Goal: Task Accomplishment & Management: Manage account settings

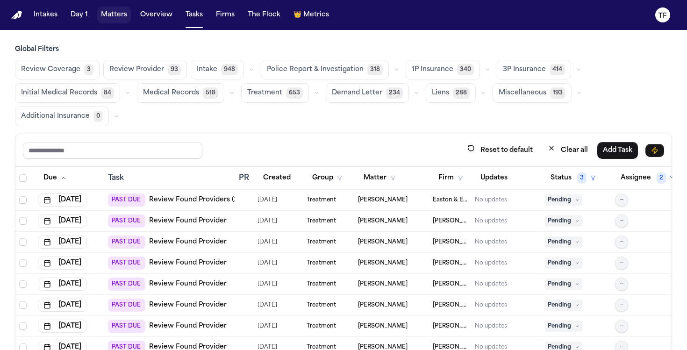
click at [112, 8] on button "Matters" at bounding box center [114, 15] width 34 height 17
click at [113, 12] on button "Matters" at bounding box center [114, 15] width 34 height 17
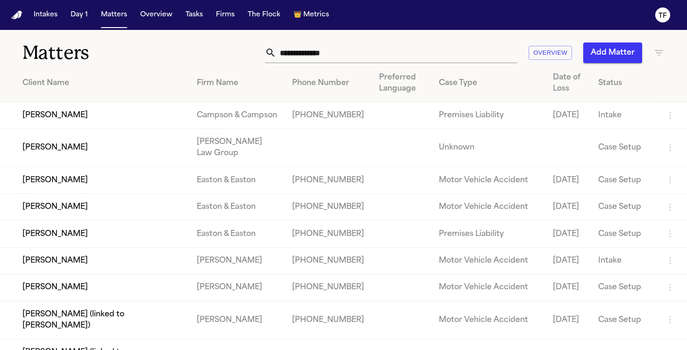
click at [653, 48] on icon "button" at bounding box center [658, 52] width 11 height 11
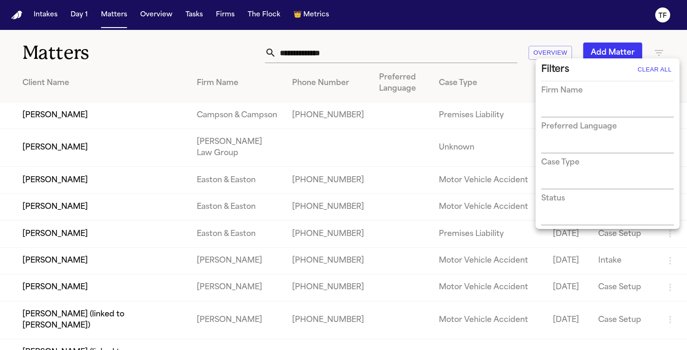
click at [592, 111] on input "text" at bounding box center [600, 110] width 119 height 13
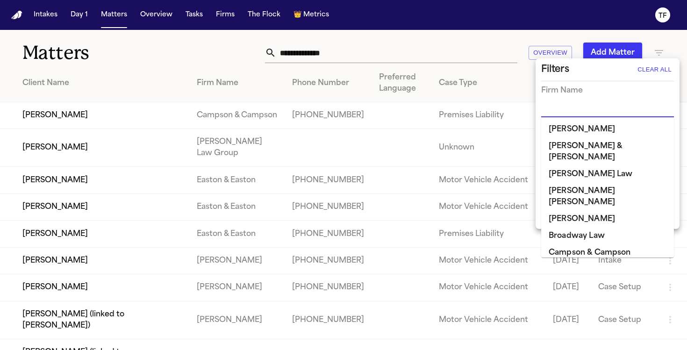
type input "*"
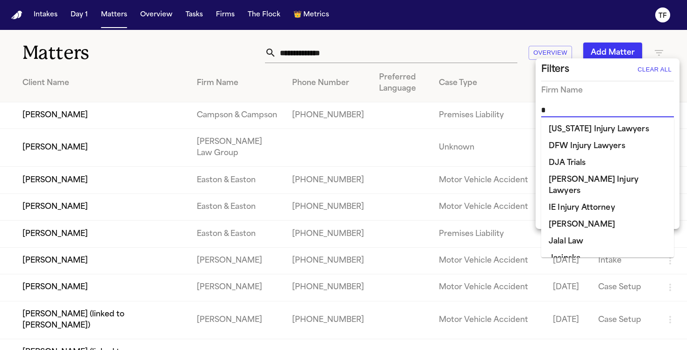
click at [589, 216] on li "[PERSON_NAME]" at bounding box center [607, 224] width 133 height 17
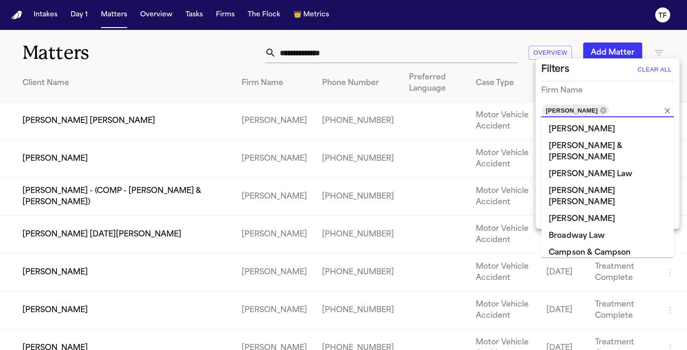
scroll to position [318, 0]
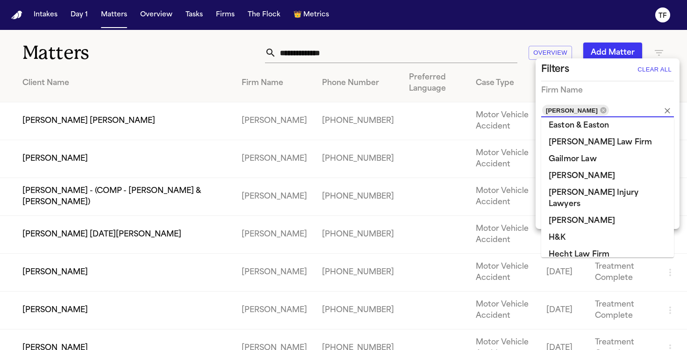
click at [211, 91] on div at bounding box center [343, 175] width 687 height 350
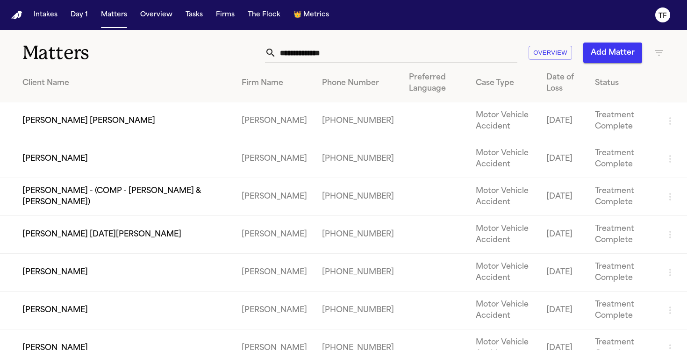
click at [51, 121] on td "Larry J. Mike" at bounding box center [117, 121] width 234 height 38
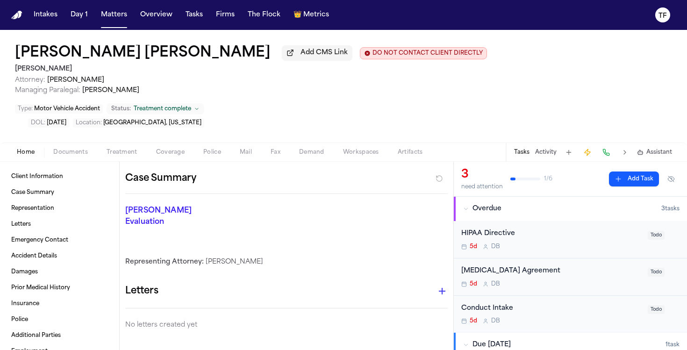
scroll to position [95, 0]
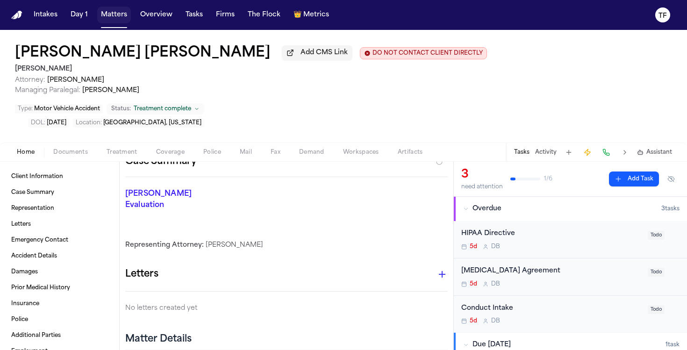
click at [118, 17] on button "Matters" at bounding box center [114, 15] width 34 height 17
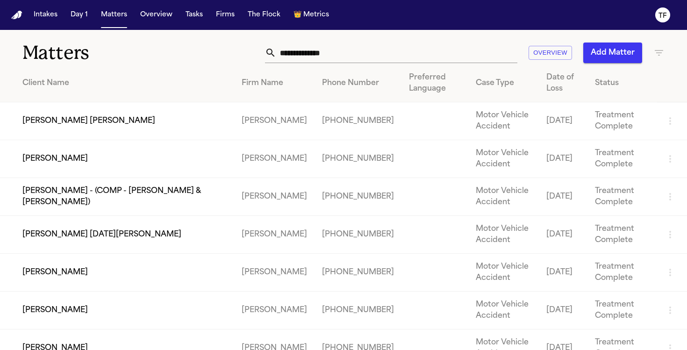
click at [34, 121] on td "Larry J. Mike" at bounding box center [117, 121] width 234 height 38
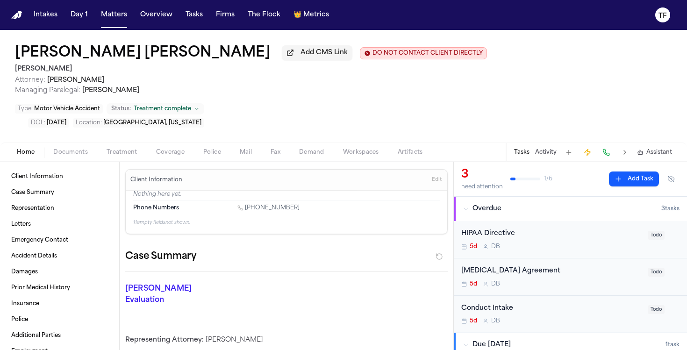
drag, startPoint x: 537, startPoint y: 119, endPoint x: 549, endPoint y: 119, distance: 11.2
click at [537, 149] on button "Activity" at bounding box center [545, 152] width 21 height 7
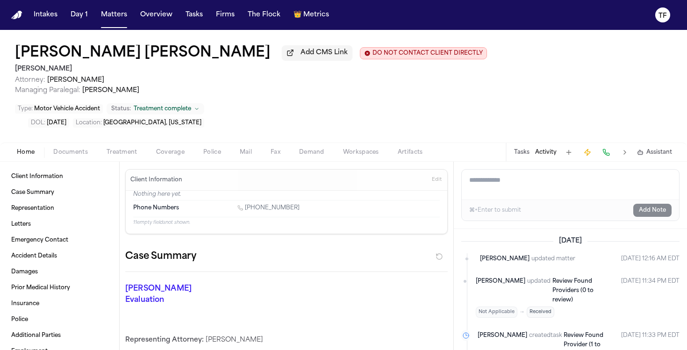
click at [532, 170] on textarea "Add a note to this matter" at bounding box center [570, 185] width 217 height 30
paste textarea "**********"
type textarea "**********"
click at [651, 204] on button "Add Note" at bounding box center [652, 210] width 38 height 13
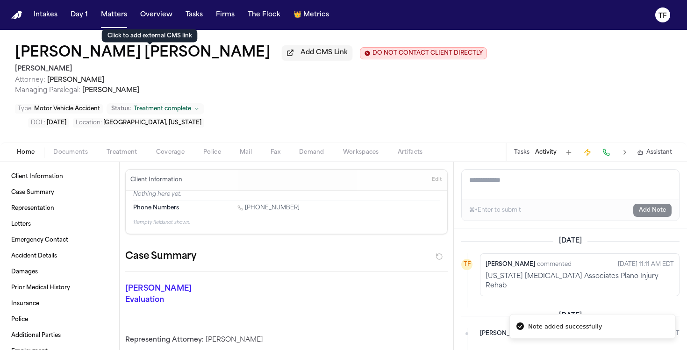
click at [301, 57] on span "Add CMS Link" at bounding box center [324, 52] width 47 height 9
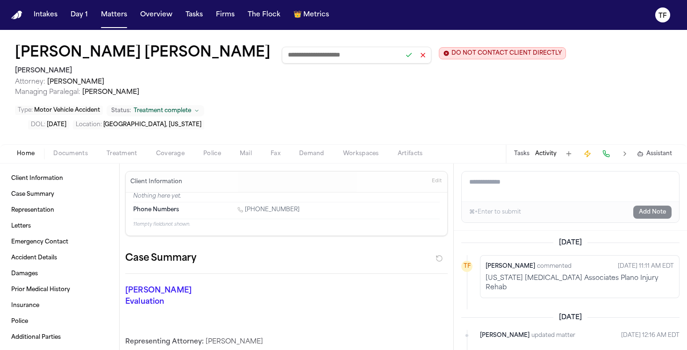
paste input "**********"
type input "**********"
click at [402, 55] on button at bounding box center [408, 55] width 13 height 13
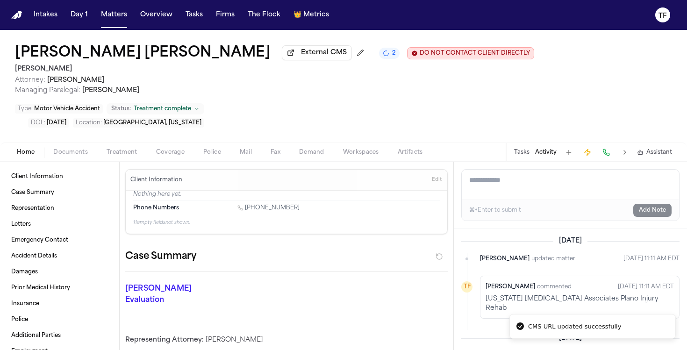
click at [132, 143] on div "Home Documents Treatment Coverage Police Mail Fax Demand Workspaces Artifacts T…" at bounding box center [343, 152] width 687 height 19
click at [130, 149] on span "Treatment" at bounding box center [122, 152] width 31 height 7
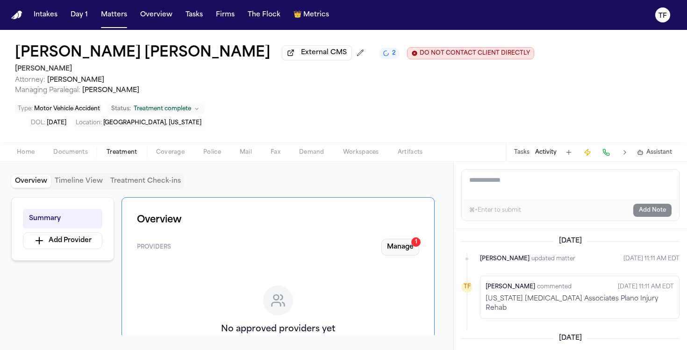
click at [405, 239] on button "Manage 1" at bounding box center [400, 247] width 38 height 17
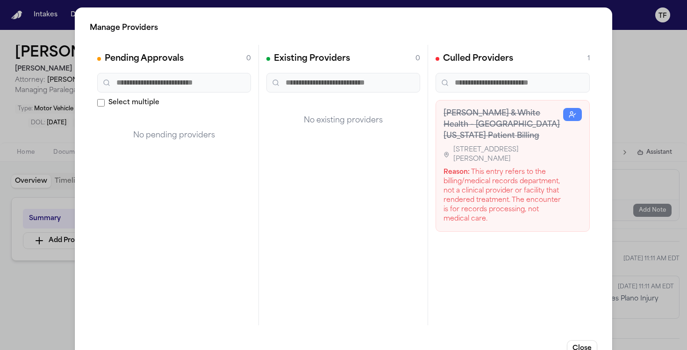
click at [615, 127] on div "Manage Providers Pending Approvals 0 Select multiple No pending providers Exist…" at bounding box center [343, 189] width 687 height 379
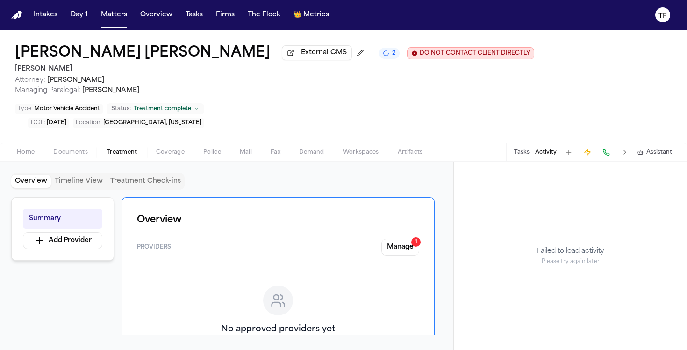
click at [71, 143] on div "Home Documents Treatment Coverage Police Mail Fax Demand Workspaces Artifacts T…" at bounding box center [343, 152] width 687 height 19
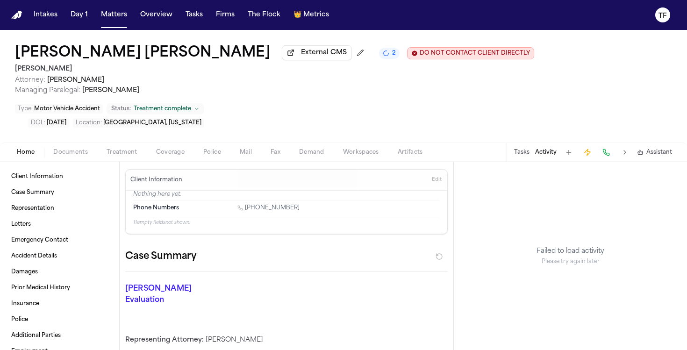
click at [24, 149] on span "Home" at bounding box center [26, 152] width 18 height 7
click at [223, 62] on div "Larry J. Mike External CMS 2 DO NOT CONTACT CLIENT DIRECTLY DO NOT CONTACT" at bounding box center [274, 53] width 519 height 17
click at [379, 59] on button "2" at bounding box center [389, 53] width 21 height 11
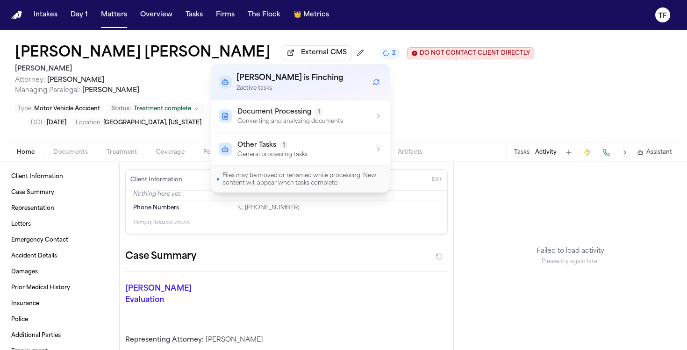
click at [294, 143] on div "Other Tasks 1" at bounding box center [272, 145] width 70 height 9
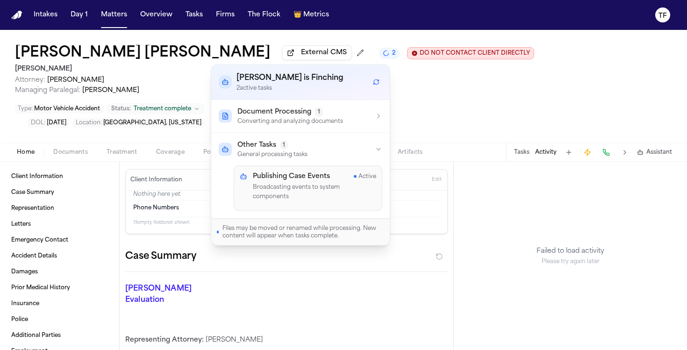
click at [410, 249] on div "Case Summary" at bounding box center [286, 260] width 322 height 23
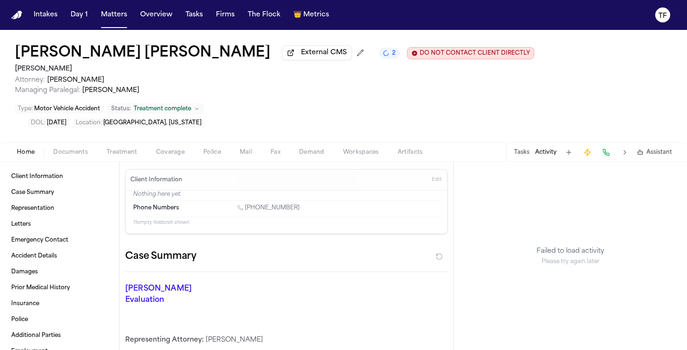
click at [126, 149] on span "Treatment" at bounding box center [122, 152] width 31 height 7
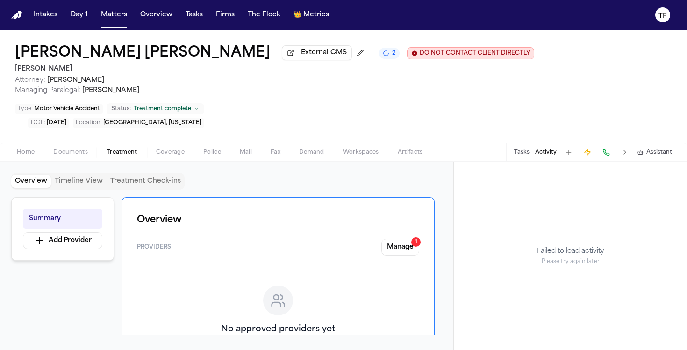
click at [21, 149] on span "Home" at bounding box center [26, 152] width 18 height 7
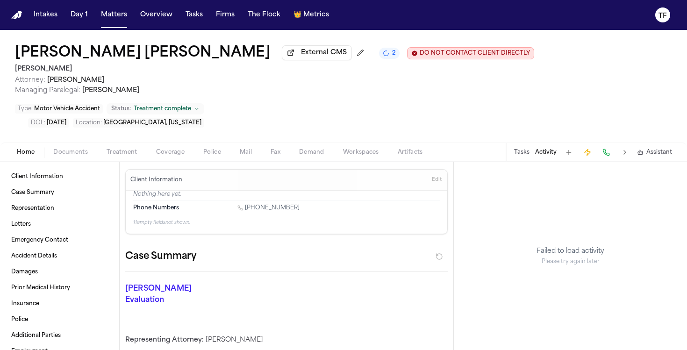
click at [127, 143] on div "Home Documents Treatment Coverage Police Mail Fax Demand Workspaces Artifacts T…" at bounding box center [343, 152] width 687 height 19
click at [126, 143] on div "Home Documents Treatment Coverage Police Mail Fax Demand Workspaces Artifacts T…" at bounding box center [343, 152] width 687 height 19
click at [123, 149] on span "Treatment" at bounding box center [122, 152] width 31 height 7
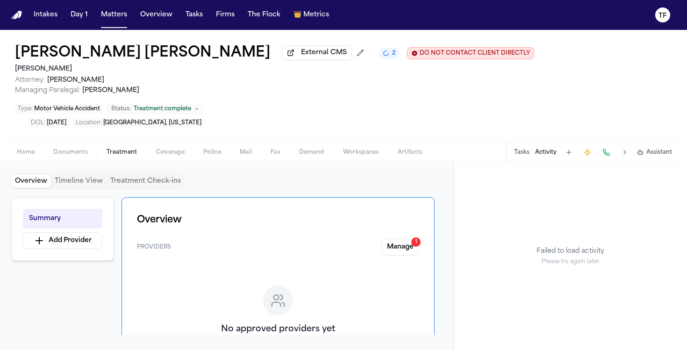
click at [390, 239] on button "Manage 1" at bounding box center [400, 247] width 38 height 17
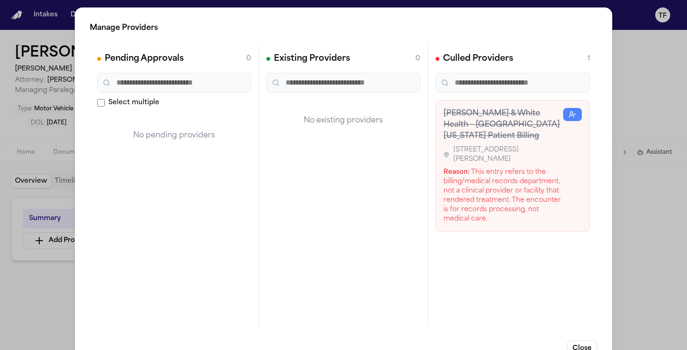
click at [639, 217] on div "Manage Providers Pending Approvals 0 Select multiple No pending providers Exist…" at bounding box center [343, 189] width 687 height 379
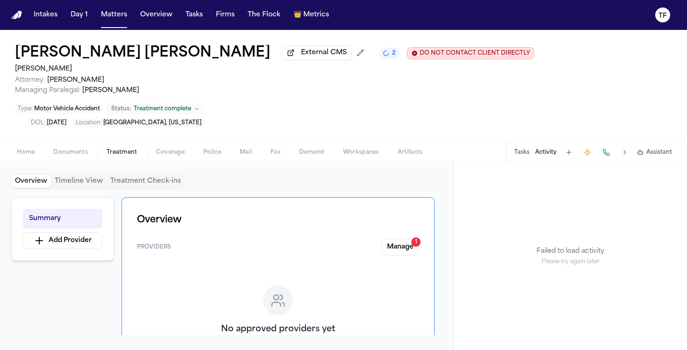
click at [379, 59] on button "2" at bounding box center [389, 53] width 21 height 11
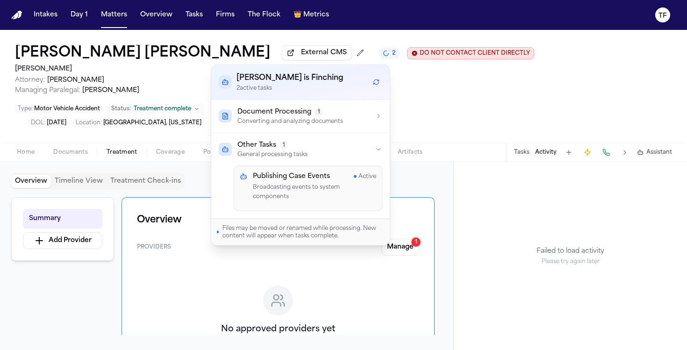
click at [269, 112] on span "Document Processing" at bounding box center [274, 111] width 74 height 9
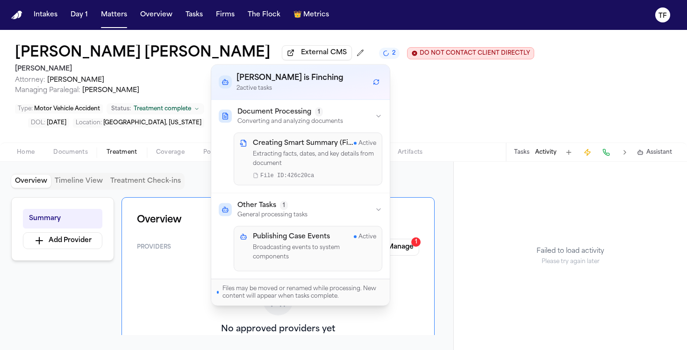
click at [269, 112] on span "Document Processing" at bounding box center [274, 111] width 74 height 9
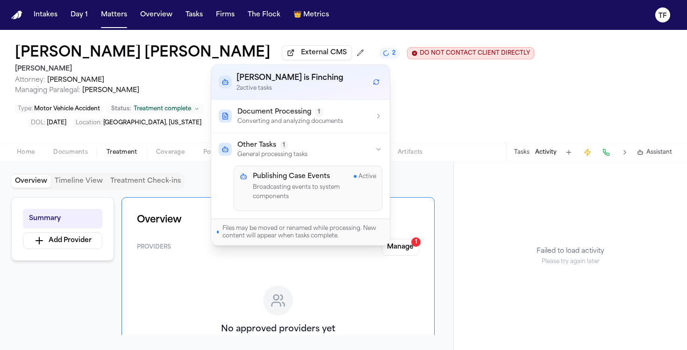
click at [278, 153] on p "General processing tasks" at bounding box center [272, 154] width 70 height 7
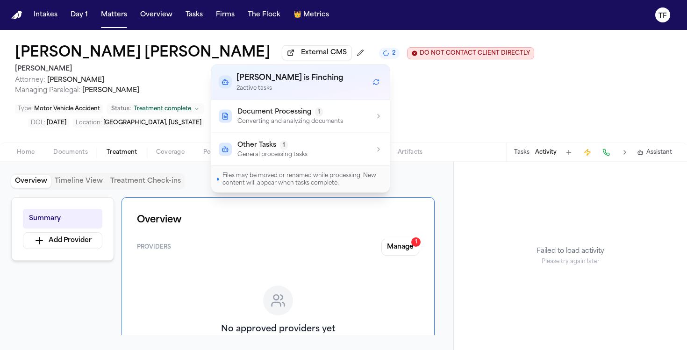
click at [417, 197] on div "Overview Providers Manage 1 No approved providers yet You have providers waitin…" at bounding box center [278, 310] width 313 height 227
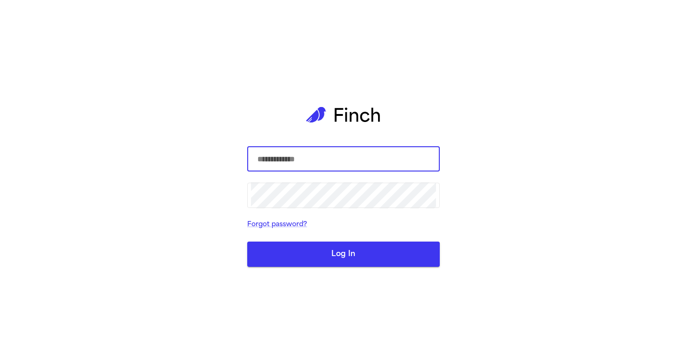
click at [341, 159] on input "text" at bounding box center [343, 159] width 185 height 26
type input "**********"
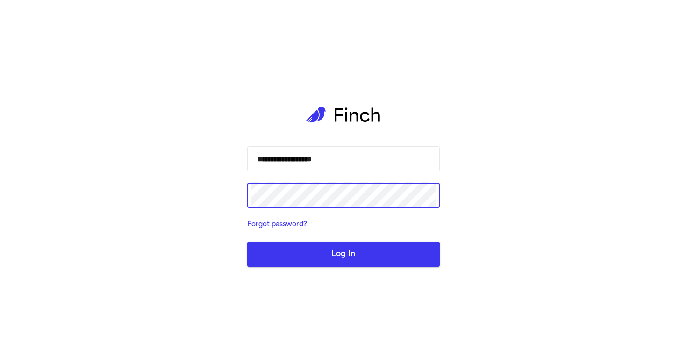
click at [247, 242] on button "Log In" at bounding box center [343, 254] width 193 height 25
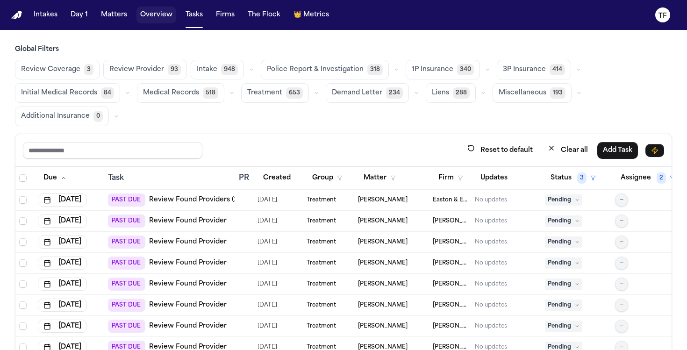
click at [136, 9] on button "Overview" at bounding box center [156, 15] width 40 height 17
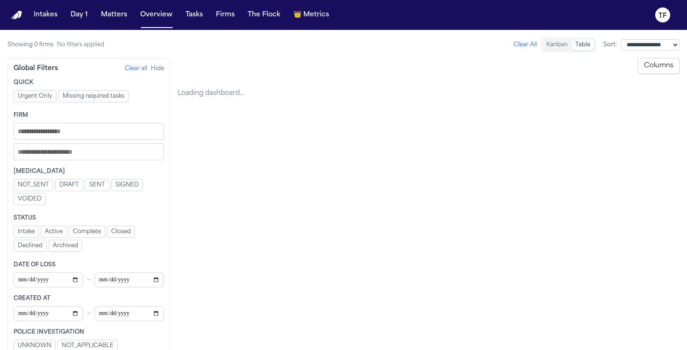
click at [129, 15] on div "Intakes Day 1 Matters Overview Tasks Firms The Flock 👑 Metrics" at bounding box center [181, 15] width 303 height 17
click at [126, 17] on button "Matters" at bounding box center [114, 15] width 34 height 17
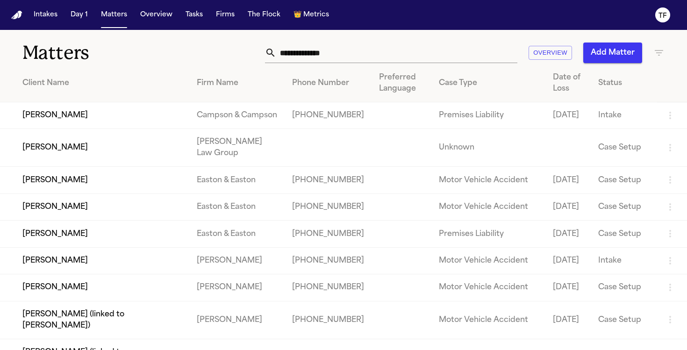
click at [663, 54] on icon "button" at bounding box center [658, 52] width 11 height 11
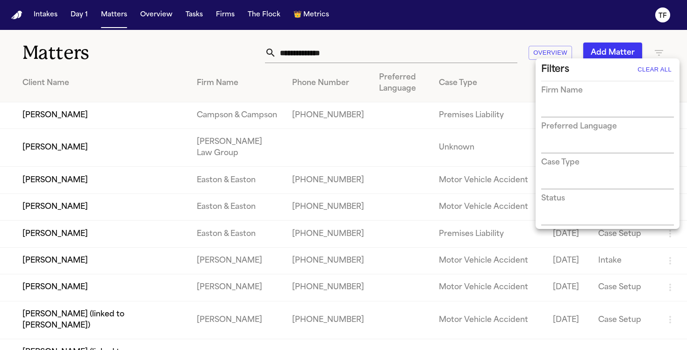
click at [582, 109] on input "text" at bounding box center [600, 110] width 119 height 13
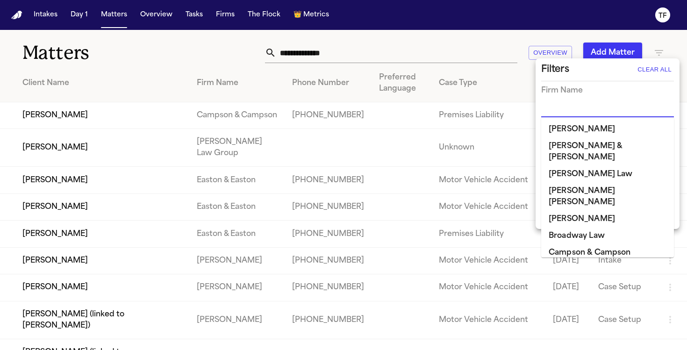
scroll to position [431, 0]
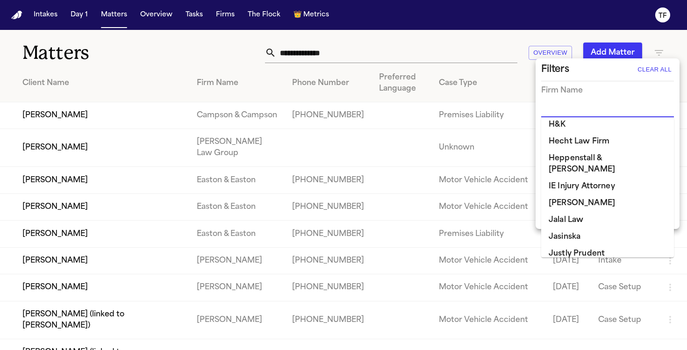
click at [575, 195] on li "[PERSON_NAME]" at bounding box center [607, 203] width 133 height 17
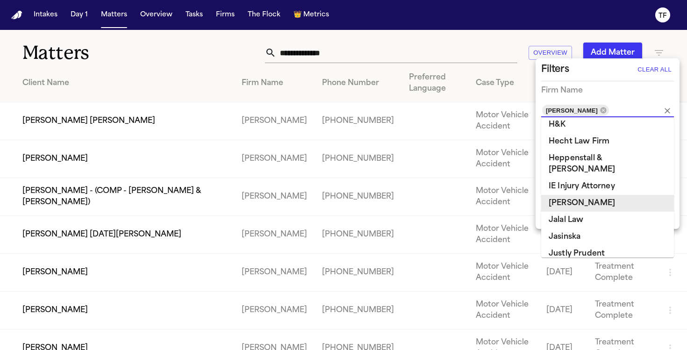
click at [245, 93] on div at bounding box center [343, 175] width 687 height 350
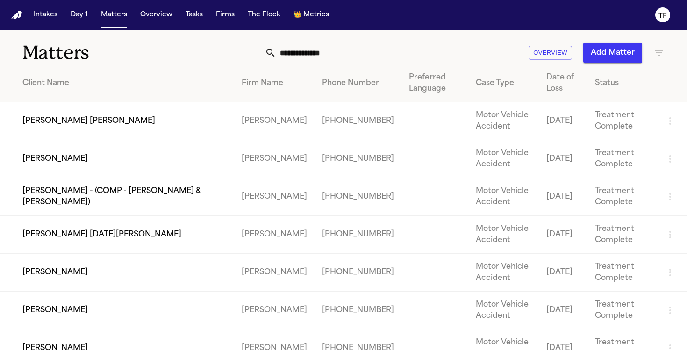
click at [58, 115] on td "Larry J. Mike" at bounding box center [117, 121] width 234 height 38
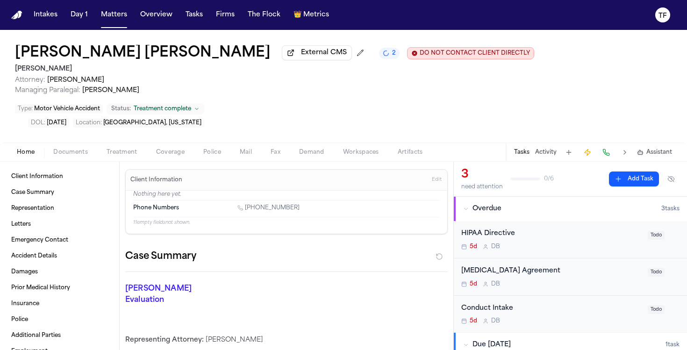
click at [116, 149] on span "Treatment" at bounding box center [122, 152] width 31 height 7
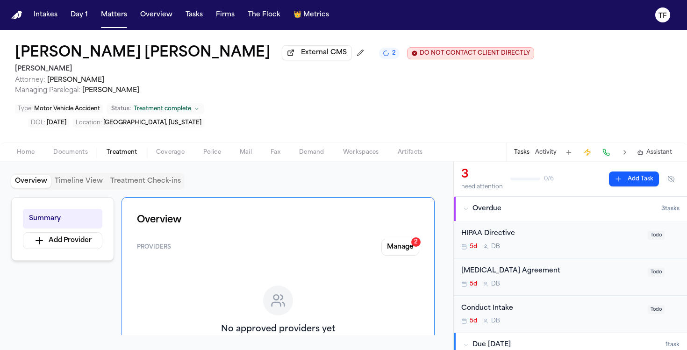
click at [407, 213] on h1 "Overview" at bounding box center [278, 220] width 282 height 15
click at [411, 237] on div "2" at bounding box center [415, 241] width 9 height 9
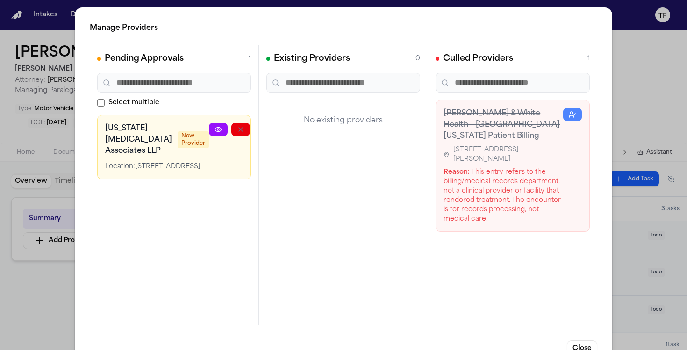
click at [217, 129] on circle at bounding box center [218, 130] width 2 height 2
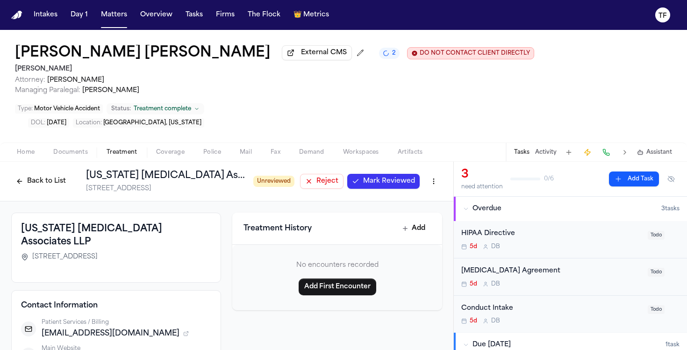
click at [395, 177] on span "Mark Reviewed" at bounding box center [389, 181] width 52 height 9
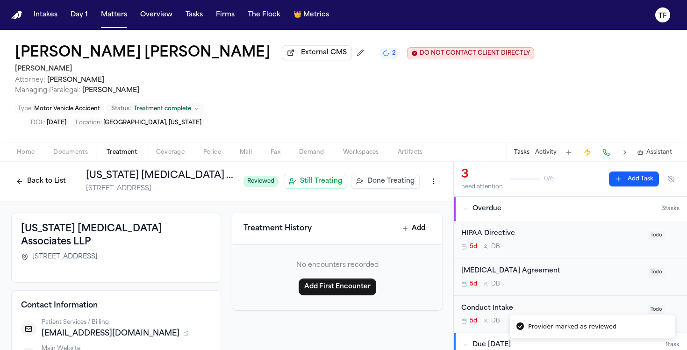
click at [395, 177] on span "Done Treating" at bounding box center [390, 181] width 47 height 9
click at [431, 153] on html "Marked as done treating Provider marked as reviewed Intakes Day 1 Matters Overv…" at bounding box center [343, 175] width 687 height 350
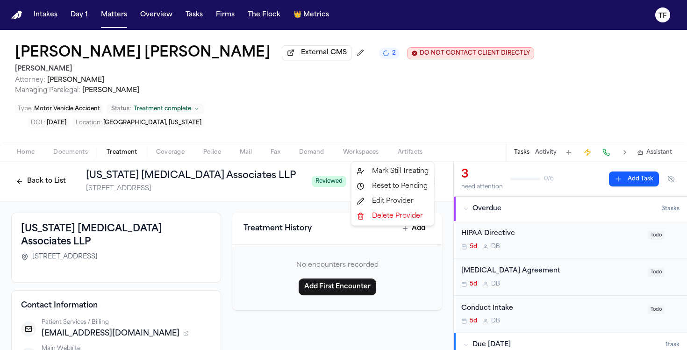
click at [246, 243] on html "Intakes Day 1 Matters Overview Tasks Firms The Flock 👑 Metrics TF Larry J. Mike…" at bounding box center [343, 175] width 687 height 350
click at [40, 174] on button "Back to List" at bounding box center [40, 181] width 59 height 15
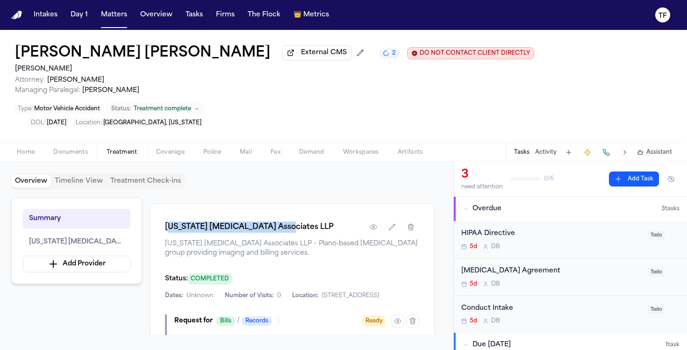
drag, startPoint x: 298, startPoint y: 197, endPoint x: 171, endPoint y: 192, distance: 126.7
click at [171, 219] on div "[US_STATE] [MEDICAL_DATA] Associates LLP" at bounding box center [292, 227] width 254 height 17
click at [197, 222] on h1 "[US_STATE] [MEDICAL_DATA] Associates LLP" at bounding box center [249, 227] width 169 height 11
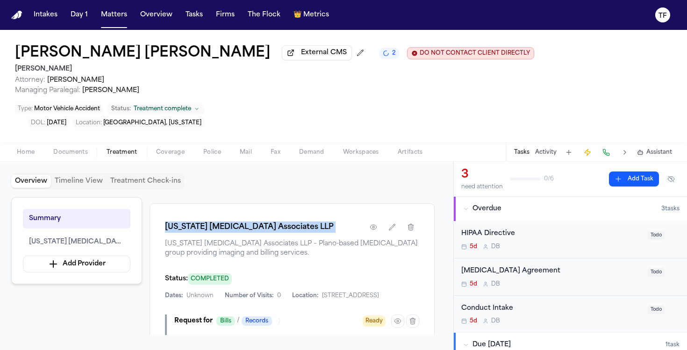
click at [626, 172] on button "Add Task" at bounding box center [634, 179] width 50 height 15
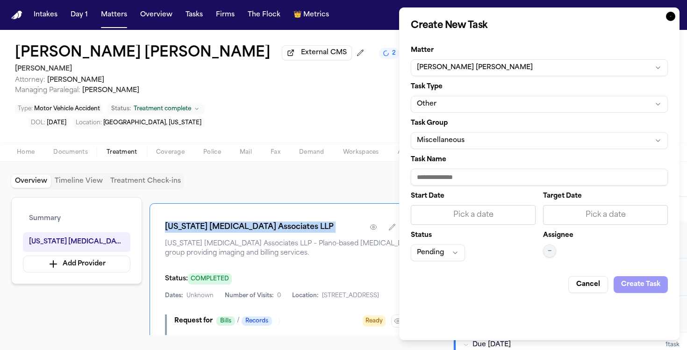
click at [443, 106] on button "Other" at bounding box center [539, 104] width 257 height 17
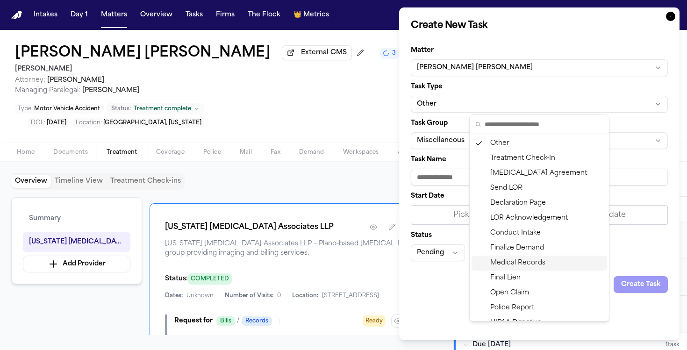
click at [513, 264] on div "Medical Records" at bounding box center [540, 263] width 136 height 15
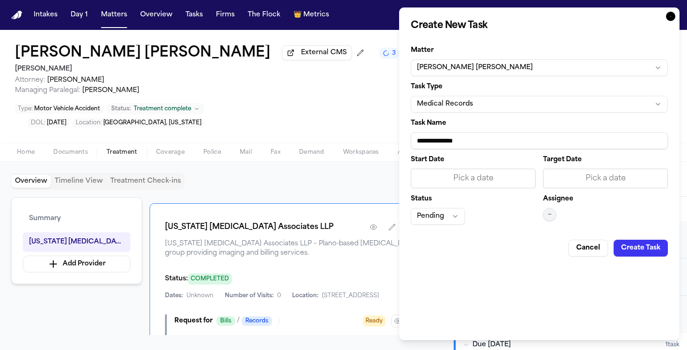
click at [456, 144] on input "**********" at bounding box center [539, 140] width 257 height 17
paste input "**********"
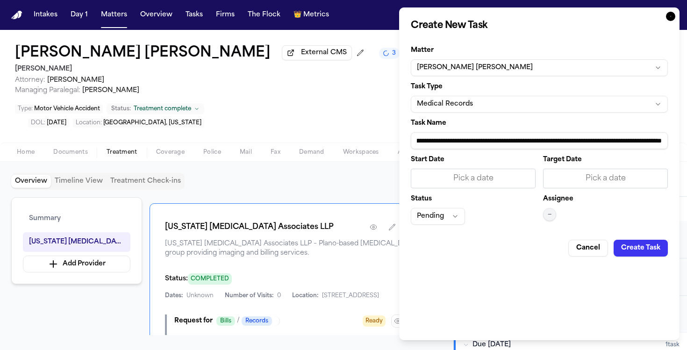
type input "**********"
click at [469, 173] on div "Pick a date" at bounding box center [473, 178] width 113 height 11
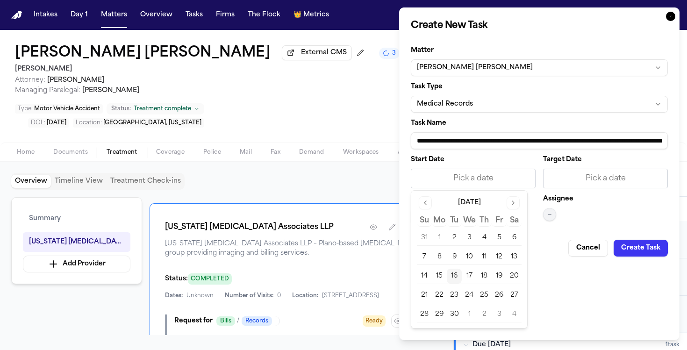
click at [454, 272] on button "16" at bounding box center [454, 276] width 15 height 15
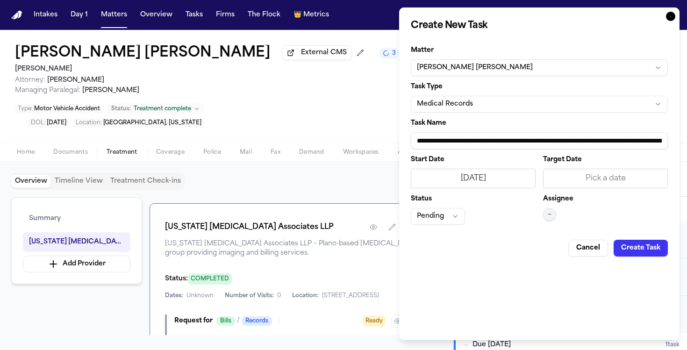
click at [540, 216] on div "Start Date 9/16/2025 Target Date Pick a date Status Pending Assignee —" at bounding box center [539, 191] width 257 height 68
click at [546, 217] on button "—" at bounding box center [549, 214] width 13 height 13
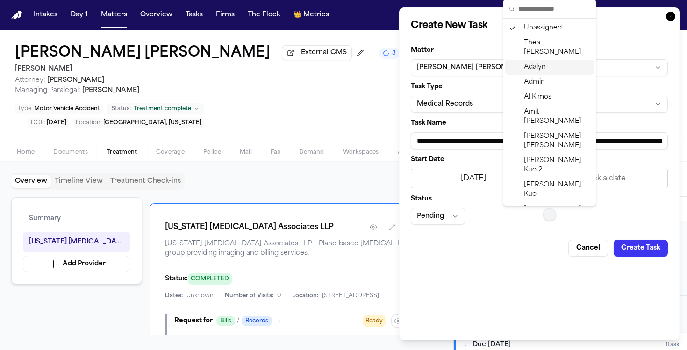
click at [547, 60] on div "Adalyn" at bounding box center [549, 67] width 89 height 15
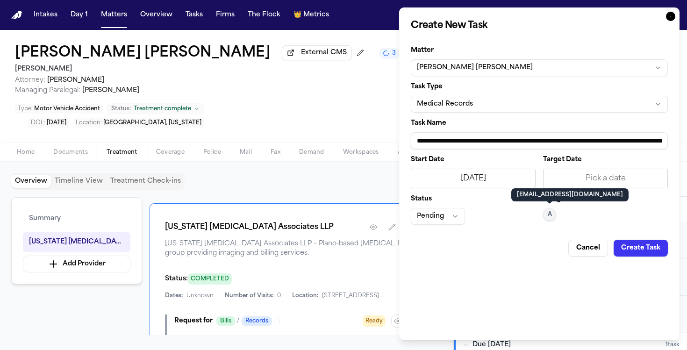
click at [638, 251] on button "Create Task" at bounding box center [641, 248] width 54 height 17
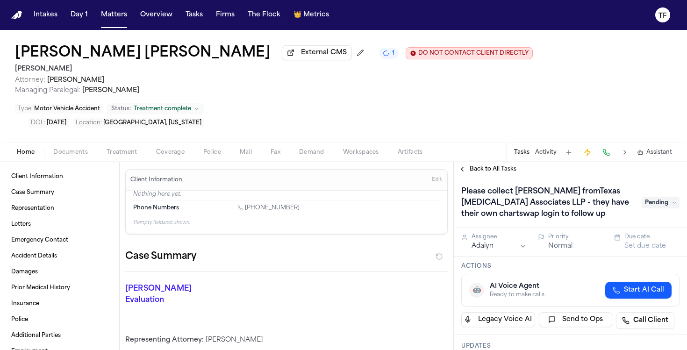
click at [470, 165] on span "Back to All Tasks" at bounding box center [493, 168] width 47 height 7
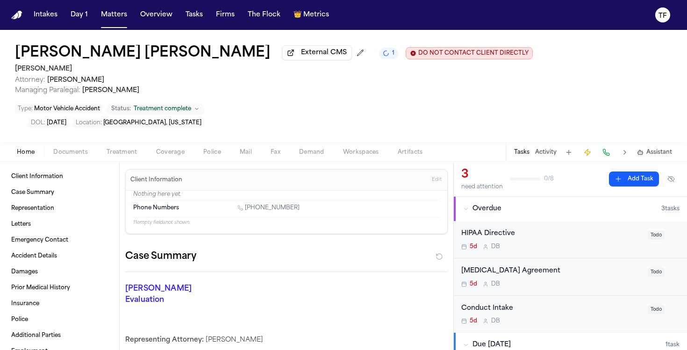
click at [98, 147] on button "Treatment" at bounding box center [122, 152] width 50 height 11
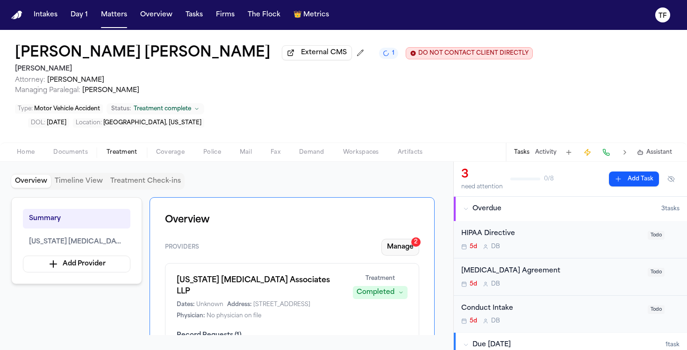
click at [415, 239] on button "Manage 2" at bounding box center [400, 247] width 38 height 17
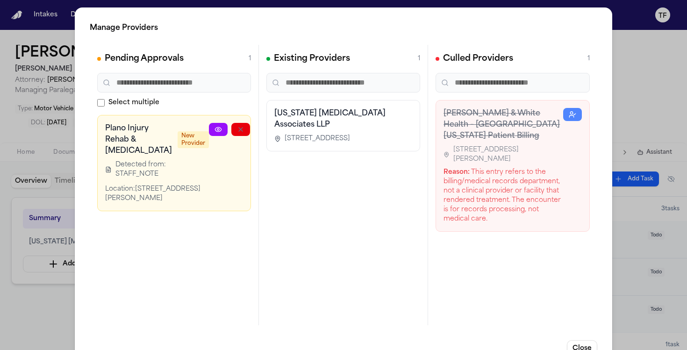
click at [209, 128] on link at bounding box center [218, 129] width 19 height 13
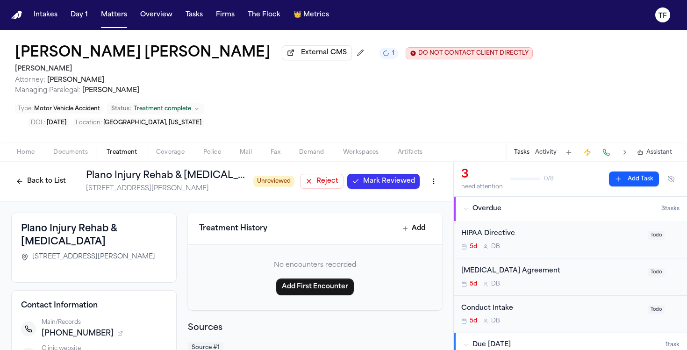
click at [385, 177] on span "Mark Reviewed" at bounding box center [389, 181] width 52 height 9
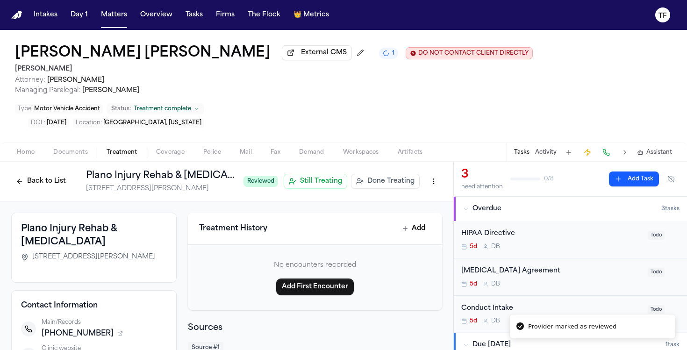
click at [393, 177] on span "Done Treating" at bounding box center [390, 181] width 47 height 9
click at [141, 169] on h1 "Plano Injury Rehab & [MEDICAL_DATA]" at bounding box center [195, 175] width 218 height 13
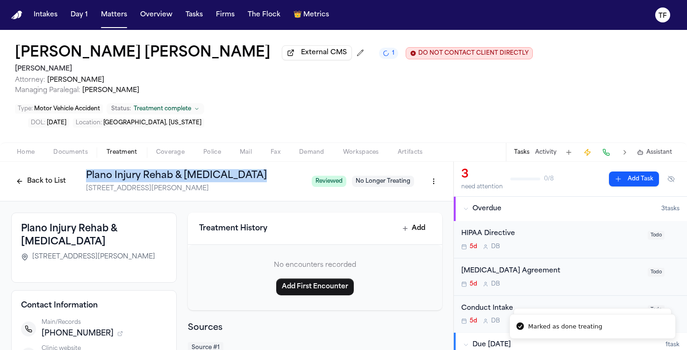
click at [141, 169] on h1 "Plano Injury Rehab & [MEDICAL_DATA]" at bounding box center [195, 175] width 218 height 13
copy h1 "Plano Injury Rehab & [MEDICAL_DATA]"
click at [609, 172] on button "Add Task" at bounding box center [634, 179] width 50 height 15
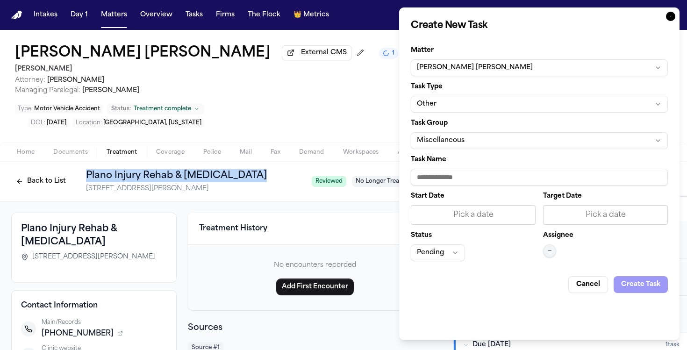
click at [451, 104] on button "Other" at bounding box center [539, 104] width 257 height 17
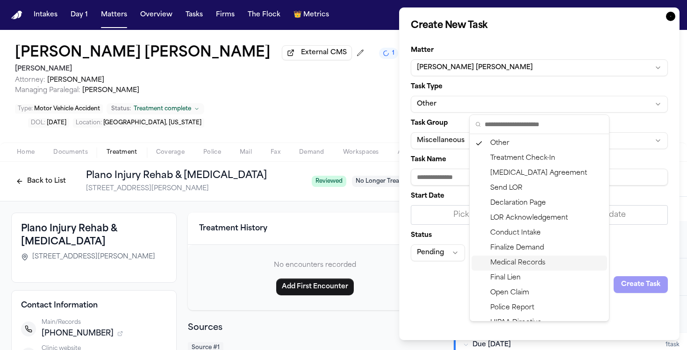
click at [520, 258] on div "Medical Records" at bounding box center [540, 263] width 136 height 15
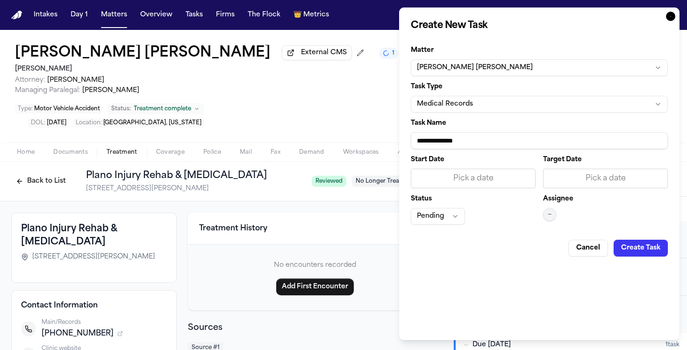
click at [443, 136] on input "**********" at bounding box center [539, 140] width 257 height 17
paste input "**********"
type input "**********"
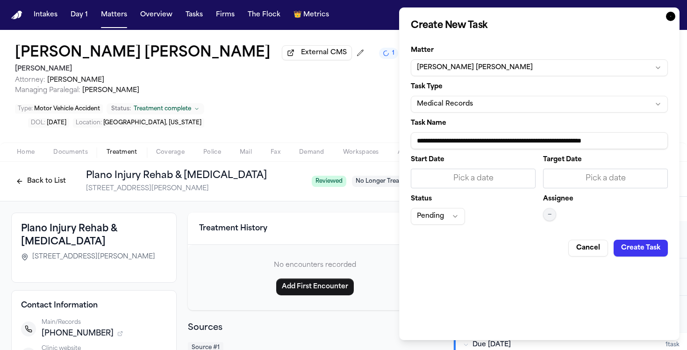
click at [469, 177] on div "Pick a date" at bounding box center [473, 178] width 113 height 11
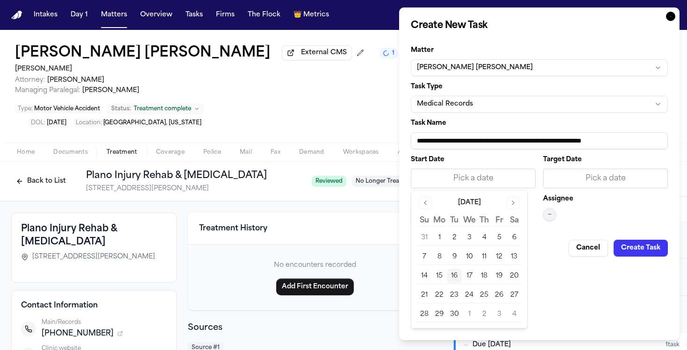
click at [451, 276] on button "16" at bounding box center [454, 276] width 15 height 15
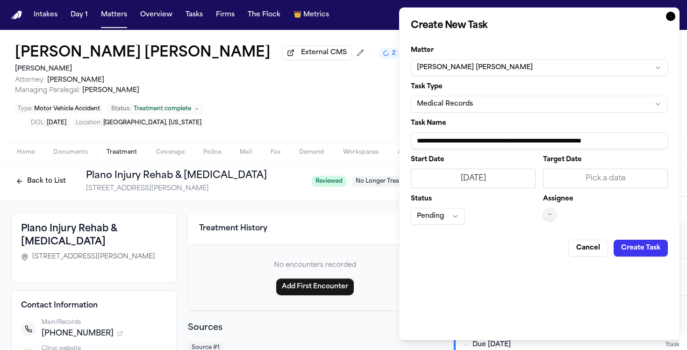
click at [548, 211] on span "—" at bounding box center [550, 214] width 4 height 7
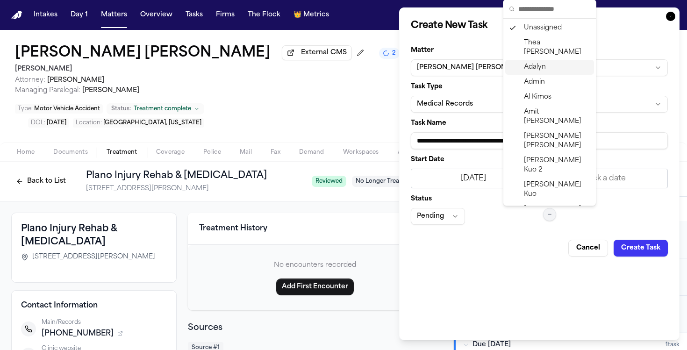
click at [538, 63] on span "Adalyn" at bounding box center [535, 67] width 22 height 9
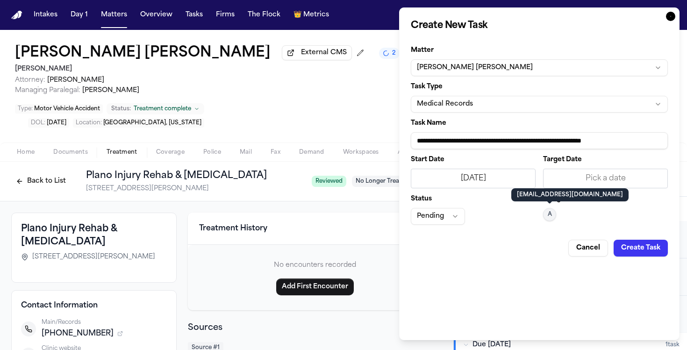
click at [630, 249] on button "Create Task" at bounding box center [641, 248] width 54 height 17
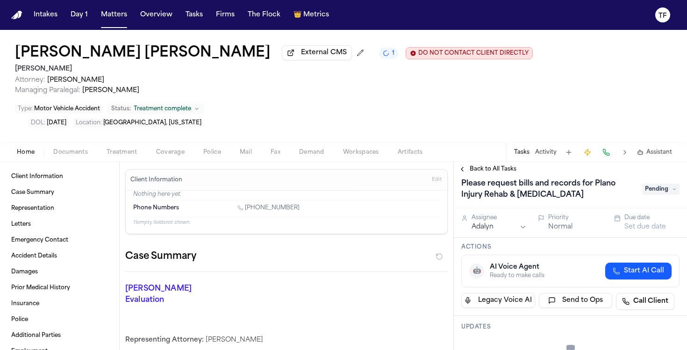
scroll to position [8, 0]
click at [481, 162] on div "Back to All Tasks" at bounding box center [570, 169] width 233 height 15
click at [481, 165] on span "Back to All Tasks" at bounding box center [493, 168] width 47 height 7
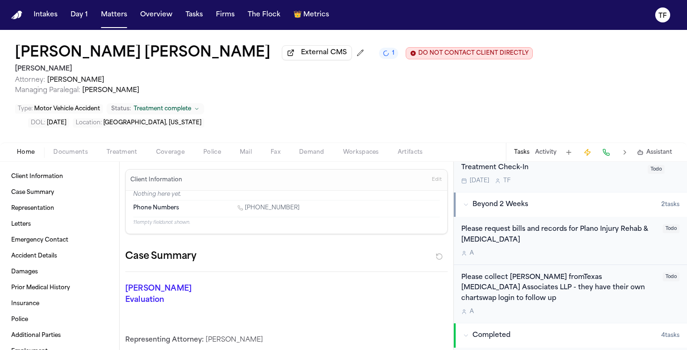
scroll to position [193, 0]
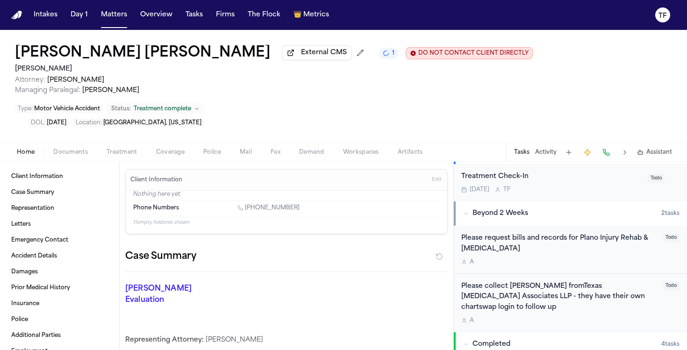
click at [103, 23] on nav "Intakes Day 1 Matters Overview Tasks Firms The Flock 👑 Metrics TF" at bounding box center [343, 15] width 687 height 30
click at [109, 14] on button "Matters" at bounding box center [114, 15] width 34 height 17
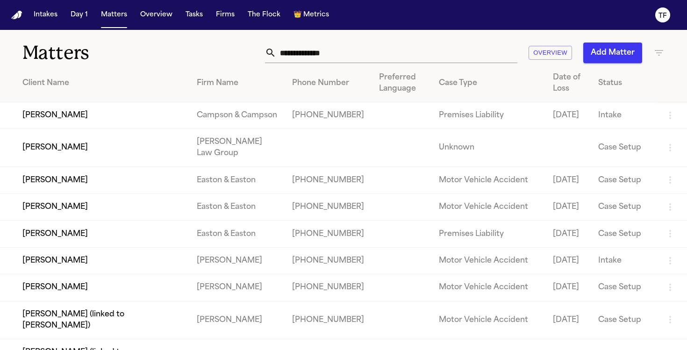
click at [651, 51] on div "Overview Add Matter" at bounding box center [432, 53] width 464 height 21
click at [653, 50] on icon "button" at bounding box center [658, 52] width 11 height 11
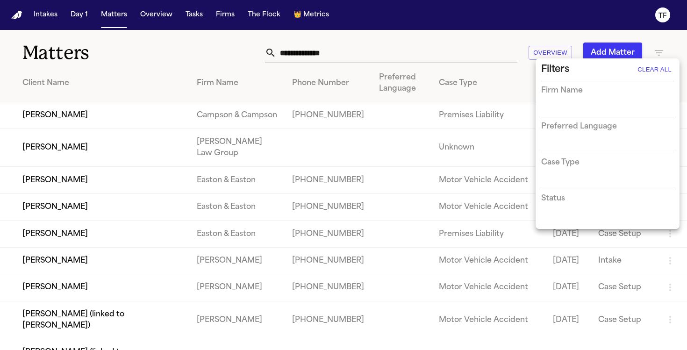
click at [596, 103] on div "Firm Name" at bounding box center [607, 101] width 133 height 32
click at [594, 108] on input "text" at bounding box center [600, 110] width 119 height 13
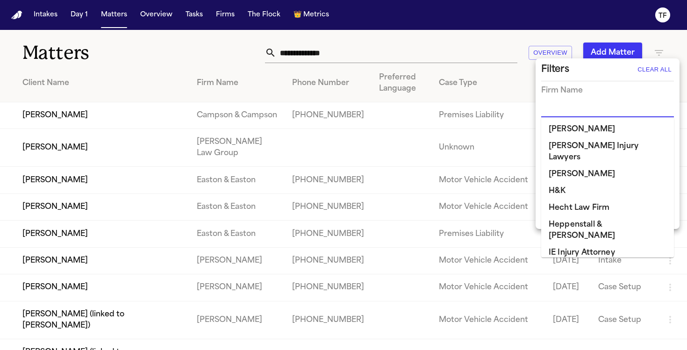
scroll to position [365, 0]
click at [588, 261] on li "J. Alexander Law" at bounding box center [607, 269] width 133 height 17
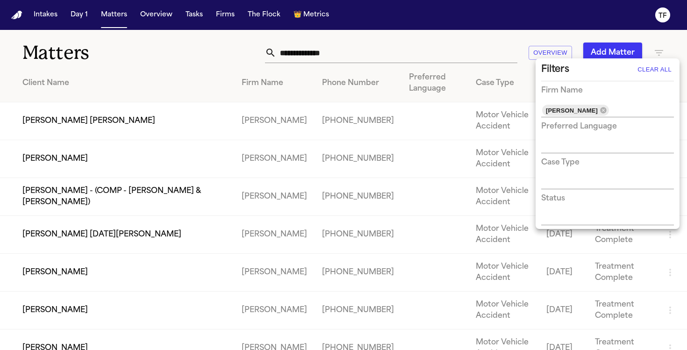
click at [136, 95] on div at bounding box center [343, 175] width 687 height 350
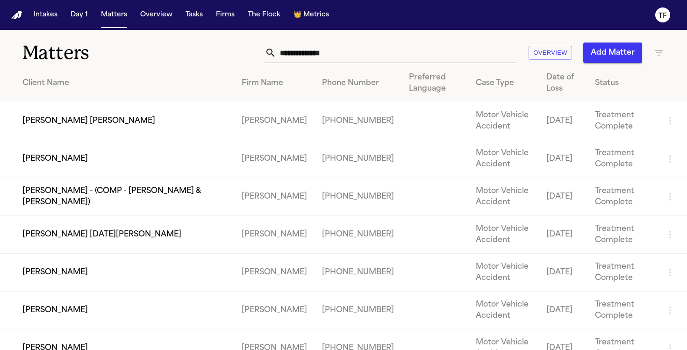
click at [90, 163] on td "Christopher Nicholas Cruz" at bounding box center [117, 159] width 234 height 38
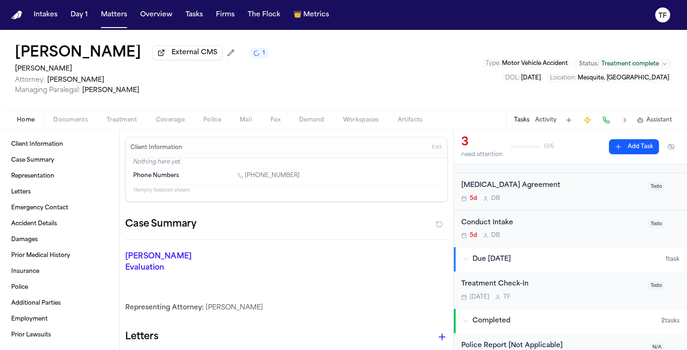
scroll to position [113, 0]
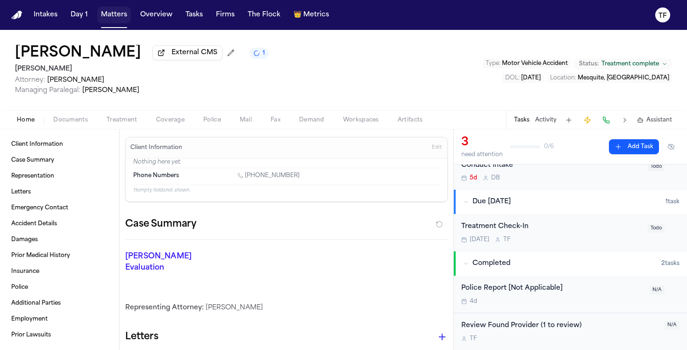
click at [120, 15] on button "Matters" at bounding box center [114, 15] width 34 height 17
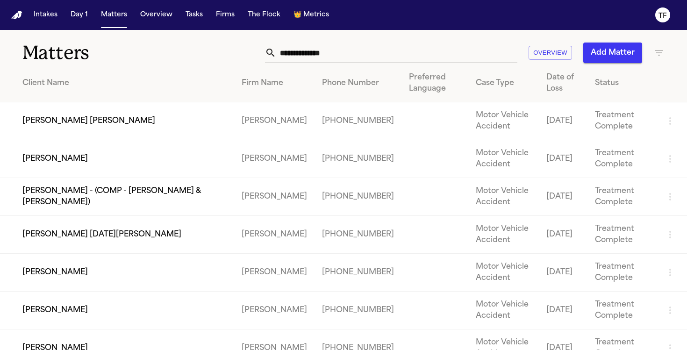
click at [61, 122] on td "Larry J. Mike" at bounding box center [117, 121] width 234 height 38
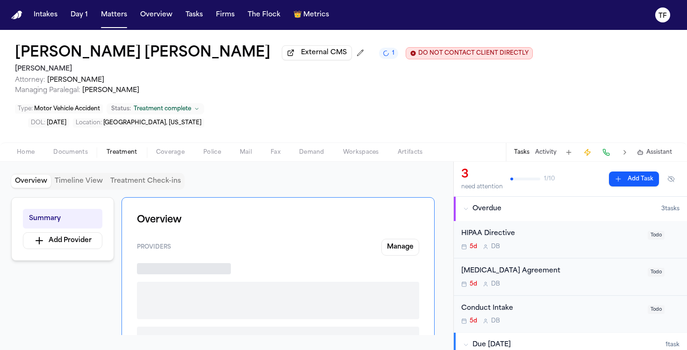
click at [119, 149] on span "Treatment" at bounding box center [122, 152] width 31 height 7
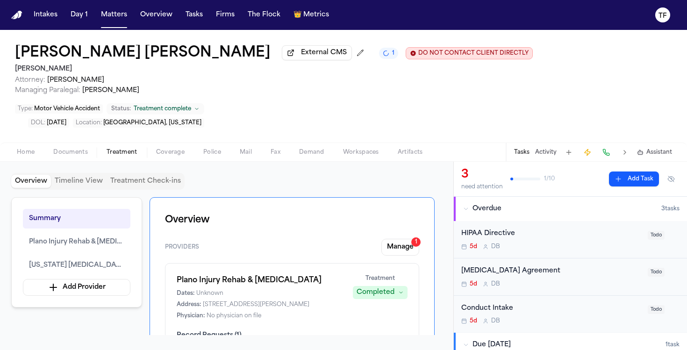
click at [416, 239] on button "Manage 1" at bounding box center [400, 247] width 38 height 17
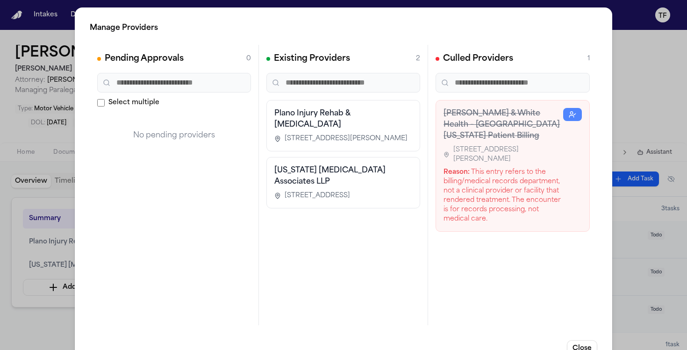
click at [636, 116] on div "Manage Providers Pending Approvals 0 Select multiple No pending providers Exist…" at bounding box center [343, 189] width 687 height 379
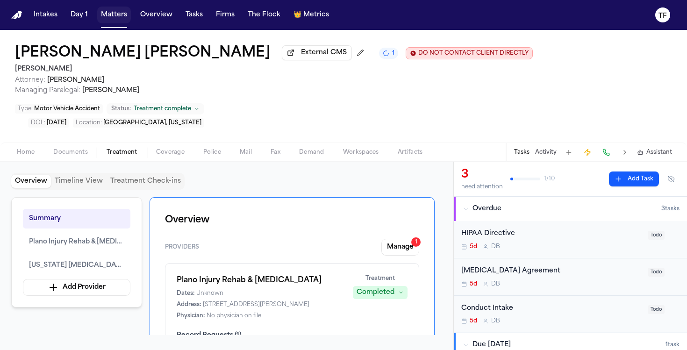
click at [111, 22] on button "Matters" at bounding box center [114, 15] width 34 height 17
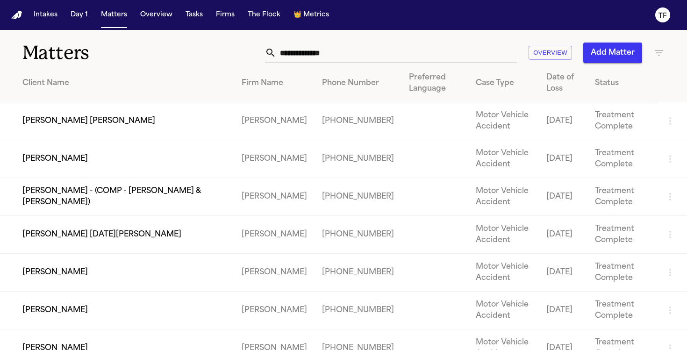
click at [86, 157] on td "Christopher Nicholas Cruz" at bounding box center [117, 159] width 234 height 38
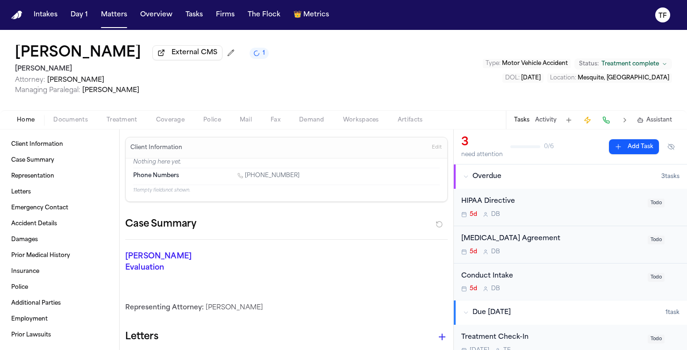
click at [540, 127] on div "Tasks Activity Assistant" at bounding box center [593, 120] width 174 height 18
click at [545, 122] on button "Activity" at bounding box center [545, 119] width 21 height 7
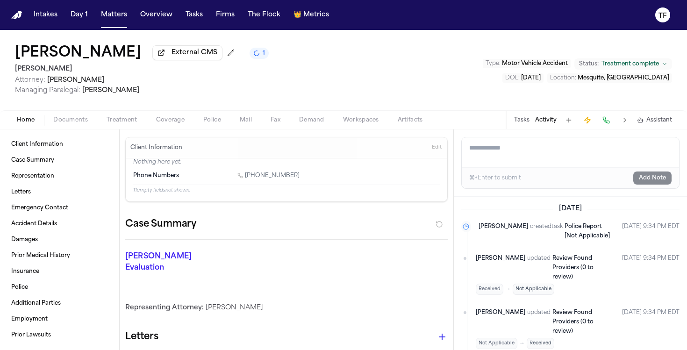
click at [493, 152] on textarea "Add a note to this matter" at bounding box center [570, 152] width 217 height 30
paste textarea "**********"
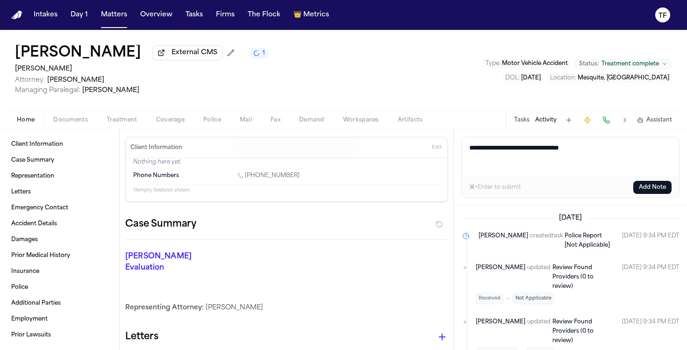
click at [537, 150] on textarea "**********" at bounding box center [570, 156] width 217 height 39
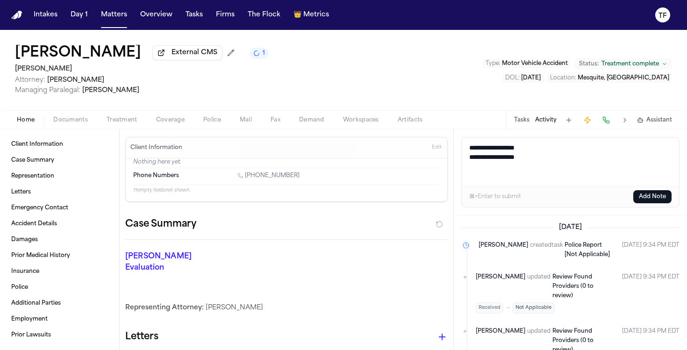
type textarea "**********"
click at [646, 200] on button "Add Note" at bounding box center [652, 196] width 38 height 13
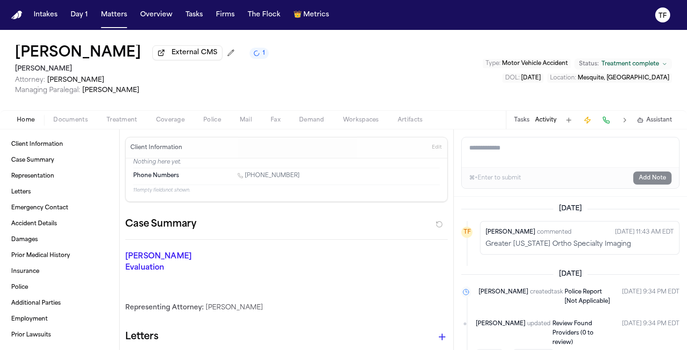
click at [114, 122] on span "Treatment" at bounding box center [122, 119] width 31 height 7
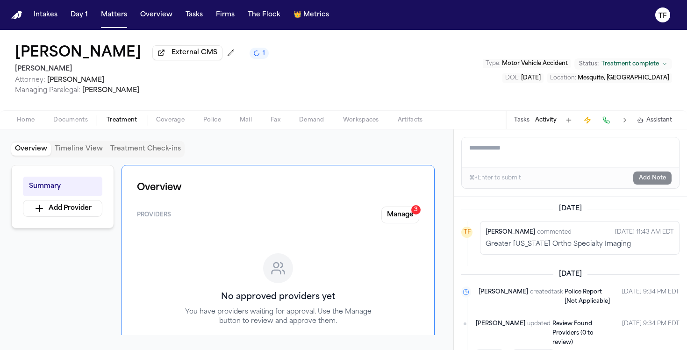
click at [399, 208] on div "Overview Providers Manage 3 No approved providers yet You have providers waitin…" at bounding box center [278, 278] width 313 height 227
click at [396, 217] on button "Manage 3" at bounding box center [400, 215] width 38 height 17
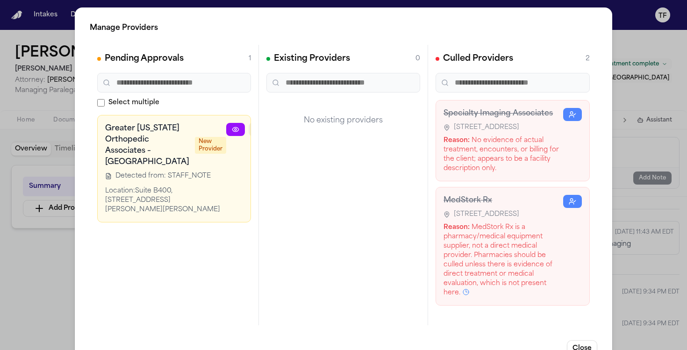
click at [254, 129] on icon "button" at bounding box center [257, 129] width 7 height 7
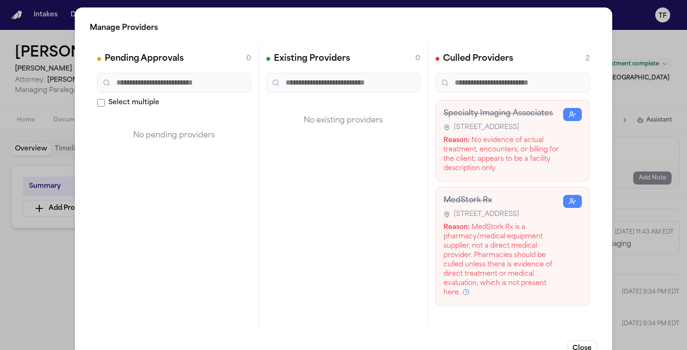
click at [638, 47] on div "Manage Providers Pending Approvals 0 Select multiple No pending providers Exist…" at bounding box center [343, 189] width 687 height 379
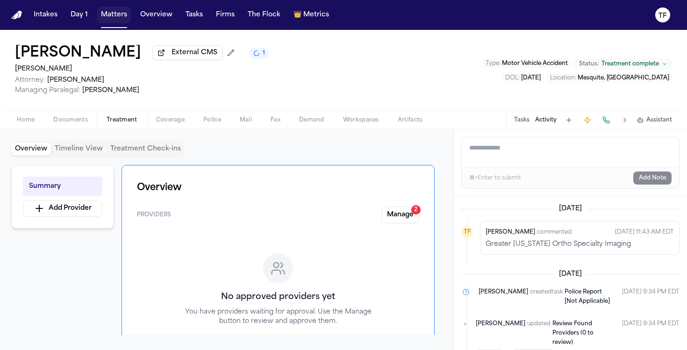
click at [119, 17] on button "Matters" at bounding box center [114, 15] width 34 height 17
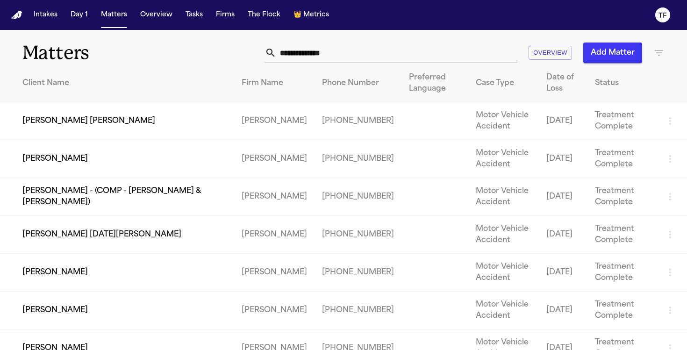
click at [77, 192] on td "Porfirio Moreno - (COMP - Moreno, Leticia & Moreno, Jesse)" at bounding box center [117, 197] width 234 height 38
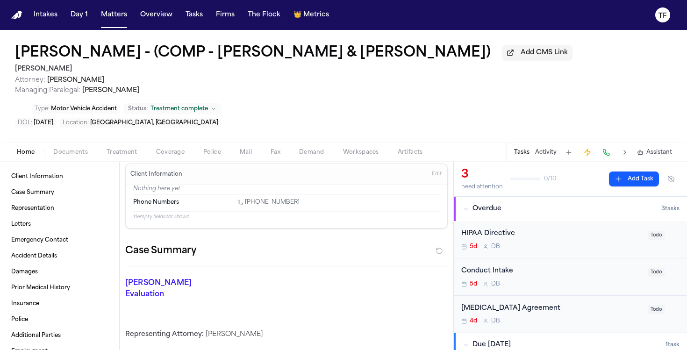
click at [537, 155] on button "Activity" at bounding box center [545, 152] width 21 height 7
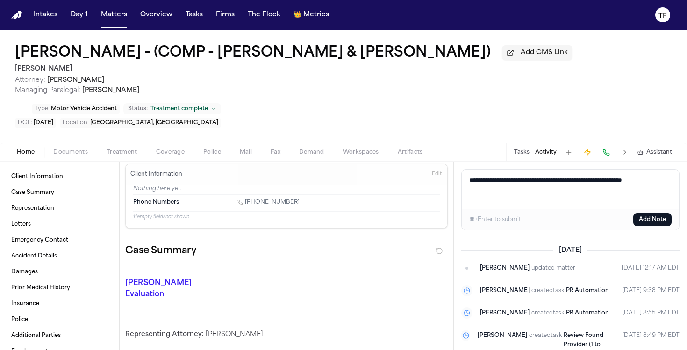
paste textarea "**********"
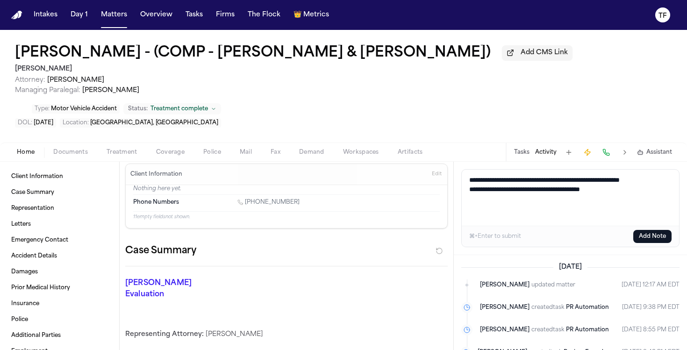
paste textarea "**********"
type textarea "**********"
click at [114, 22] on button "Matters" at bounding box center [114, 15] width 34 height 17
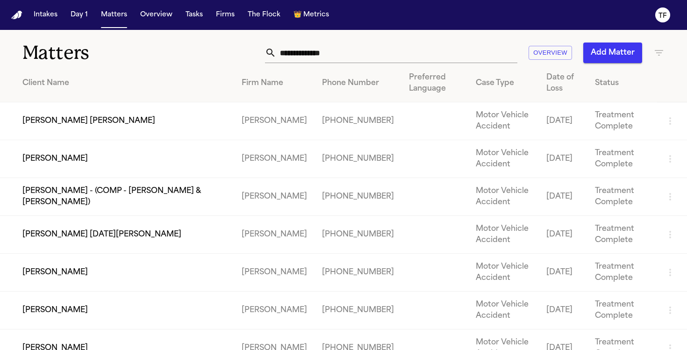
click at [49, 157] on td "[PERSON_NAME]" at bounding box center [117, 159] width 234 height 38
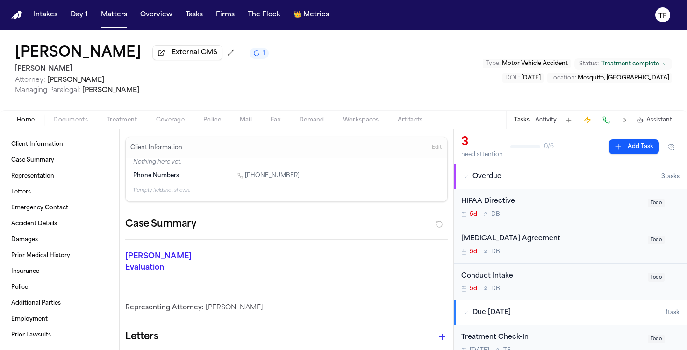
click at [141, 56] on h1 "[PERSON_NAME]" at bounding box center [78, 53] width 126 height 17
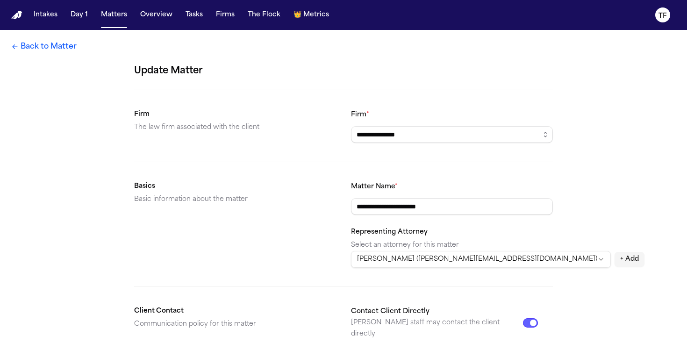
click at [59, 51] on link "Back to Matter" at bounding box center [43, 46] width 65 height 11
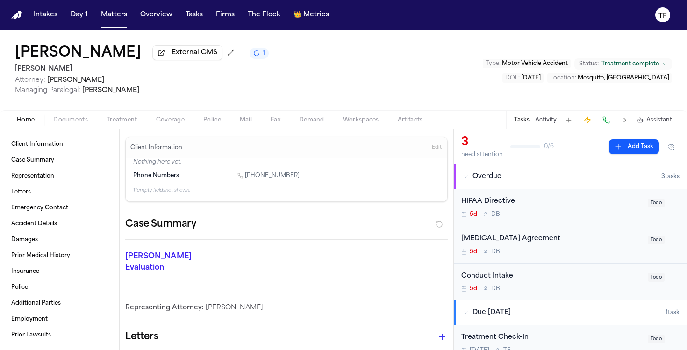
drag, startPoint x: 203, startPoint y: 55, endPoint x: 18, endPoint y: 52, distance: 185.1
click at [18, 52] on div "Christopher Nicholas Cruz External CMS 1" at bounding box center [142, 53] width 254 height 17
copy h1 "[PERSON_NAME]"
click at [103, 18] on button "Matters" at bounding box center [114, 15] width 34 height 17
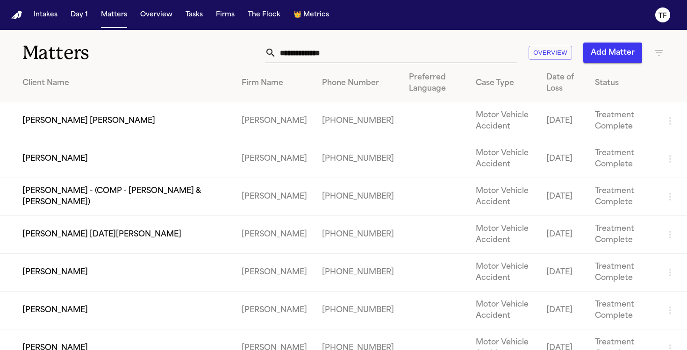
click at [86, 192] on td "[PERSON_NAME] - (COMP - [PERSON_NAME] & [PERSON_NAME])" at bounding box center [117, 197] width 234 height 38
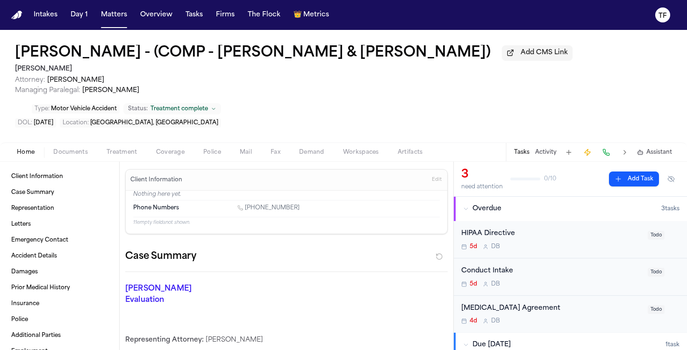
click at [148, 157] on button "Coverage" at bounding box center [170, 152] width 47 height 11
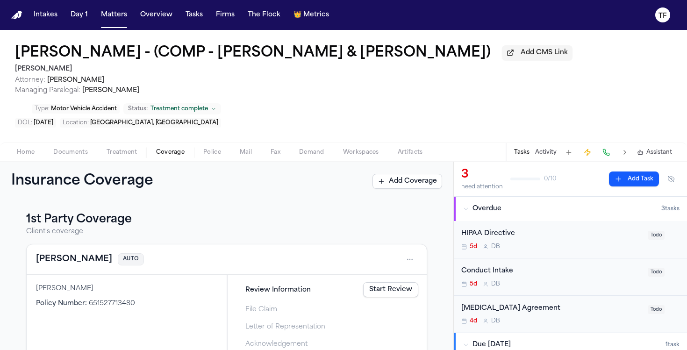
click at [125, 153] on span "Treatment" at bounding box center [122, 152] width 31 height 7
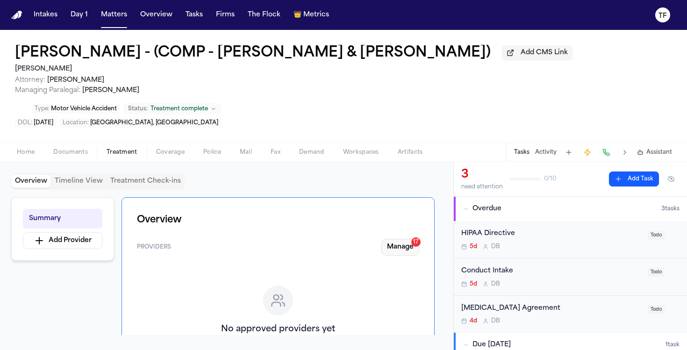
click at [402, 255] on button "Manage 17" at bounding box center [400, 247] width 38 height 17
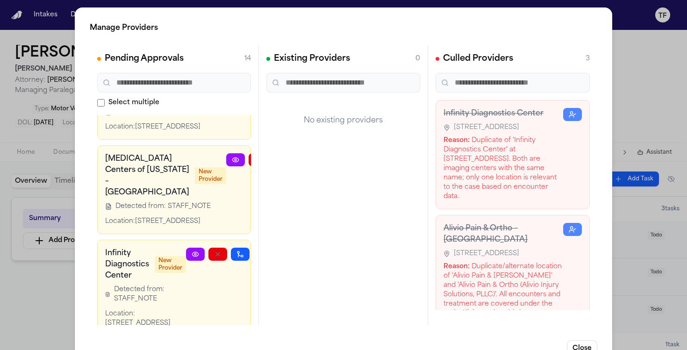
scroll to position [750, 0]
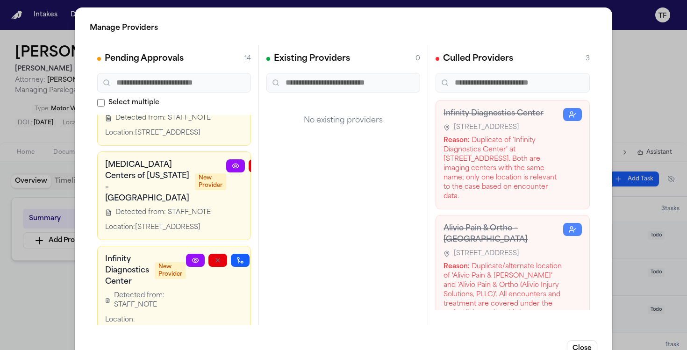
click at [234, 64] on icon at bounding box center [237, 60] width 7 height 7
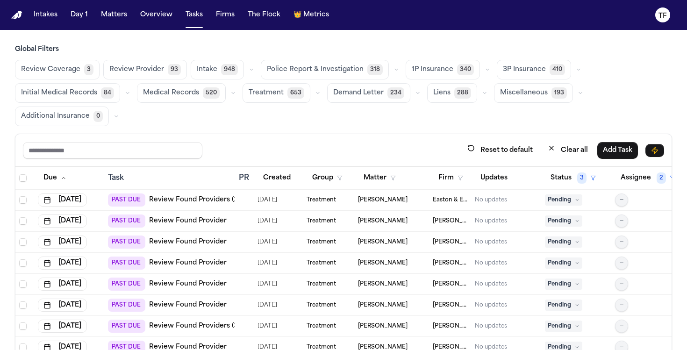
click at [138, 74] on span "Review Provider" at bounding box center [136, 69] width 55 height 9
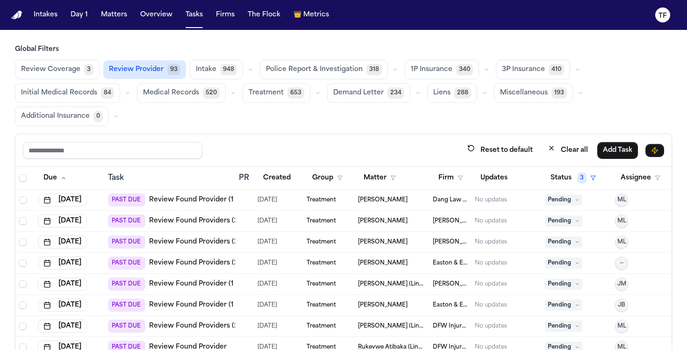
click at [139, 73] on span "Review Provider" at bounding box center [136, 69] width 55 height 9
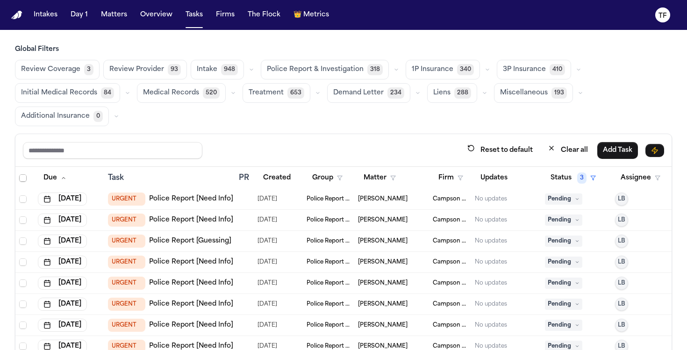
scroll to position [4267, 0]
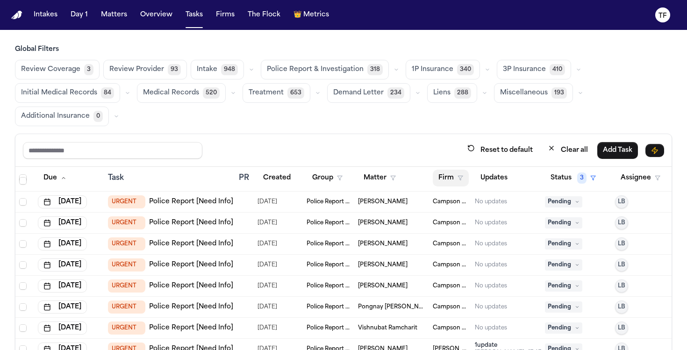
click at [458, 176] on polygon "button" at bounding box center [460, 178] width 5 height 4
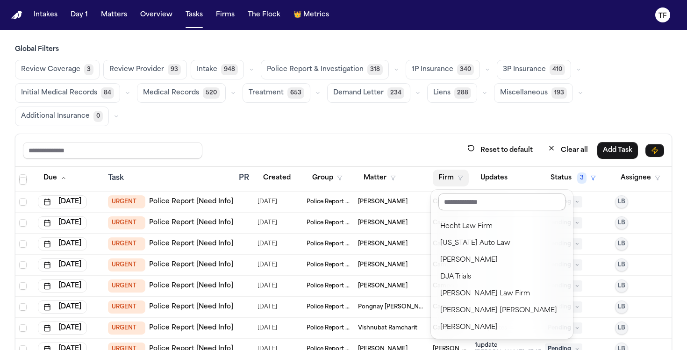
click at [463, 205] on input "text" at bounding box center [501, 201] width 127 height 17
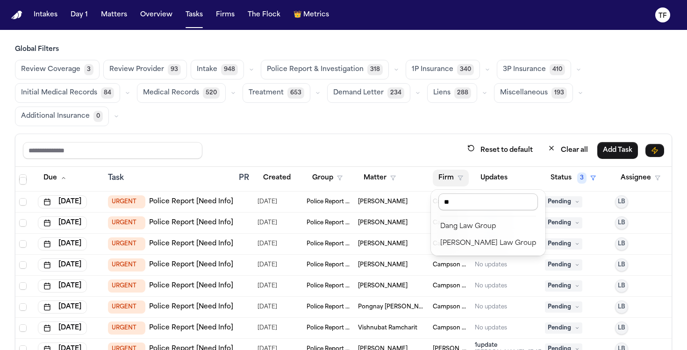
type input "*"
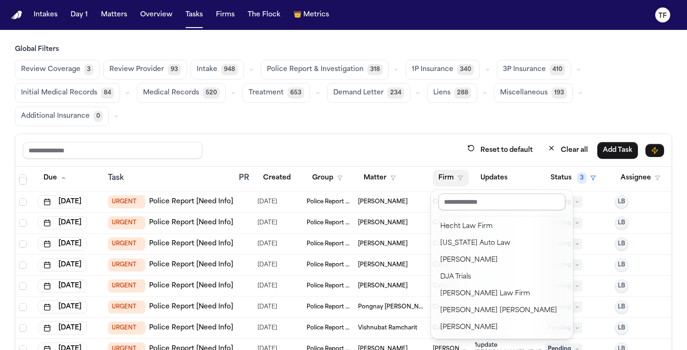
type input "*"
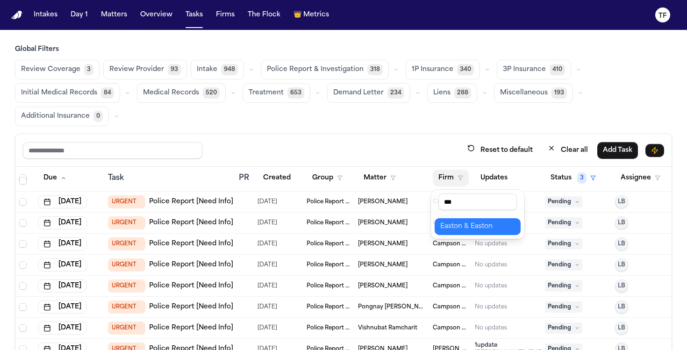
type input "***"
click at [472, 223] on div "Easton & Easton" at bounding box center [477, 226] width 75 height 11
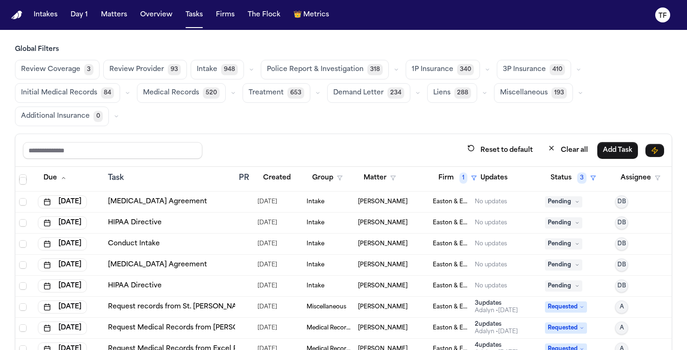
scroll to position [3864, 0]
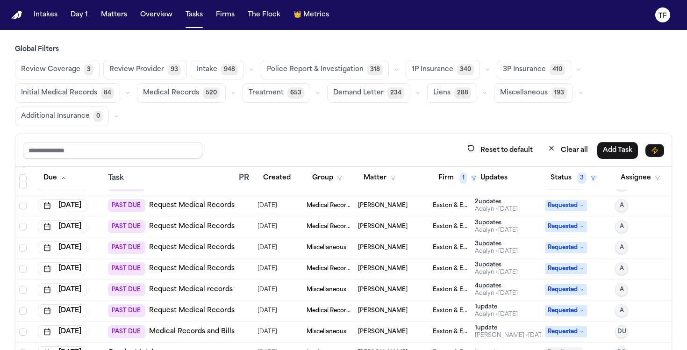
click at [140, 63] on button "Review Provider 93" at bounding box center [145, 70] width 84 height 20
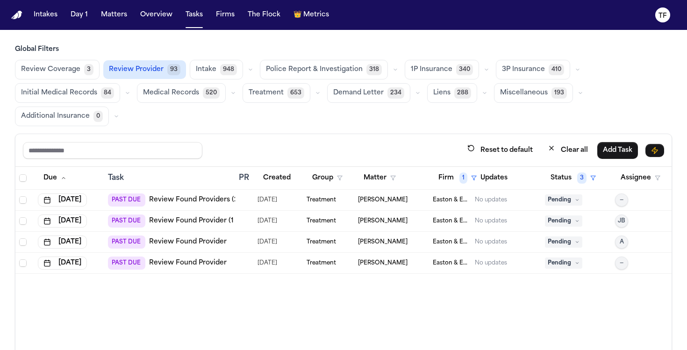
scroll to position [0, 0]
click at [159, 200] on link "Review Found Providers (2 to review)" at bounding box center [211, 199] width 125 height 9
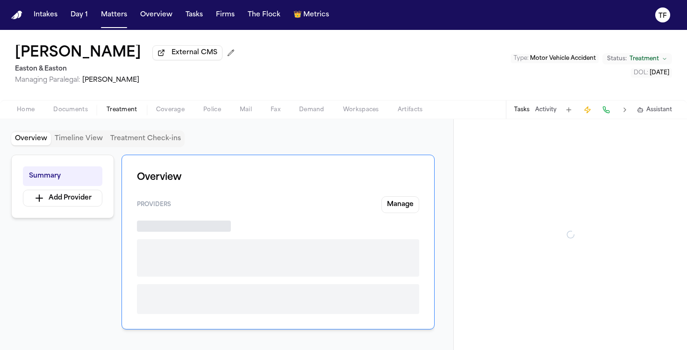
click at [131, 111] on span "Treatment" at bounding box center [122, 109] width 31 height 7
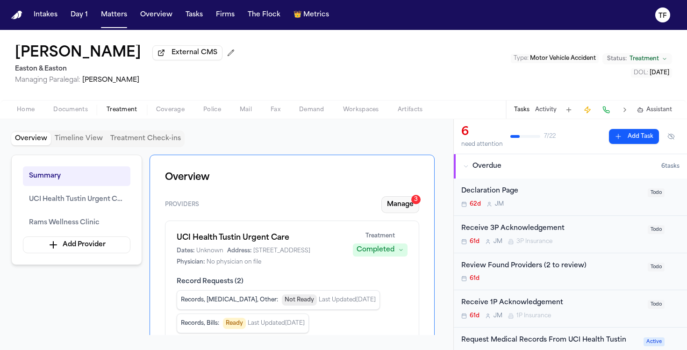
click at [396, 205] on button "Manage 3" at bounding box center [400, 204] width 38 height 17
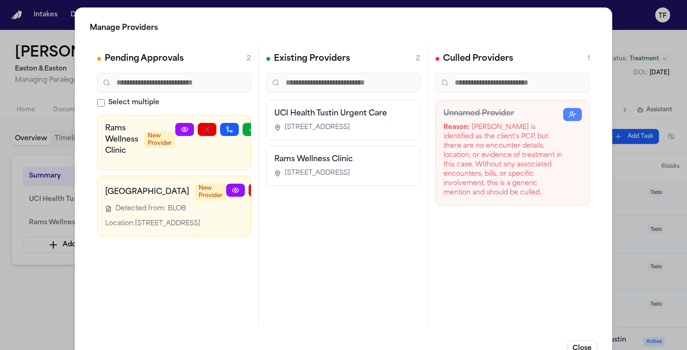
click at [185, 127] on icon at bounding box center [184, 129] width 6 height 4
click at [630, 179] on div "Manage Providers Pending Approvals 2 Select multiple Rams Wellness Clinic New P…" at bounding box center [343, 189] width 687 height 379
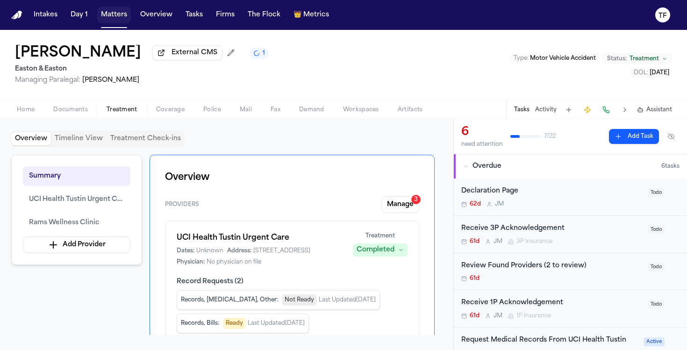
click at [102, 19] on button "Matters" at bounding box center [114, 15] width 34 height 17
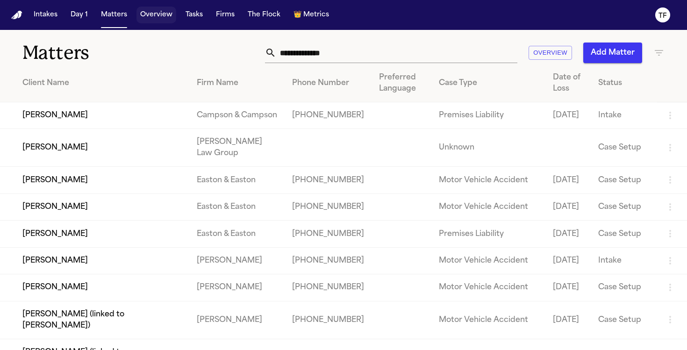
click at [182, 14] on button "Tasks" at bounding box center [194, 15] width 25 height 17
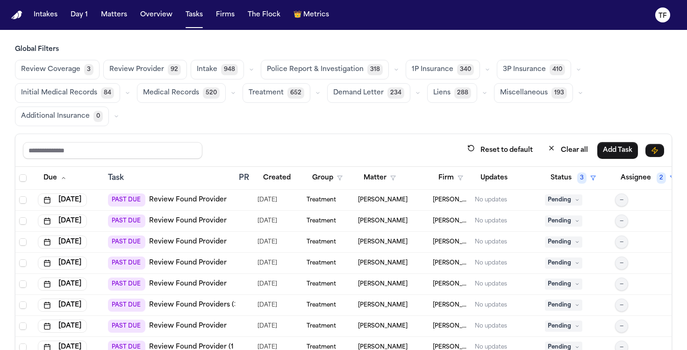
click at [143, 65] on span "Review Provider" at bounding box center [136, 69] width 55 height 9
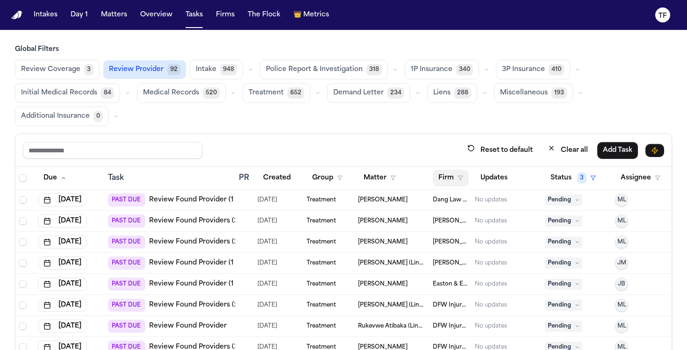
click at [455, 173] on button "Firm" at bounding box center [451, 178] width 36 height 17
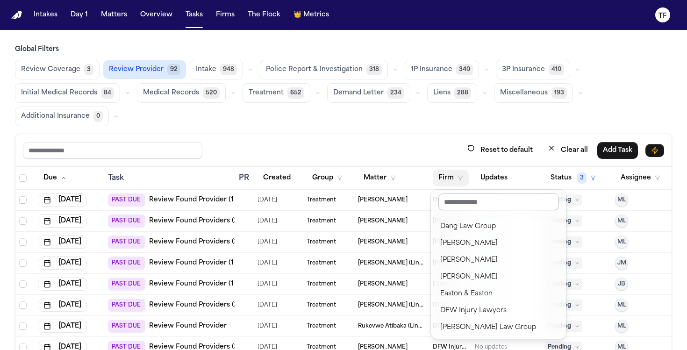
click at [459, 200] on input "text" at bounding box center [498, 201] width 121 height 17
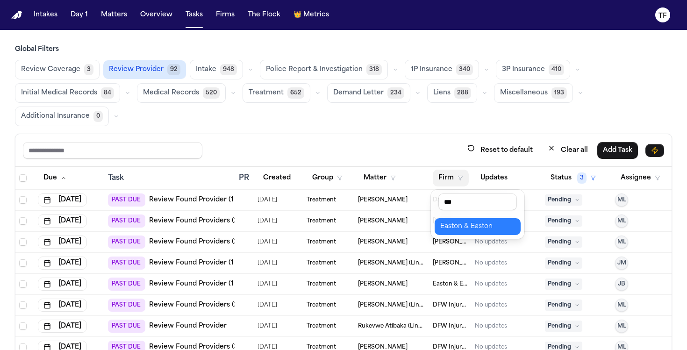
type input "***"
click at [451, 229] on div "Easton & Easton" at bounding box center [477, 226] width 75 height 11
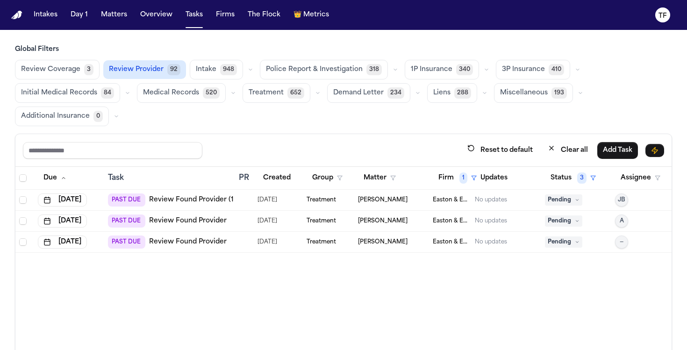
click at [122, 198] on span "PAST DUE" at bounding box center [126, 199] width 37 height 13
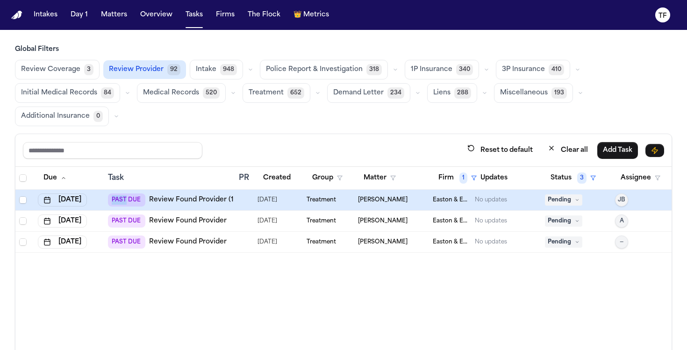
click at [122, 198] on span "PAST DUE" at bounding box center [126, 199] width 37 height 13
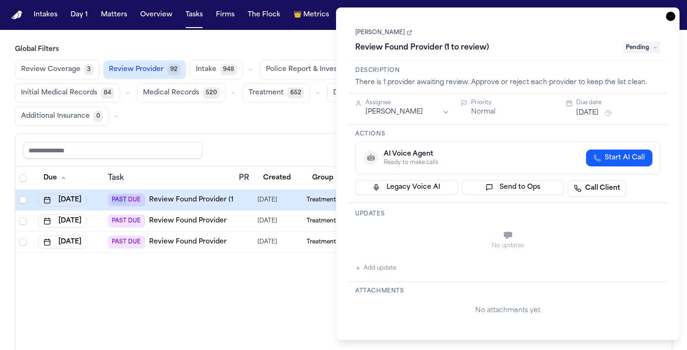
click at [671, 17] on icon "button" at bounding box center [670, 16] width 9 height 9
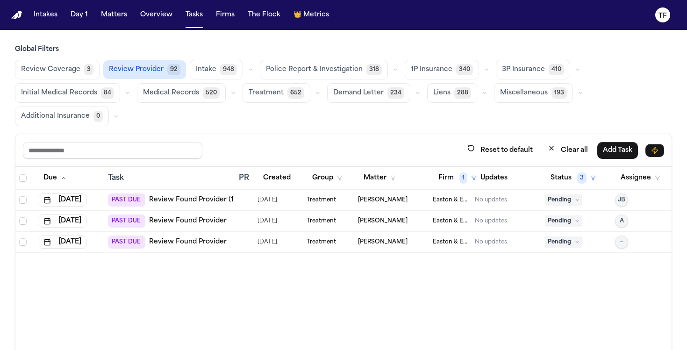
click at [311, 197] on span "Treatment" at bounding box center [321, 199] width 29 height 7
click at [222, 208] on td "PAST DUE Review Found Provider (1 to review)" at bounding box center [169, 200] width 131 height 21
click at [214, 200] on link "Review Found Provider (1 to review)" at bounding box center [209, 199] width 121 height 9
click at [189, 218] on link "Review Found Provider" at bounding box center [188, 220] width 78 height 9
click at [174, 244] on link "Review Found Provider" at bounding box center [188, 241] width 78 height 9
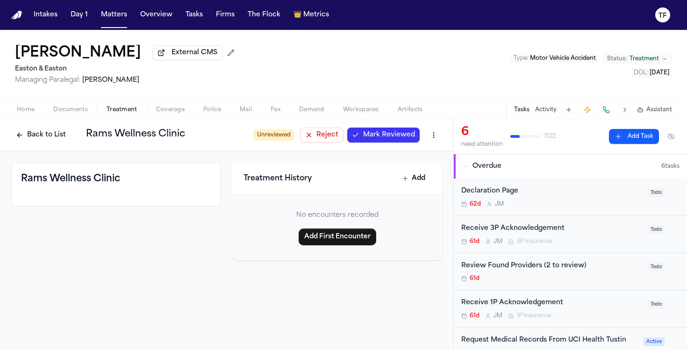
click at [388, 136] on span "Mark Reviewed" at bounding box center [389, 134] width 52 height 9
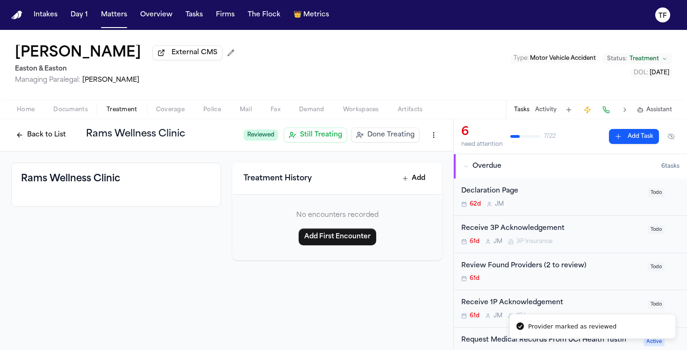
click at [113, 111] on span "Treatment" at bounding box center [122, 109] width 31 height 7
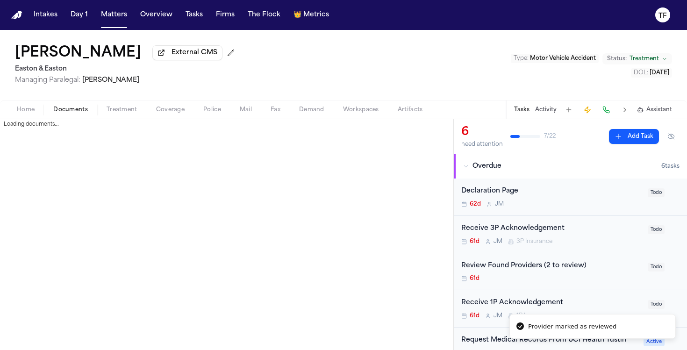
click at [79, 115] on span "button" at bounding box center [71, 115] width 46 height 1
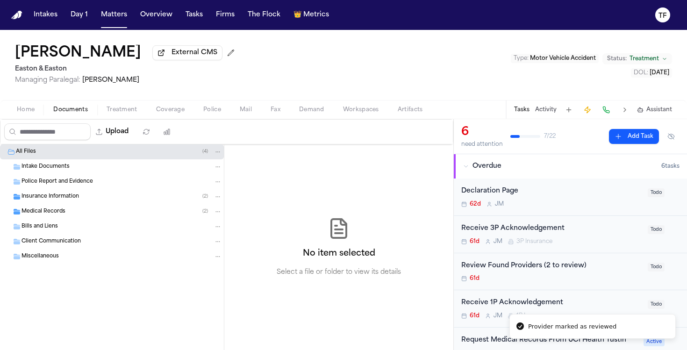
click at [109, 113] on span "Treatment" at bounding box center [122, 109] width 31 height 7
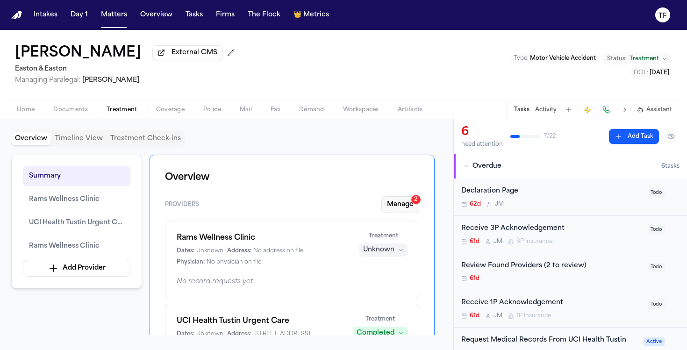
click at [398, 203] on button "Manage 2" at bounding box center [400, 204] width 38 height 17
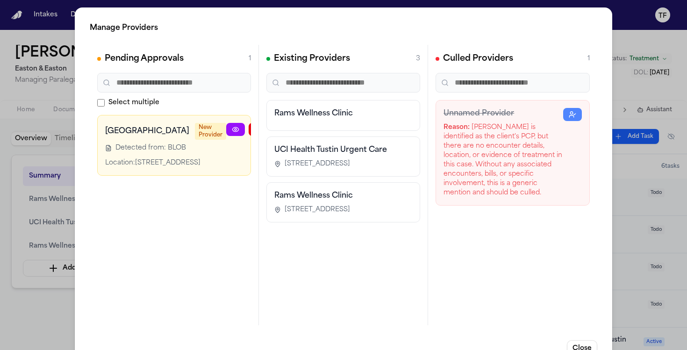
click at [232, 130] on icon at bounding box center [235, 129] width 7 height 7
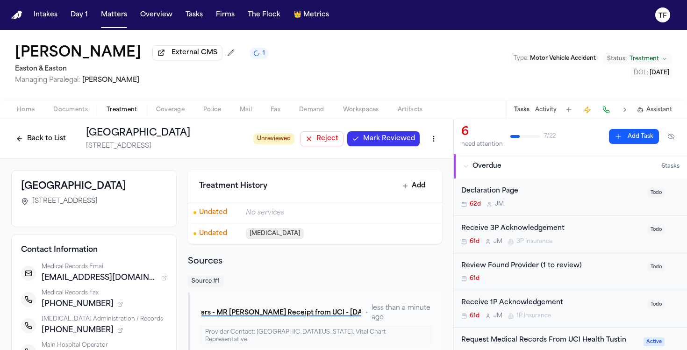
click at [378, 143] on span "Mark Reviewed" at bounding box center [389, 138] width 52 height 9
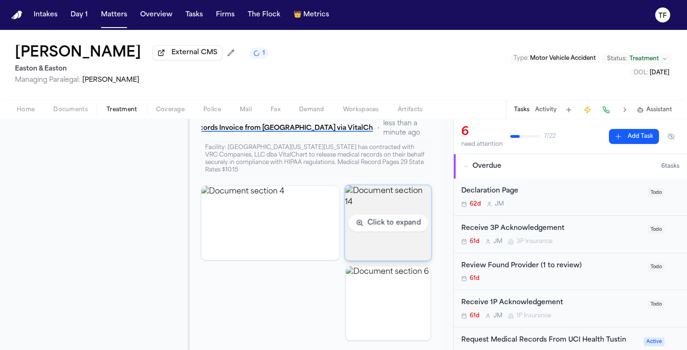
scroll to position [202, 0]
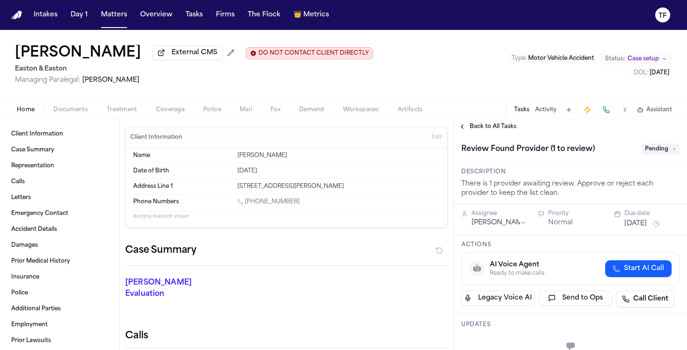
click at [139, 111] on button "Treatment" at bounding box center [122, 109] width 50 height 11
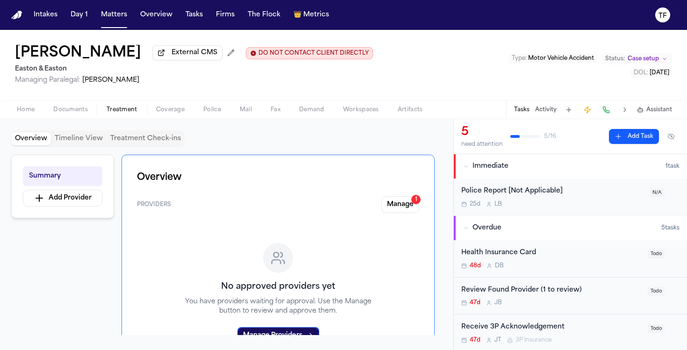
click at [404, 209] on button "Manage 1" at bounding box center [400, 204] width 38 height 17
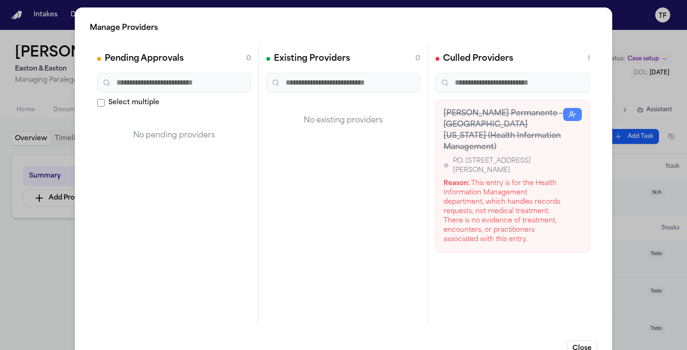
click at [661, 258] on div "Manage Providers Pending Approvals 0 Select multiple No pending providers Exist…" at bounding box center [343, 189] width 687 height 379
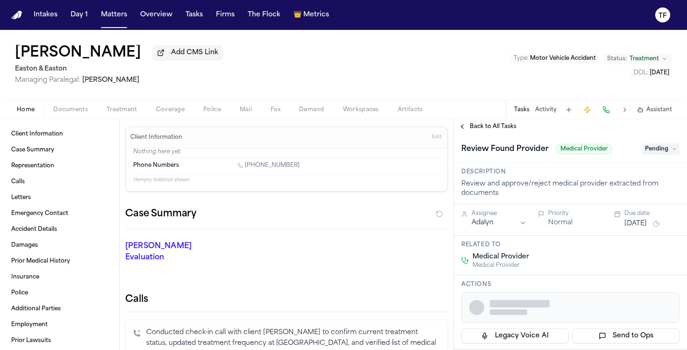
click at [108, 108] on span "Treatment" at bounding box center [122, 109] width 31 height 7
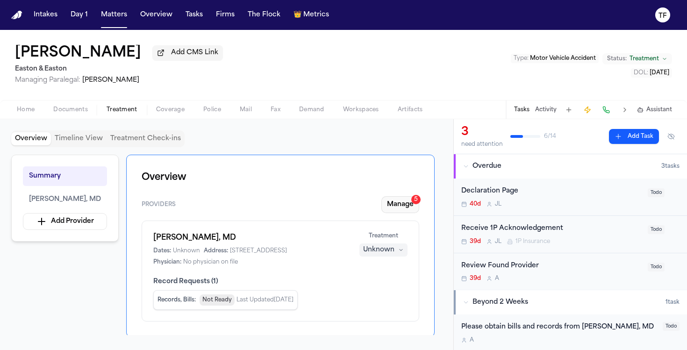
click at [392, 202] on button "Manage 5" at bounding box center [400, 204] width 38 height 17
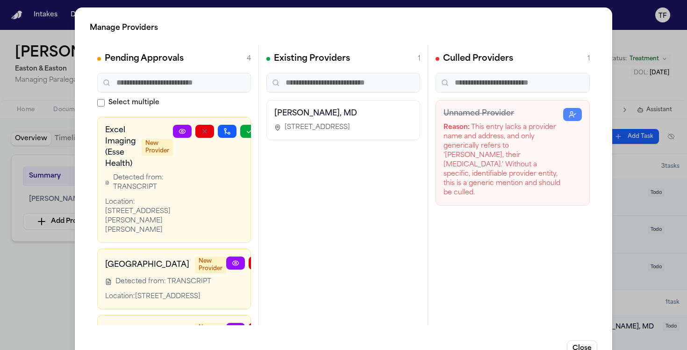
scroll to position [288, 0]
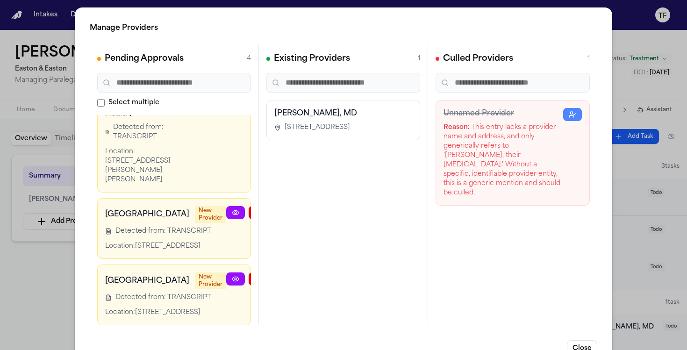
click at [88, 270] on div "Manage Providers Pending Approvals 4 Select multiple La Magnolia Medical Group …" at bounding box center [343, 189] width 537 height 365
click at [42, 271] on div "Manage Providers Pending Approvals 4 Select multiple La Magnolia Medical Group …" at bounding box center [343, 189] width 687 height 379
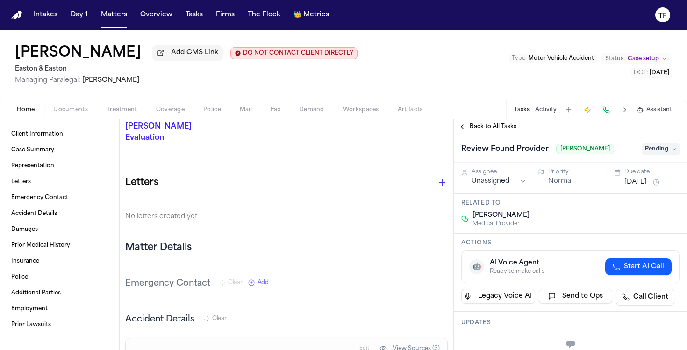
scroll to position [134, 0]
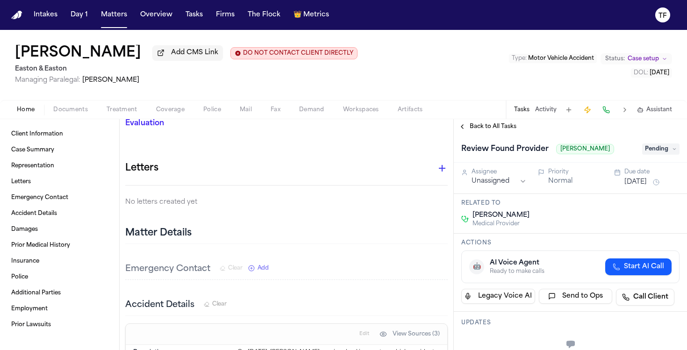
click at [117, 112] on span "Treatment" at bounding box center [122, 109] width 31 height 7
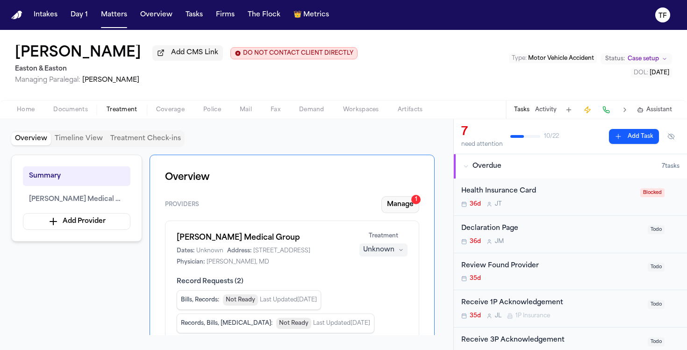
click at [403, 213] on button "Manage 1" at bounding box center [400, 204] width 38 height 17
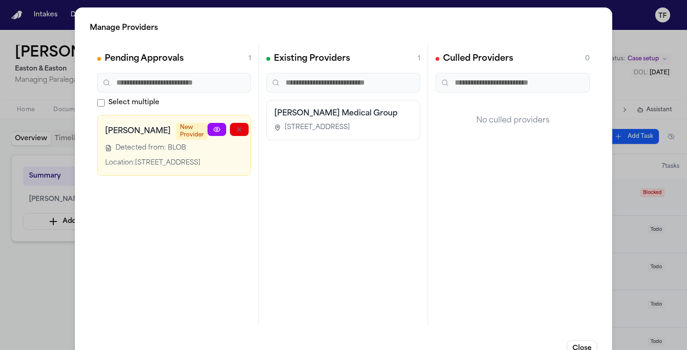
click at [208, 160] on div at bounding box center [251, 145] width 86 height 45
click at [213, 132] on icon at bounding box center [216, 129] width 7 height 7
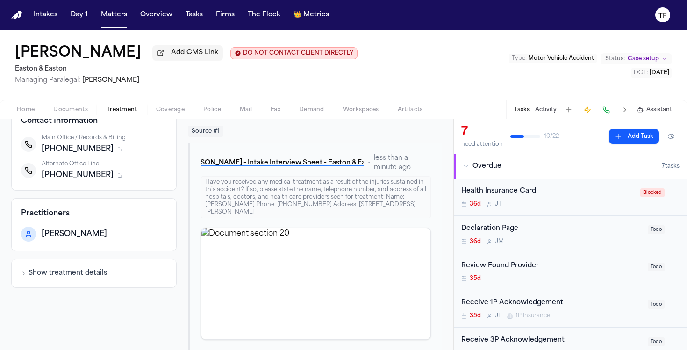
scroll to position [143, 0]
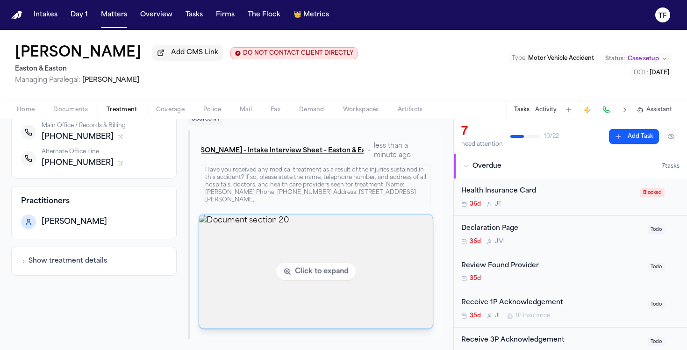
click at [320, 228] on img "View document section 20" at bounding box center [315, 272] width 233 height 114
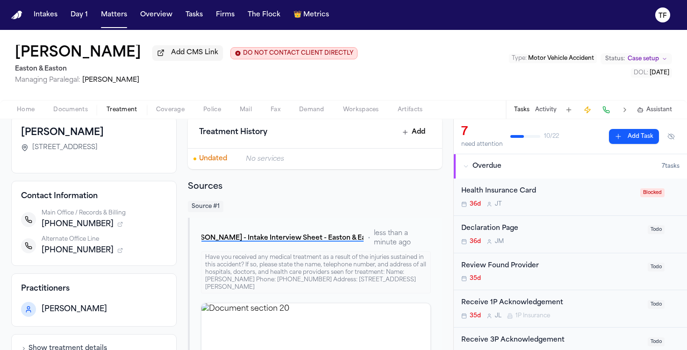
scroll to position [0, 0]
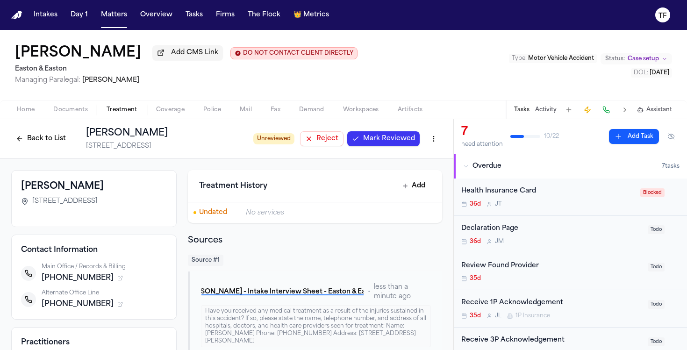
click at [374, 141] on span "Mark Reviewed" at bounding box center [389, 138] width 52 height 9
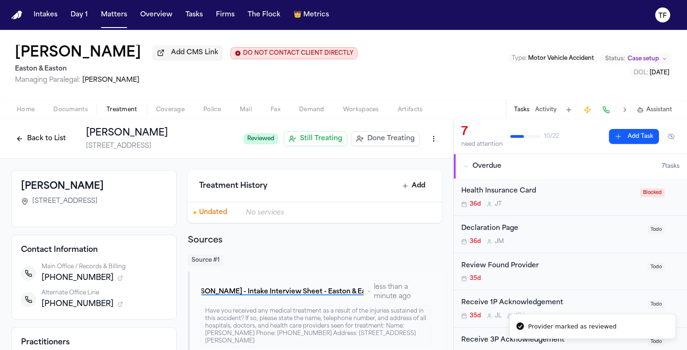
click at [384, 143] on span "Done Treating" at bounding box center [390, 138] width 47 height 9
click at [386, 142] on span "No Longer Treating" at bounding box center [383, 138] width 62 height 11
click at [425, 141] on html "Marked as done treating Provider marked as reviewed Intakes Day 1 Matters Overv…" at bounding box center [343, 175] width 687 height 350
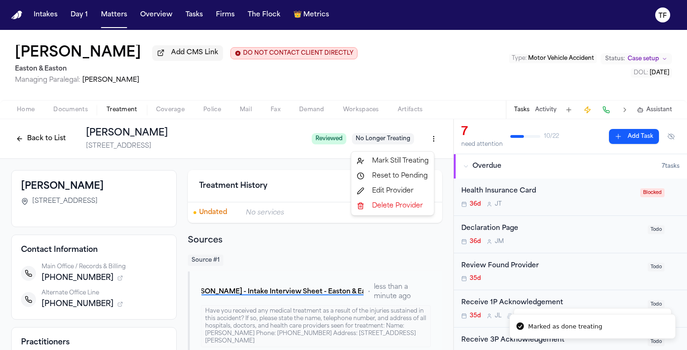
click at [412, 167] on div "Mark Still Treating" at bounding box center [392, 161] width 79 height 15
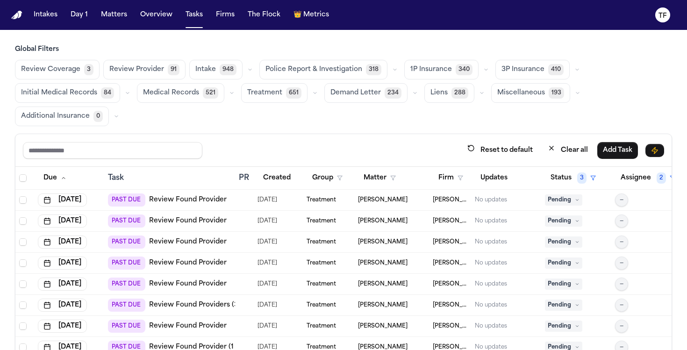
click at [163, 67] on button "Review Provider 91" at bounding box center [144, 70] width 82 height 20
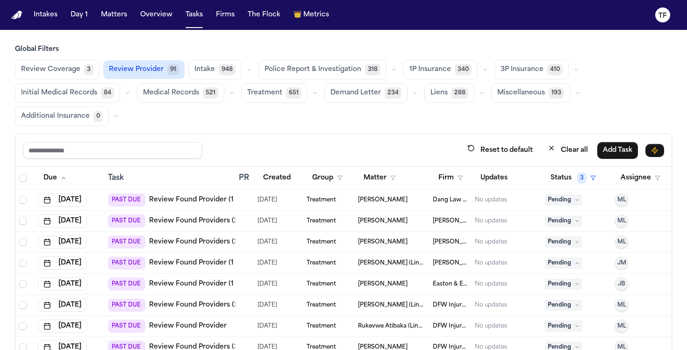
click at [126, 77] on button "Review Provider 91" at bounding box center [143, 69] width 81 height 19
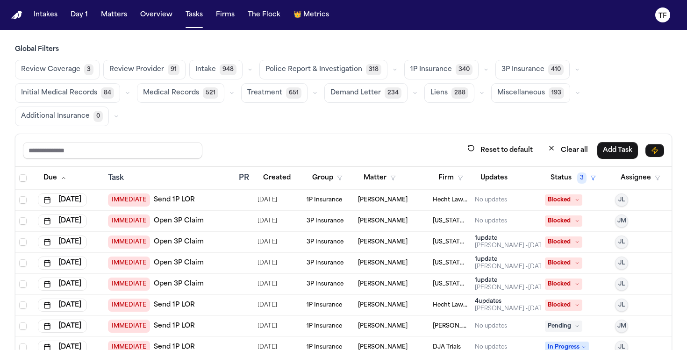
click at [133, 60] on button "Review Provider 91" at bounding box center [144, 70] width 82 height 20
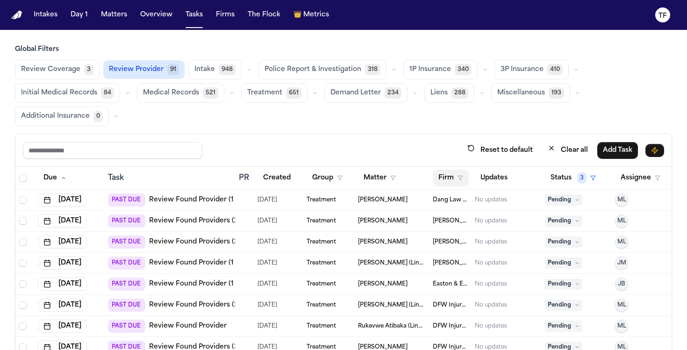
click at [453, 177] on button "Firm" at bounding box center [451, 178] width 36 height 17
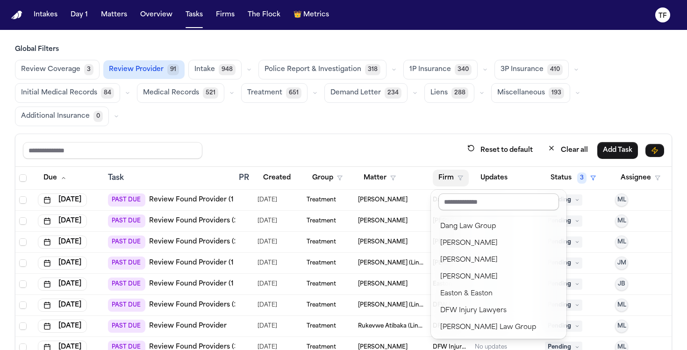
click at [470, 208] on input "text" at bounding box center [498, 201] width 121 height 17
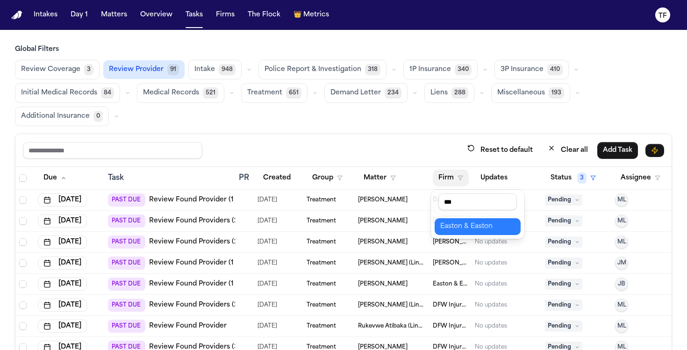
type input "***"
click at [469, 224] on div "Easton & Easton" at bounding box center [477, 226] width 75 height 11
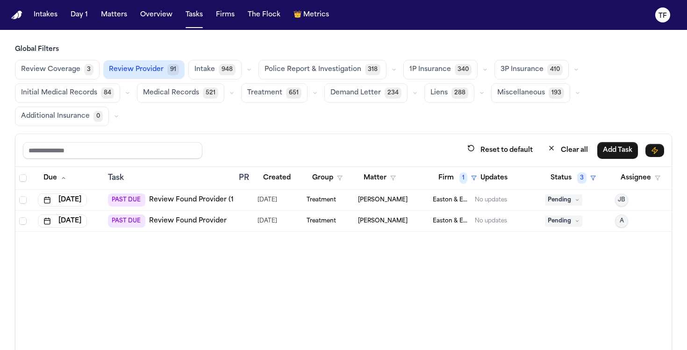
click at [210, 197] on link "Review Found Provider (1 to review)" at bounding box center [209, 199] width 121 height 9
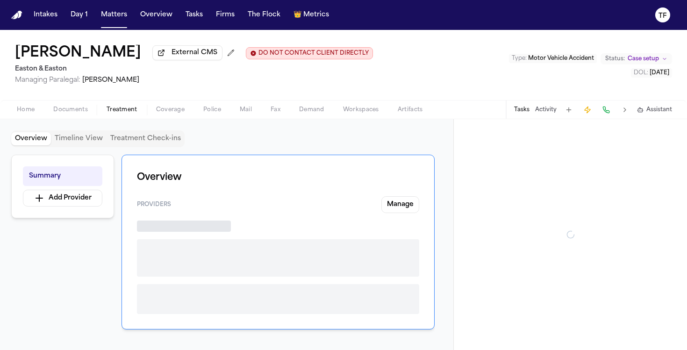
click at [108, 113] on span "Treatment" at bounding box center [122, 109] width 31 height 7
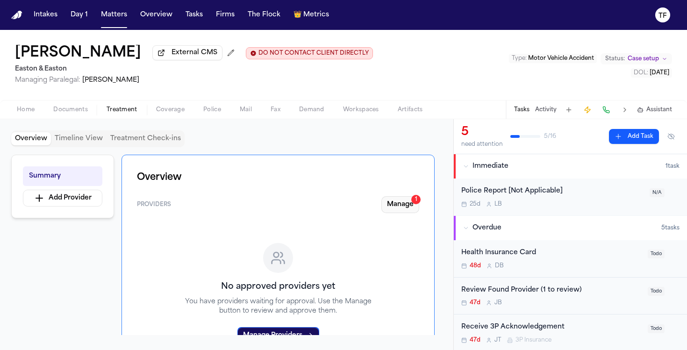
click at [410, 211] on button "Manage 1" at bounding box center [400, 204] width 38 height 17
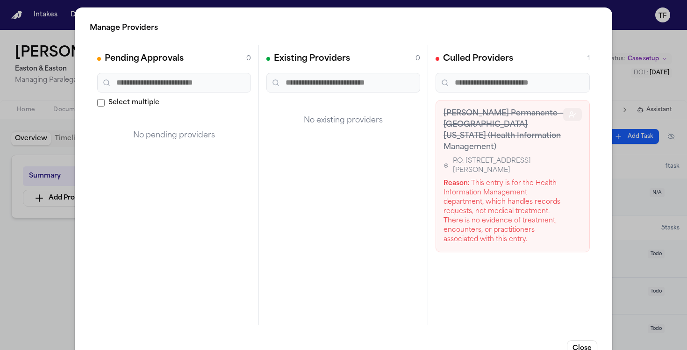
click at [569, 115] on icon "button" at bounding box center [572, 114] width 7 height 7
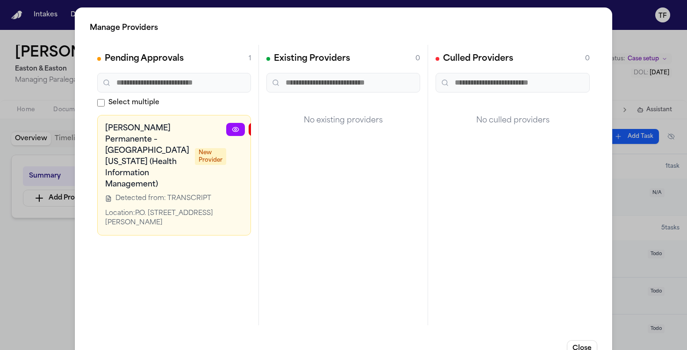
click at [232, 129] on icon at bounding box center [235, 129] width 7 height 7
click at [635, 98] on div "Manage Providers Pending Approvals 1 Select multiple [PERSON_NAME] Permanente –…" at bounding box center [343, 189] width 687 height 379
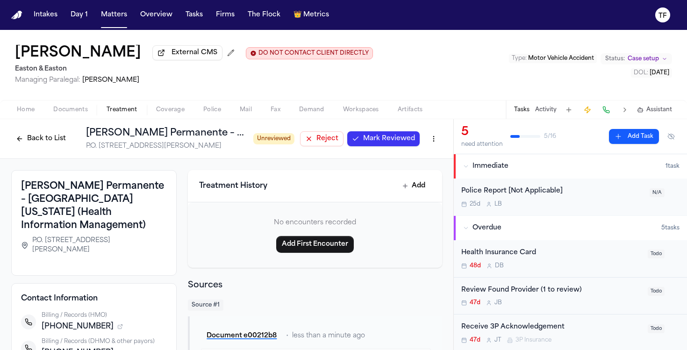
click at [372, 143] on span "Mark Reviewed" at bounding box center [389, 138] width 52 height 9
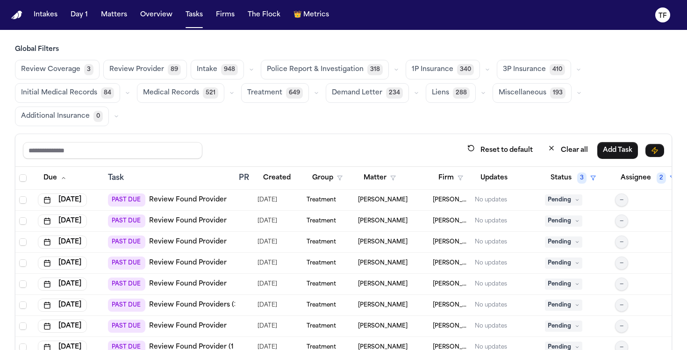
click at [123, 77] on button "Review Provider 89" at bounding box center [145, 70] width 84 height 20
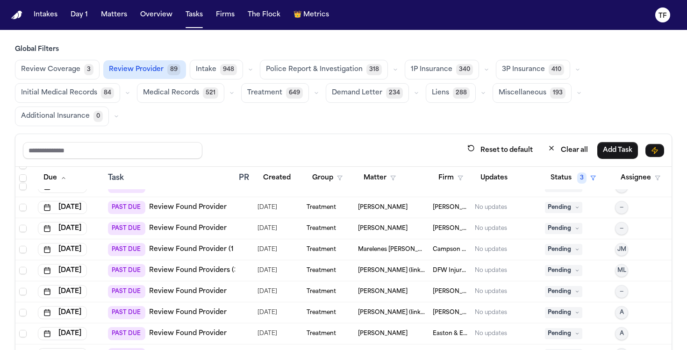
scroll to position [142, 0]
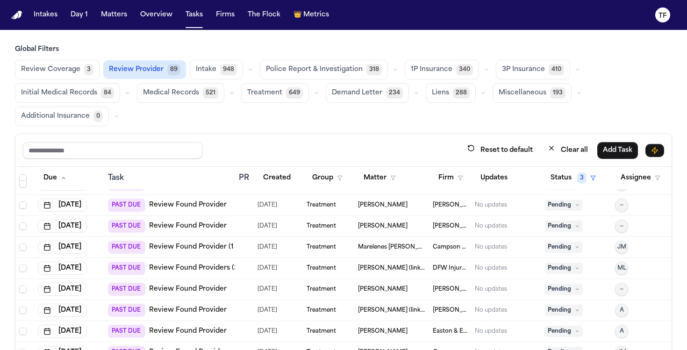
click at [178, 291] on link "Review Found Provider" at bounding box center [188, 289] width 78 height 9
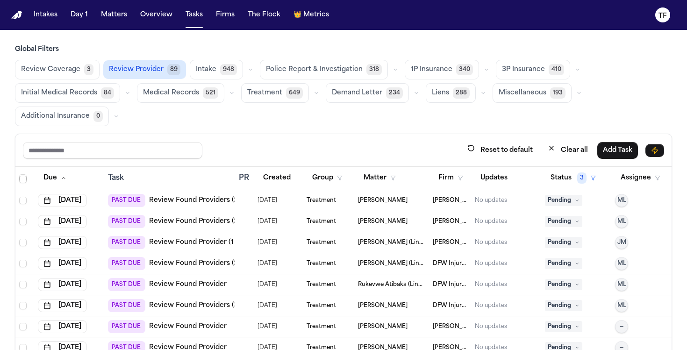
scroll to position [0, 0]
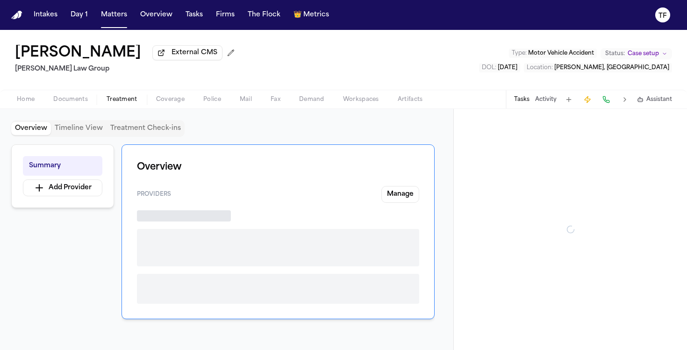
click at [105, 97] on button "Treatment" at bounding box center [122, 99] width 50 height 11
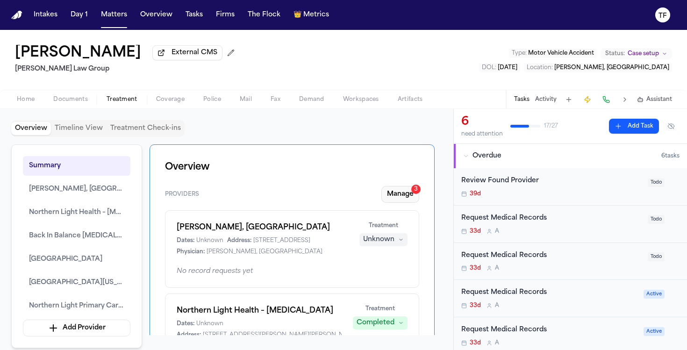
click at [401, 193] on button "Manage 3" at bounding box center [400, 194] width 38 height 17
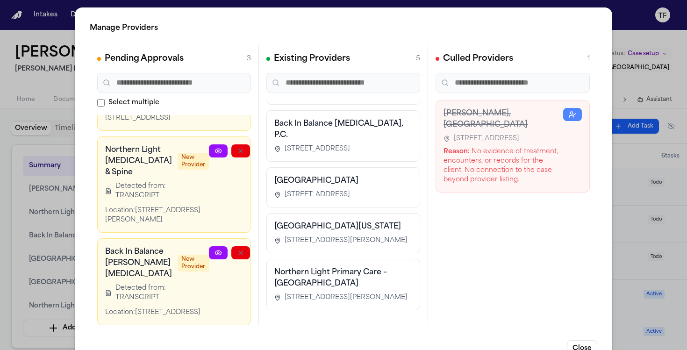
scroll to position [82, 0]
click at [23, 246] on div "Manage Providers Pending Approvals 3 Select multiple Northern Light Medical Tra…" at bounding box center [343, 189] width 687 height 379
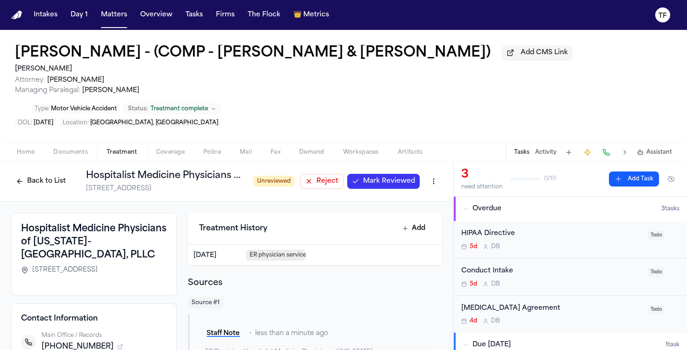
click at [387, 186] on span "Mark Reviewed" at bounding box center [389, 181] width 52 height 9
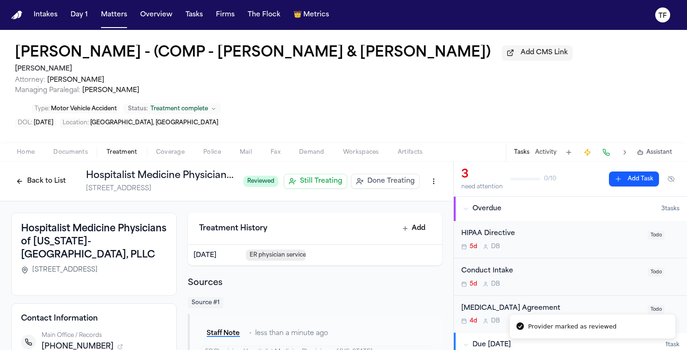
click at [384, 186] on span "Done Treating" at bounding box center [390, 181] width 47 height 9
click at [612, 189] on div "3 need attention 0 / 10 Add Task" at bounding box center [570, 178] width 218 height 23
click at [621, 185] on button "Add Task" at bounding box center [634, 179] width 50 height 15
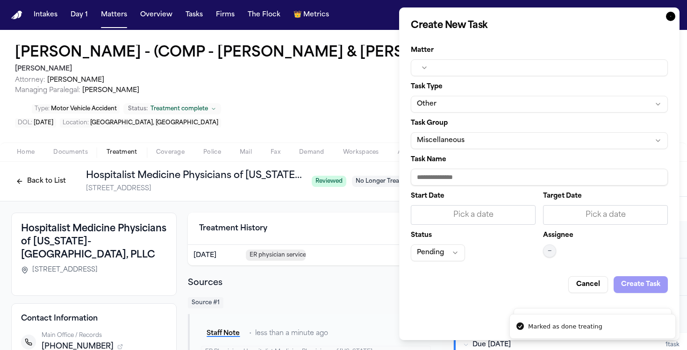
click at [451, 68] on button "button" at bounding box center [539, 67] width 257 height 17
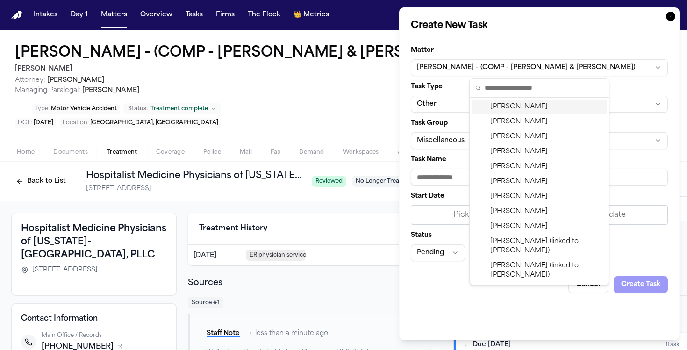
click at [435, 104] on body "Intakes Day 1 Matters Overview Tasks Firms The Flock 👑 Metrics TF Porfirio More…" at bounding box center [343, 175] width 687 height 350
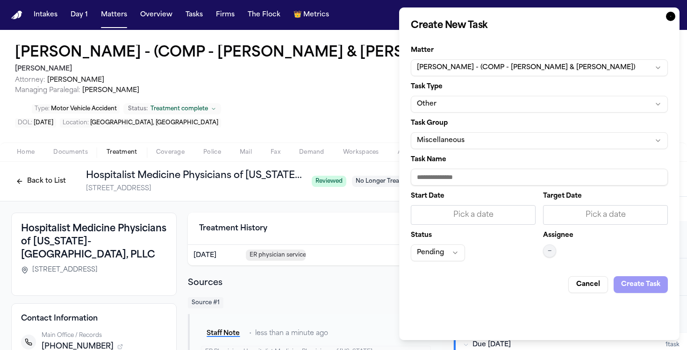
click at [435, 104] on button "Other" at bounding box center [539, 104] width 257 height 17
click at [226, 187] on div at bounding box center [343, 175] width 687 height 350
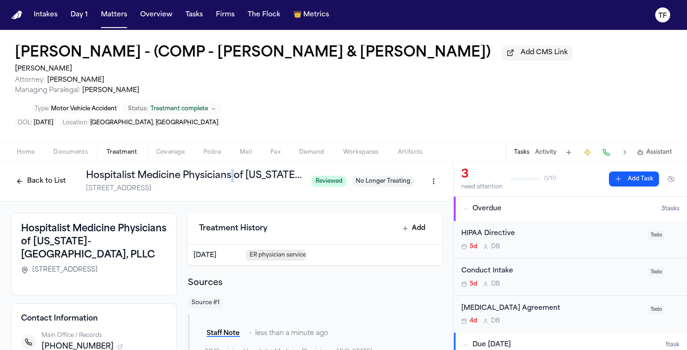
click at [229, 182] on h1 "Hospitalist Medicine Physicians of Texas-TCG, PLLC" at bounding box center [195, 175] width 218 height 13
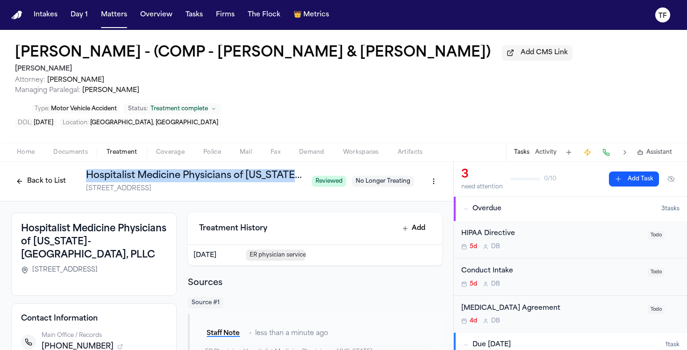
click at [229, 182] on h1 "Hospitalist Medicine Physicians of Texas-TCG, PLLC" at bounding box center [195, 175] width 218 height 13
copy h1 "Hospitalist Medicine Physicians of Texas-TCG, PLLC"
click at [641, 177] on button "Add Task" at bounding box center [634, 179] width 50 height 15
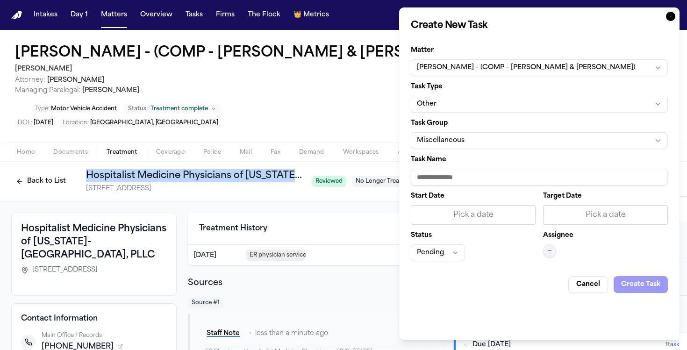
click at [461, 137] on button "Miscellaneous" at bounding box center [539, 140] width 257 height 17
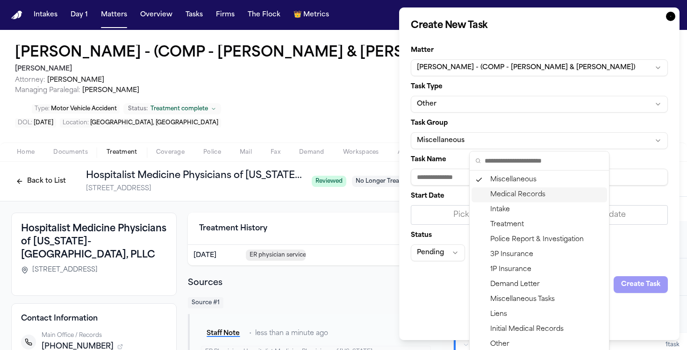
click at [516, 194] on div "Medical Records" at bounding box center [540, 194] width 136 height 15
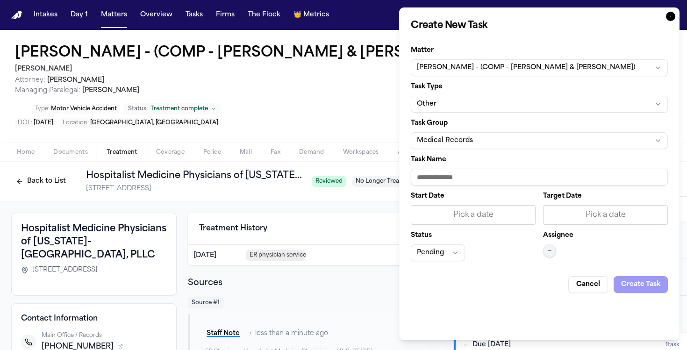
click at [457, 176] on input "Task Name" at bounding box center [539, 177] width 257 height 17
paste input "**********"
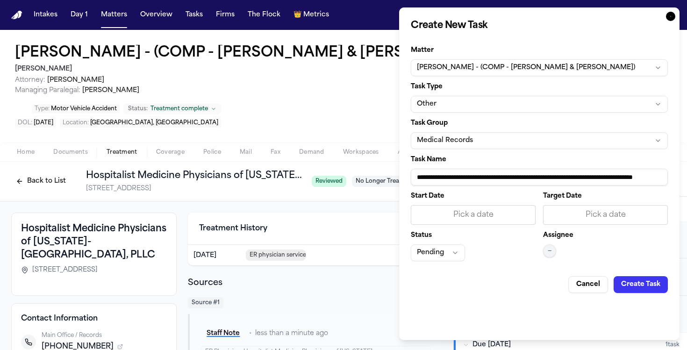
scroll to position [0, 52]
type input "**********"
click at [488, 222] on div "Pick a date" at bounding box center [473, 215] width 125 height 20
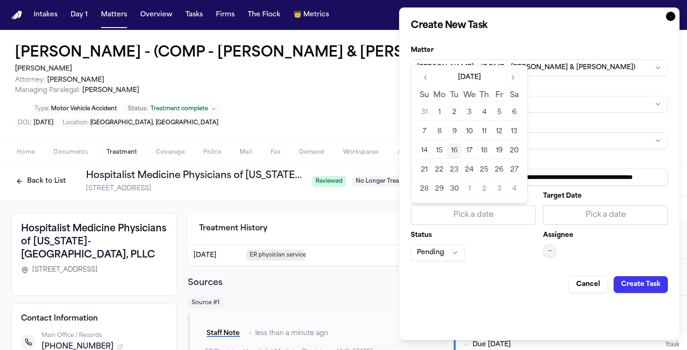
click at [451, 152] on button "16" at bounding box center [454, 150] width 15 height 15
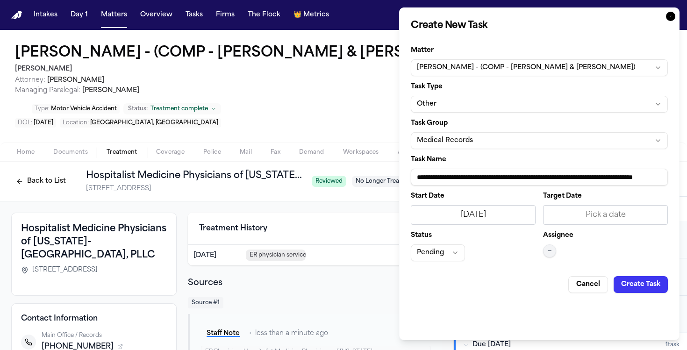
click at [542, 252] on div "Start Date 9/16/2025 Target Date Pick a date Status Pending Assignee —" at bounding box center [539, 227] width 257 height 68
click at [549, 254] on span "—" at bounding box center [550, 250] width 4 height 7
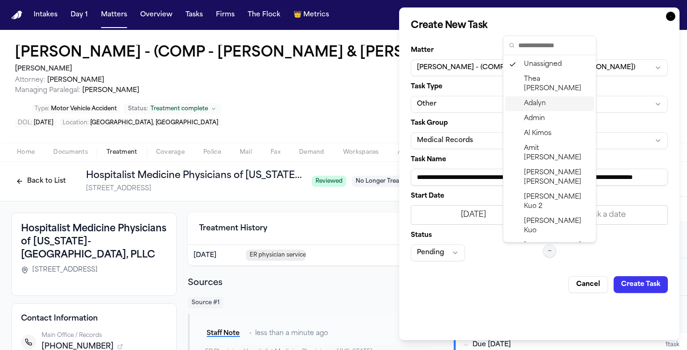
click at [546, 100] on div "Adalyn" at bounding box center [549, 103] width 89 height 15
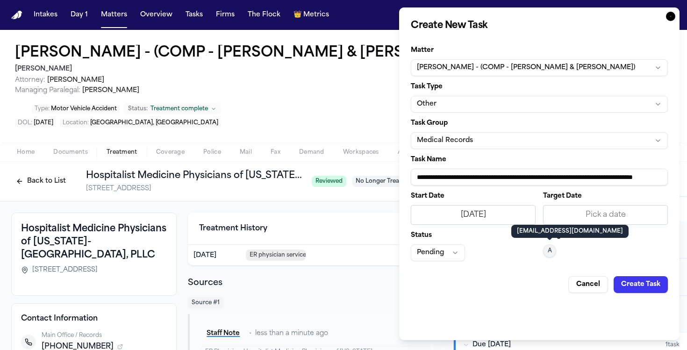
click at [639, 286] on button "Create Task" at bounding box center [641, 284] width 54 height 17
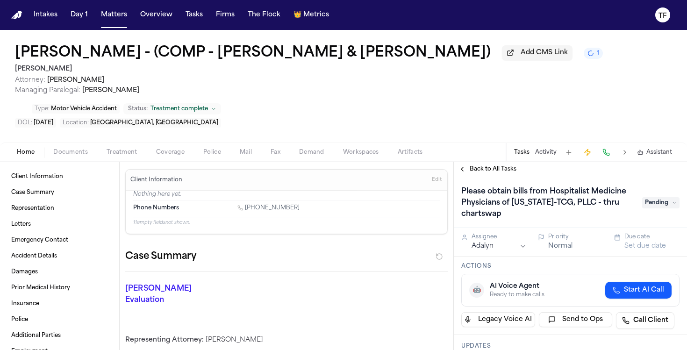
scroll to position [70, 0]
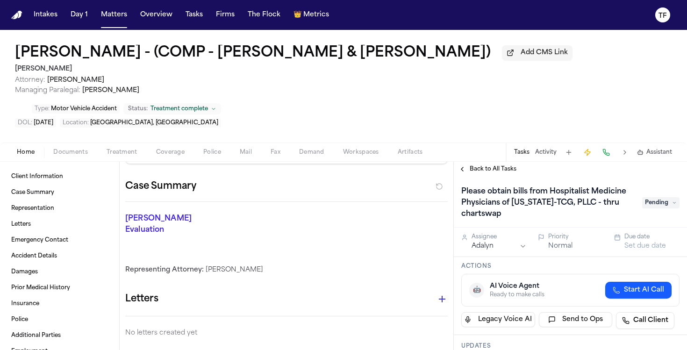
click at [123, 156] on span "Treatment" at bounding box center [122, 152] width 31 height 7
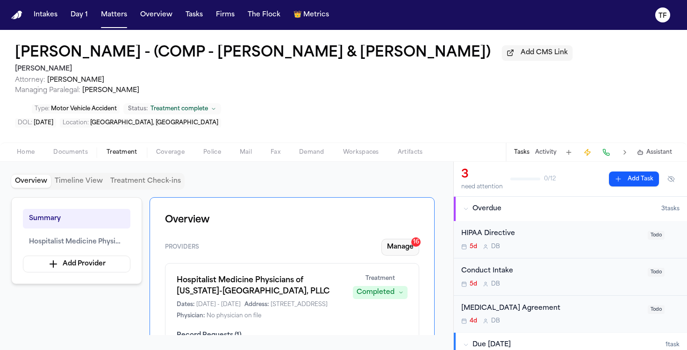
click at [398, 244] on button "Manage 16" at bounding box center [400, 247] width 38 height 17
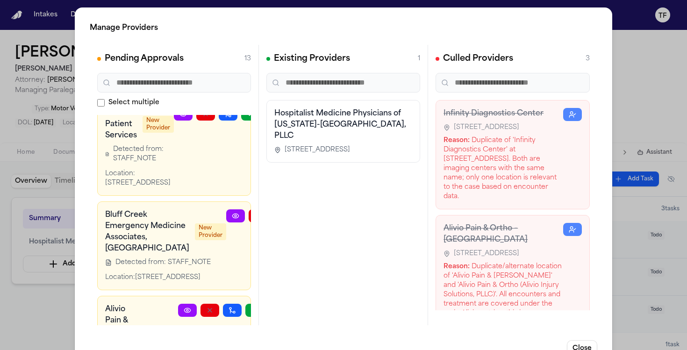
scroll to position [16, 0]
click at [226, 222] on link at bounding box center [235, 215] width 19 height 13
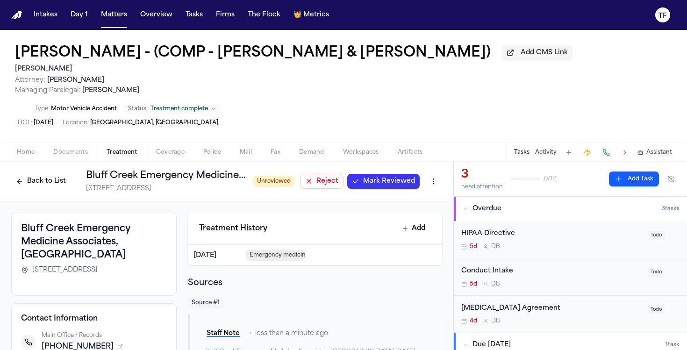
click at [376, 186] on span "Mark Reviewed" at bounding box center [389, 181] width 52 height 9
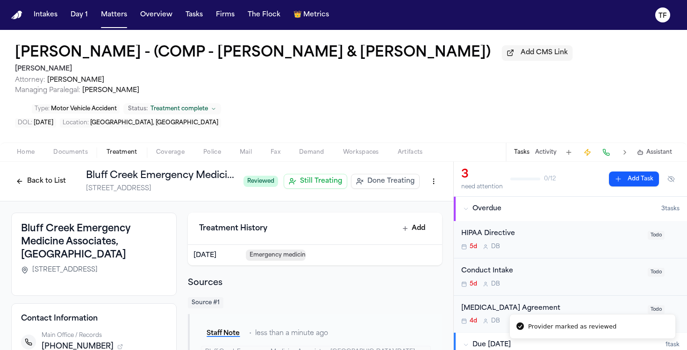
click at [376, 189] on button "Done Treating" at bounding box center [385, 181] width 69 height 15
click at [618, 181] on button "Add Task" at bounding box center [634, 179] width 50 height 15
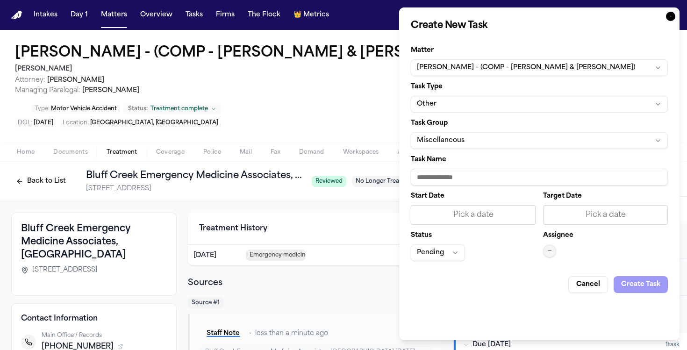
click at [443, 104] on button "Other" at bounding box center [539, 104] width 257 height 17
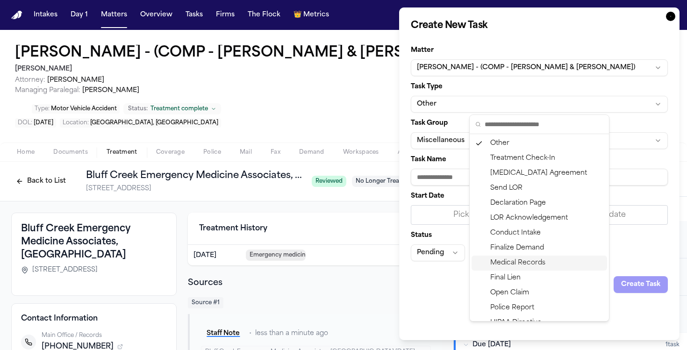
click at [527, 259] on div "Medical Records" at bounding box center [540, 263] width 136 height 15
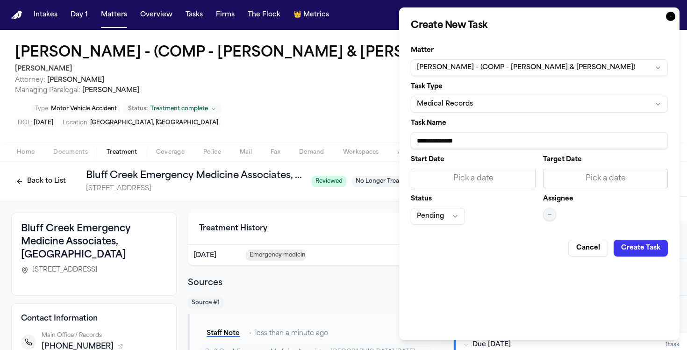
click at [458, 147] on input "**********" at bounding box center [539, 140] width 257 height 17
paste input "**********"
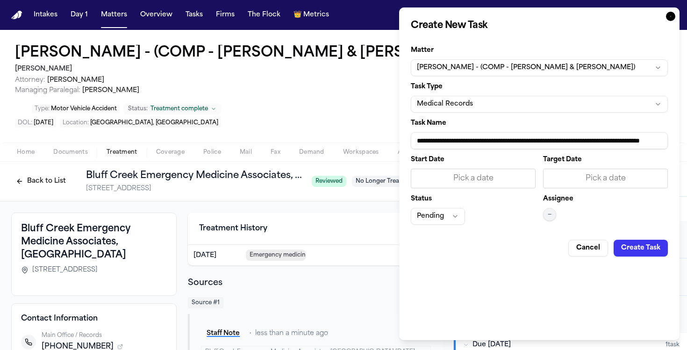
type input "**********"
drag, startPoint x: 418, startPoint y: 162, endPoint x: 419, endPoint y: 167, distance: 4.8
click at [418, 162] on label "Start Date" at bounding box center [473, 160] width 125 height 7
click at [421, 170] on div "Pick a date" at bounding box center [473, 179] width 125 height 20
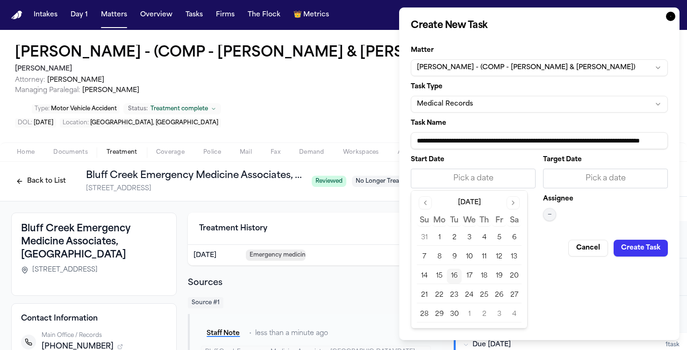
click at [458, 278] on button "16" at bounding box center [454, 276] width 15 height 15
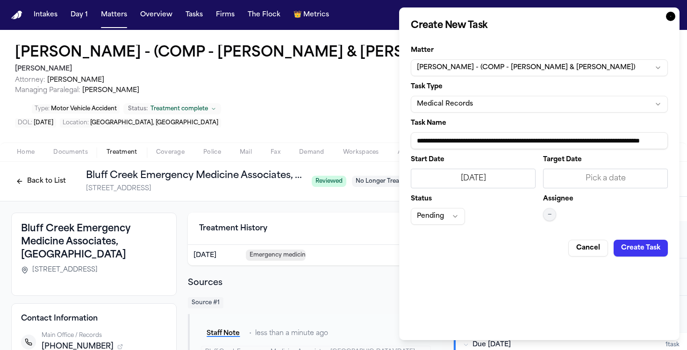
drag, startPoint x: 535, startPoint y: 215, endPoint x: 555, endPoint y: 222, distance: 20.5
click at [536, 216] on div "Start Date [DATE] Target Date Pick a date Status Pending Assignee —" at bounding box center [539, 191] width 257 height 68
click at [553, 220] on button "—" at bounding box center [549, 214] width 13 height 13
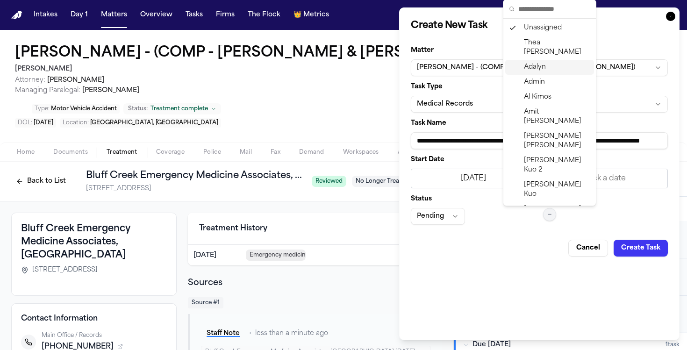
click at [547, 63] on div "Adalyn" at bounding box center [549, 67] width 89 height 15
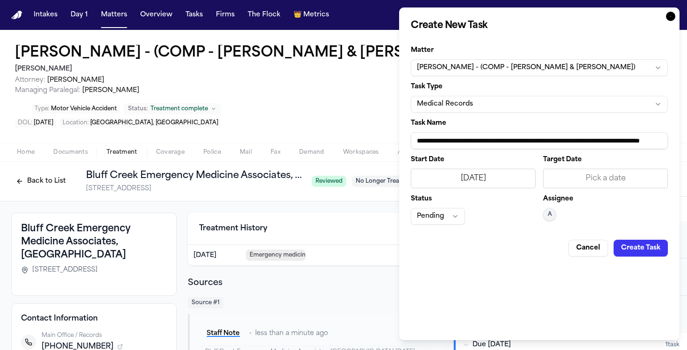
click at [641, 240] on button "Create Task" at bounding box center [641, 248] width 54 height 17
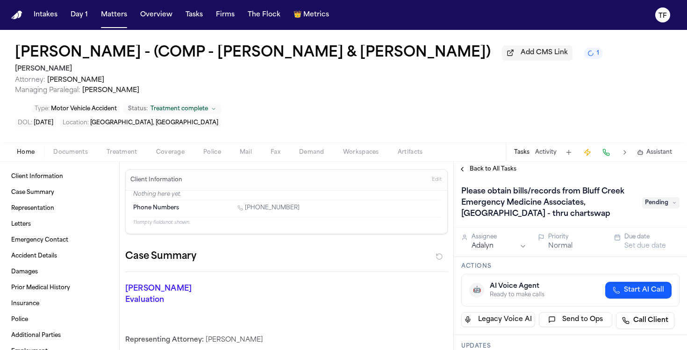
click at [130, 155] on span "Treatment" at bounding box center [122, 152] width 31 height 7
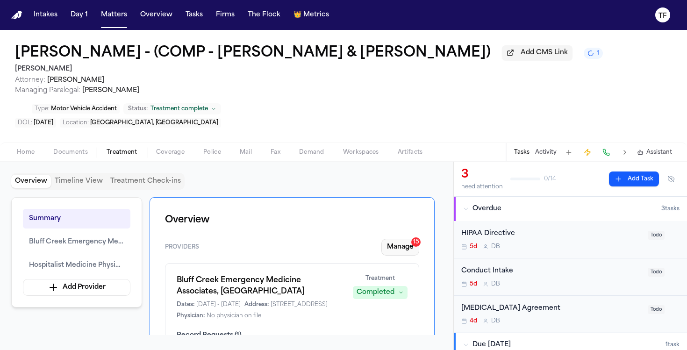
click at [410, 246] on button "Manage 15" at bounding box center [400, 247] width 38 height 17
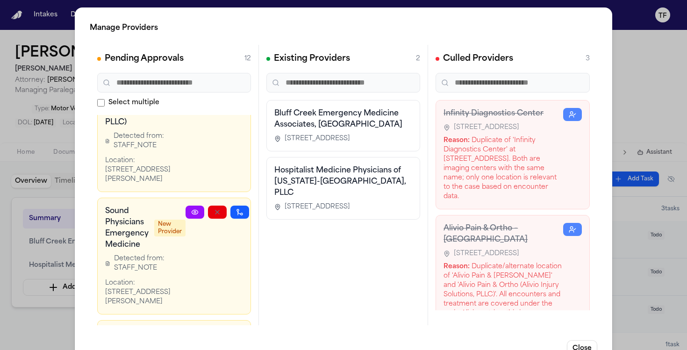
scroll to position [240, 0]
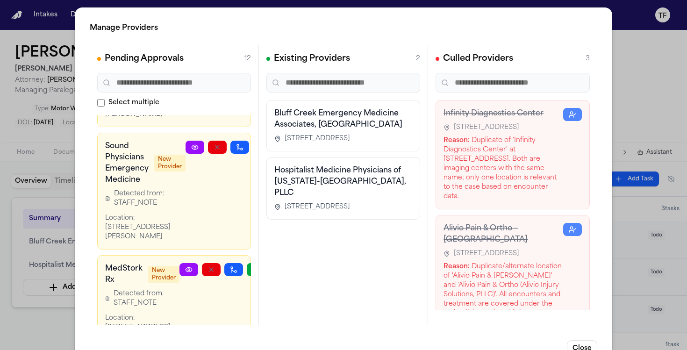
click at [191, 151] on icon at bounding box center [194, 146] width 7 height 7
click at [658, 123] on div "Manage Providers Pending Approvals 12 Select multiple EMBCC Patient Services Ne…" at bounding box center [343, 189] width 687 height 379
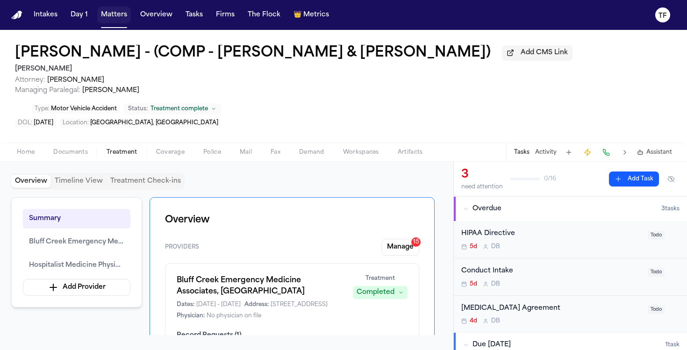
click at [120, 17] on button "Matters" at bounding box center [114, 15] width 34 height 17
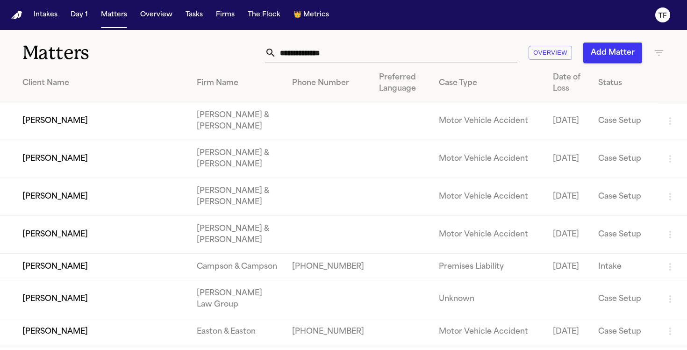
click at [664, 47] on icon "button" at bounding box center [658, 52] width 11 height 11
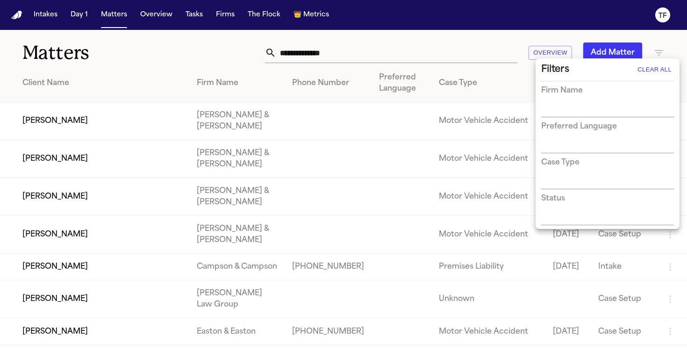
click at [596, 111] on input "text" at bounding box center [600, 110] width 119 height 13
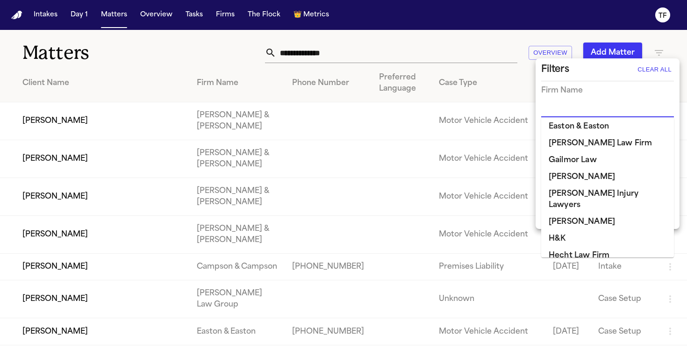
scroll to position [340, 0]
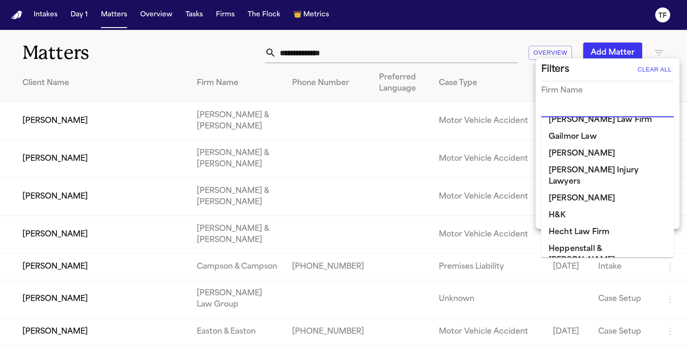
click at [580, 286] on li "[PERSON_NAME]" at bounding box center [607, 294] width 133 height 17
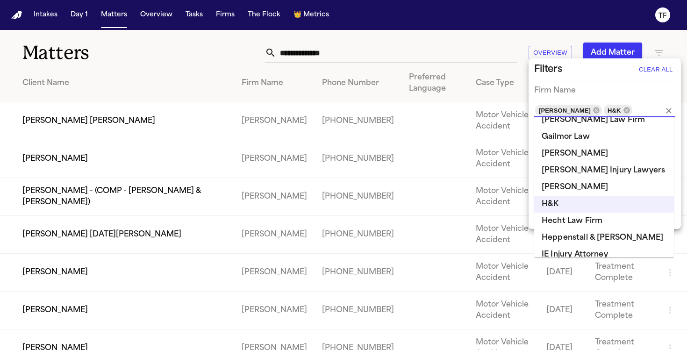
click at [623, 114] on div "H&K" at bounding box center [618, 110] width 29 height 11
click at [625, 112] on icon at bounding box center [626, 110] width 6 height 6
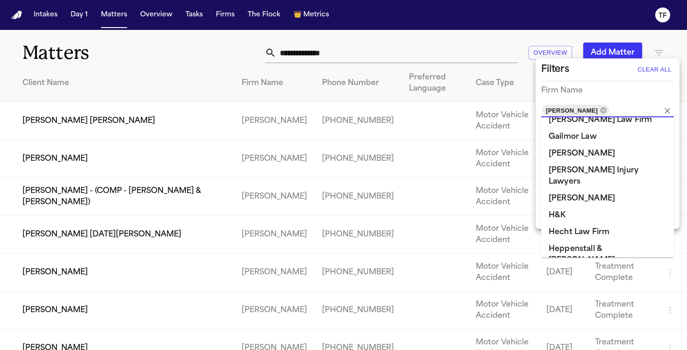
click at [435, 91] on div at bounding box center [343, 175] width 687 height 350
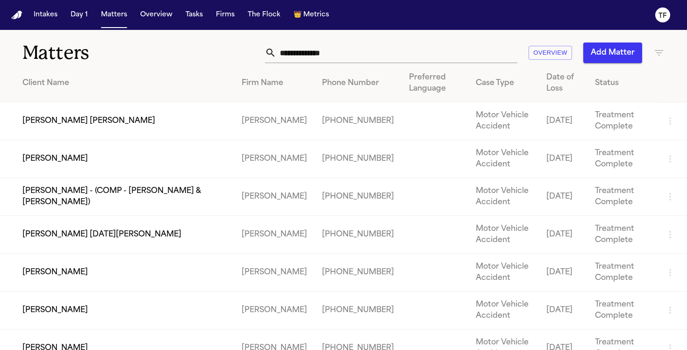
click at [77, 233] on td "Alyssa Noel Fuentes" at bounding box center [117, 235] width 234 height 38
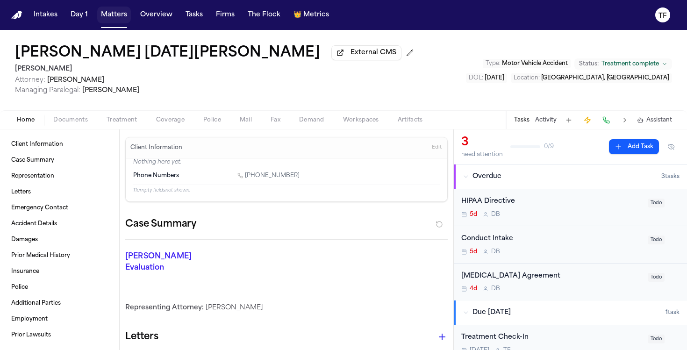
click at [110, 18] on button "Matters" at bounding box center [114, 15] width 34 height 17
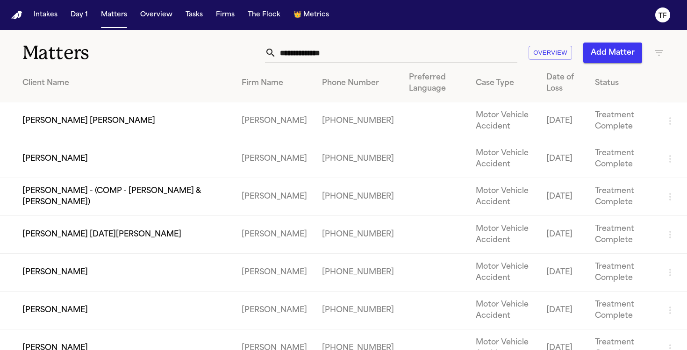
click at [56, 274] on td "Larry Sanders" at bounding box center [117, 273] width 234 height 38
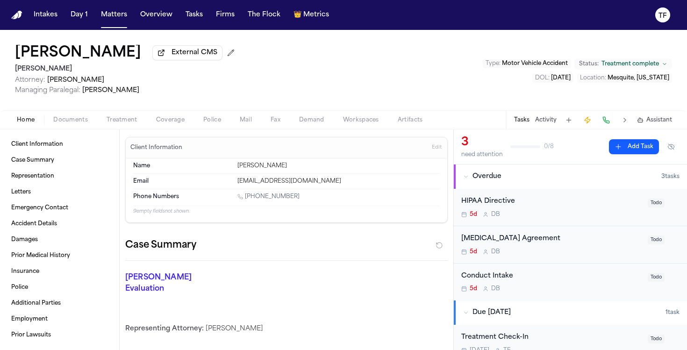
click at [551, 121] on button "Activity" at bounding box center [545, 119] width 21 height 7
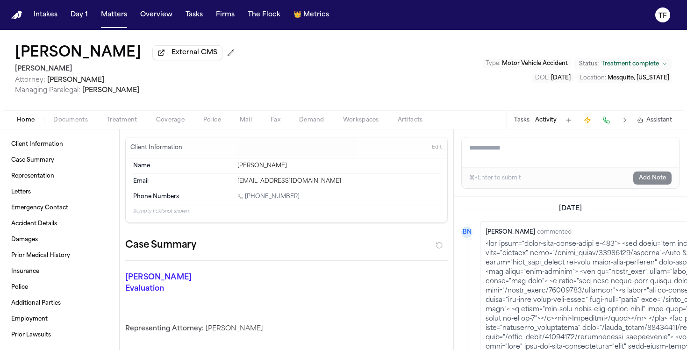
click at [526, 156] on textarea "Add a note to this matter" at bounding box center [570, 152] width 217 height 30
paste textarea "**********"
type textarea "**********"
click at [656, 183] on button "Add Note" at bounding box center [652, 178] width 38 height 13
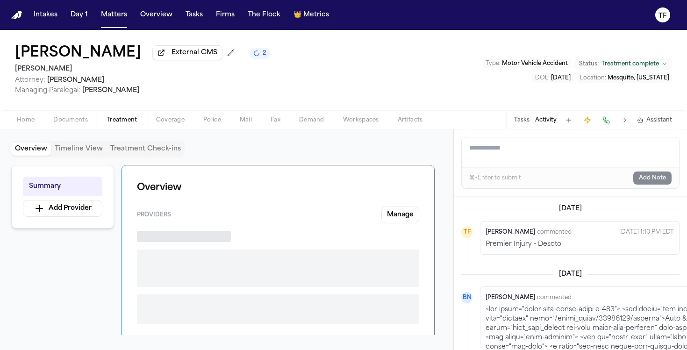
click at [125, 123] on span "Treatment" at bounding box center [122, 119] width 31 height 7
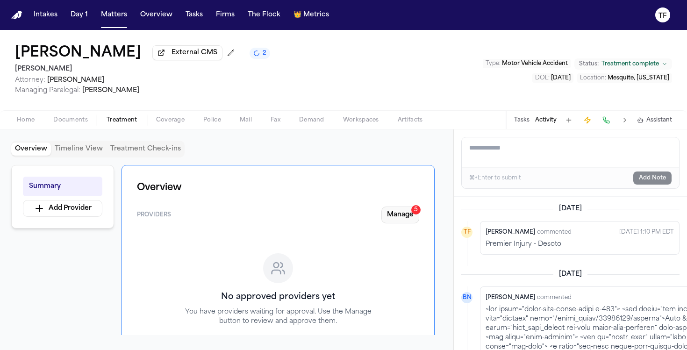
click at [401, 211] on button "Manage 5" at bounding box center [400, 215] width 38 height 17
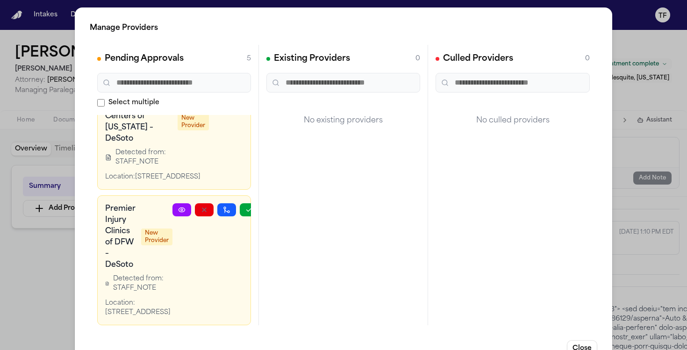
scroll to position [433, 0]
click at [187, 203] on link at bounding box center [181, 209] width 19 height 13
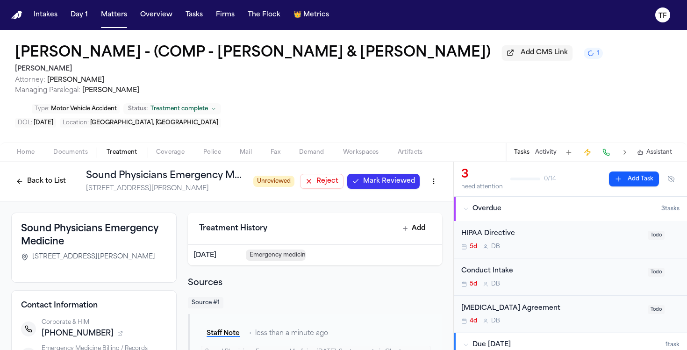
click at [363, 179] on span "Mark Reviewed" at bounding box center [389, 181] width 52 height 9
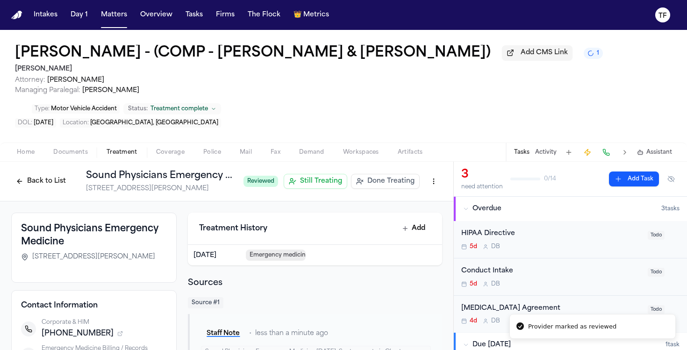
click at [382, 183] on span "Done Treating" at bounding box center [390, 181] width 47 height 9
click at [614, 182] on button "Add Task" at bounding box center [634, 179] width 50 height 15
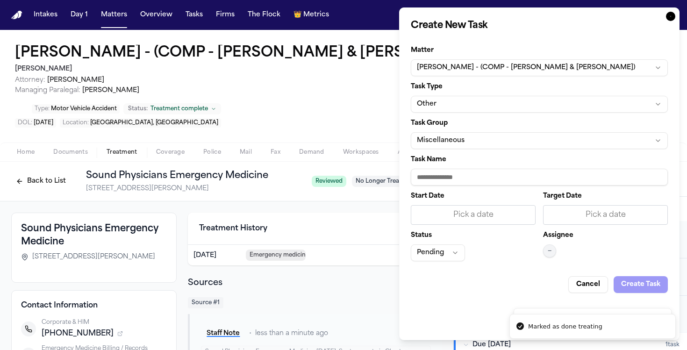
click at [446, 100] on button "Other" at bounding box center [539, 104] width 257 height 17
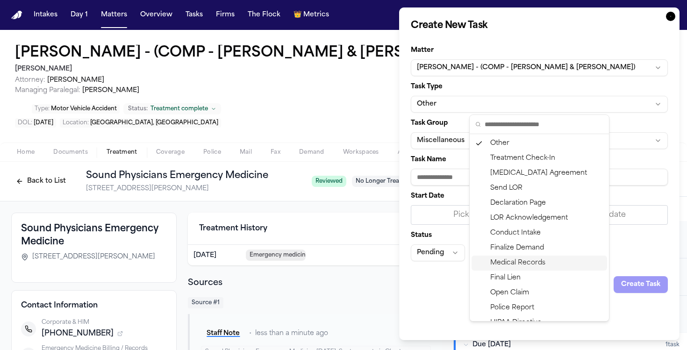
click at [526, 261] on div "Medical Records" at bounding box center [540, 263] width 136 height 15
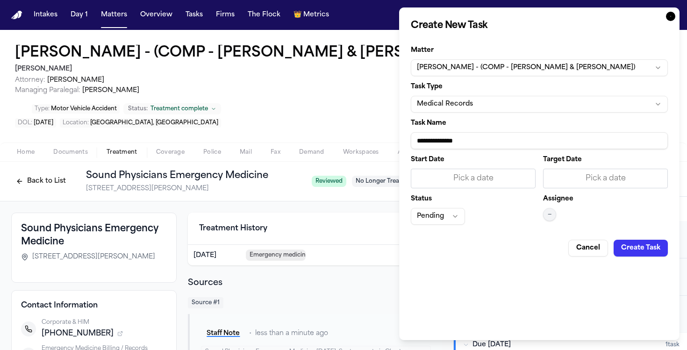
click at [448, 147] on input "**********" at bounding box center [539, 140] width 257 height 17
paste input "**********"
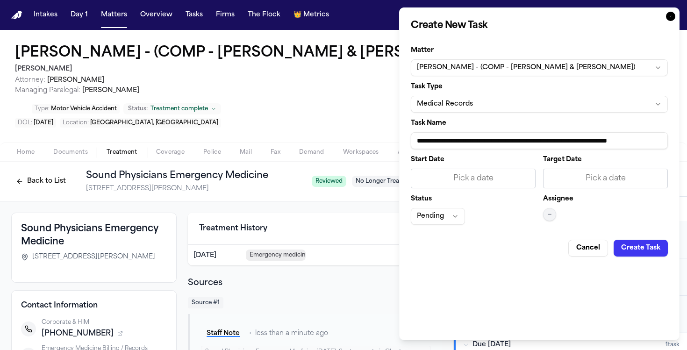
type input "**********"
click at [455, 179] on div "Pick a date" at bounding box center [473, 178] width 113 height 11
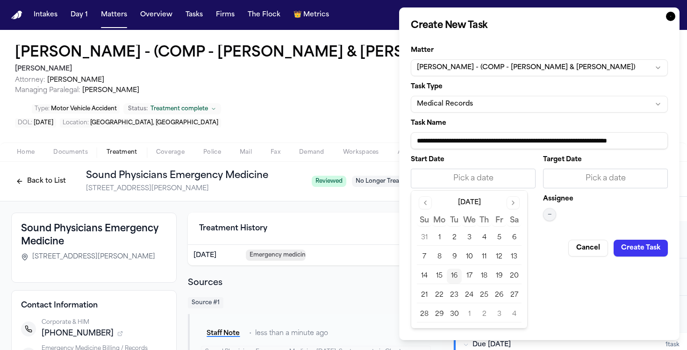
click at [451, 276] on button "16" at bounding box center [454, 276] width 15 height 15
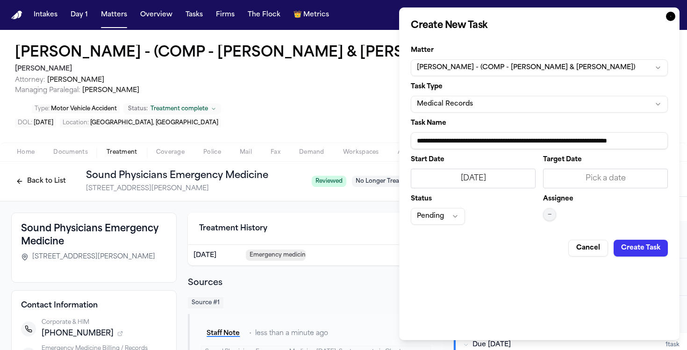
click at [546, 221] on button "—" at bounding box center [549, 214] width 13 height 13
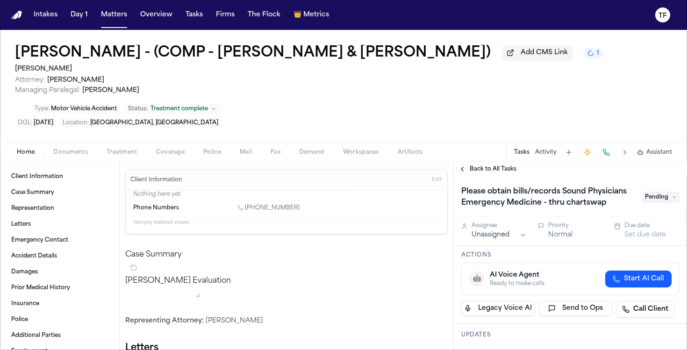
click at [494, 247] on html "Intakes Day 1 Matters Overview Tasks Firms The Flock 👑 Metrics TF [PERSON_NAME]…" at bounding box center [343, 175] width 687 height 350
click at [464, 172] on button "Back to All Tasks" at bounding box center [487, 168] width 67 height 7
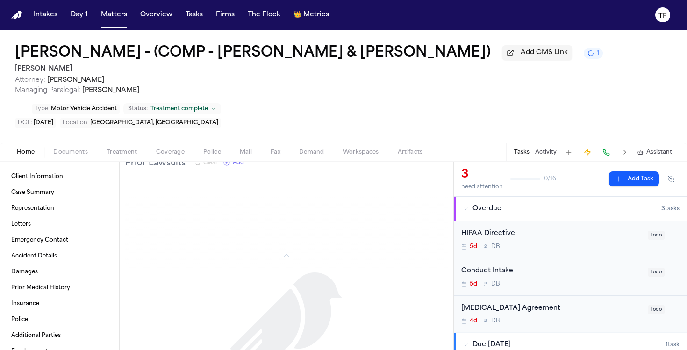
scroll to position [827, 0]
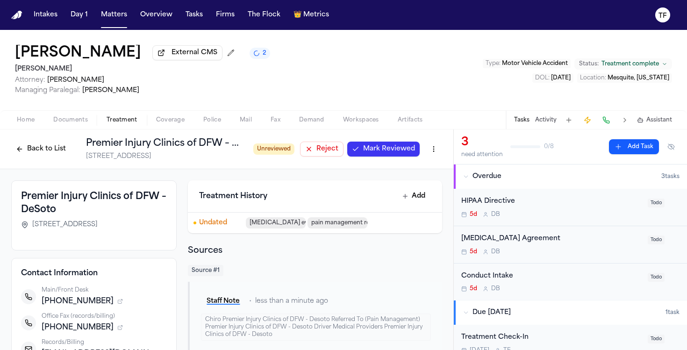
click at [380, 149] on span "Mark Reviewed" at bounding box center [389, 148] width 52 height 9
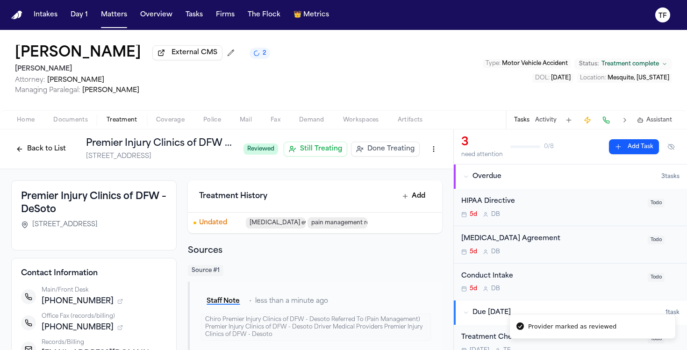
click at [382, 154] on span "Done Treating" at bounding box center [390, 148] width 47 height 9
click at [175, 146] on h1 "Premier Injury Clinics of DFW – DeSoto" at bounding box center [195, 143] width 218 height 13
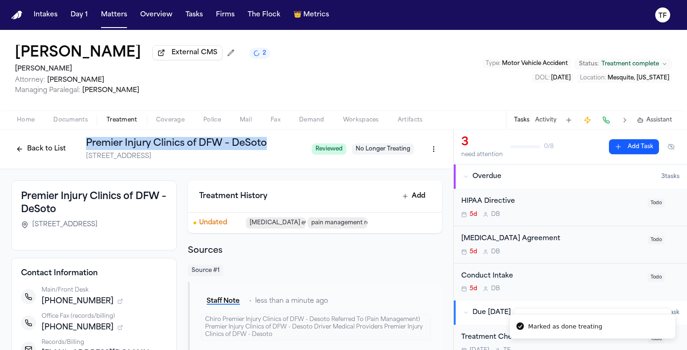
click at [175, 146] on h1 "Premier Injury Clinics of DFW – DeSoto" at bounding box center [195, 143] width 218 height 13
copy h1 "Premier Injury Clinics of DFW – DeSoto"
click at [633, 152] on button "Add Task" at bounding box center [634, 146] width 50 height 15
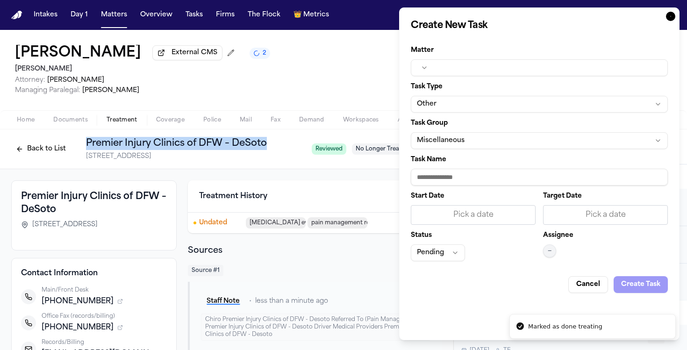
click at [454, 68] on button "button" at bounding box center [539, 67] width 257 height 17
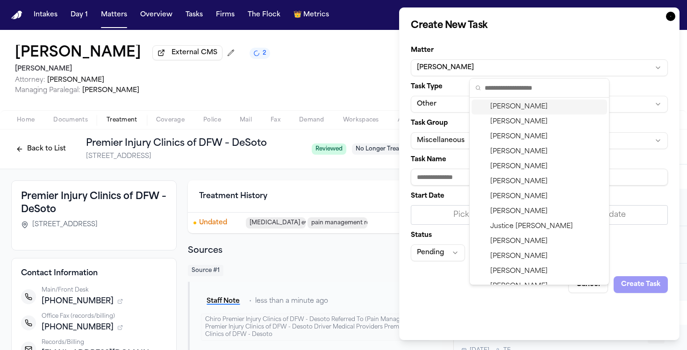
click at [454, 68] on div at bounding box center [343, 175] width 687 height 350
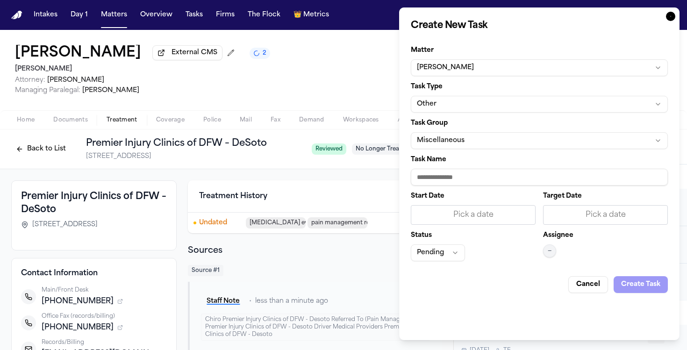
click at [452, 94] on div "Task Type Other" at bounding box center [539, 98] width 257 height 29
click at [454, 102] on button "Other" at bounding box center [539, 104] width 257 height 17
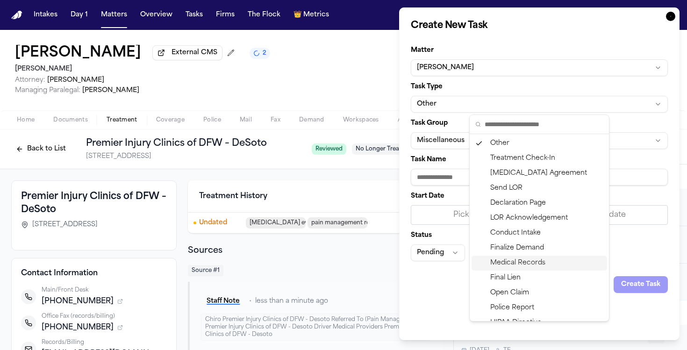
click at [516, 258] on div "Medical Records" at bounding box center [540, 263] width 136 height 15
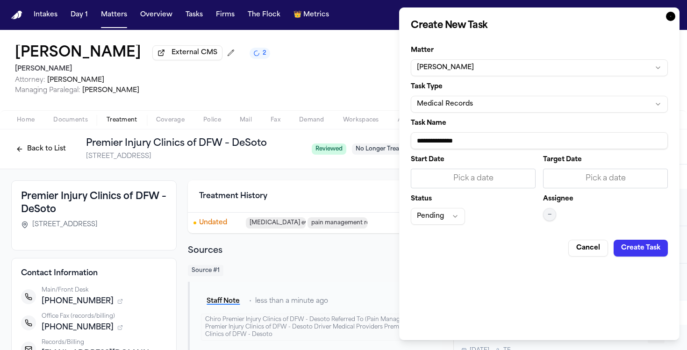
click at [457, 142] on input "**********" at bounding box center [539, 140] width 257 height 17
paste input "**********"
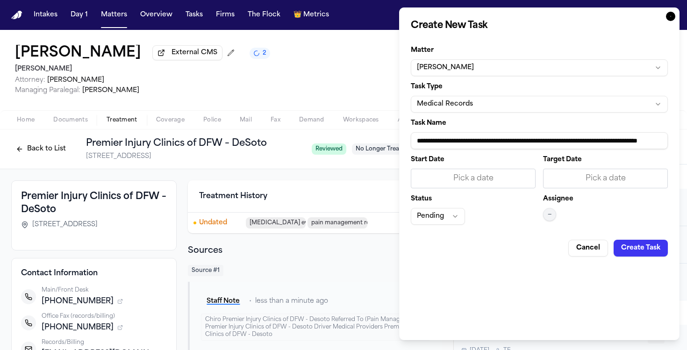
type input "**********"
click at [475, 175] on div "Pick a date" at bounding box center [473, 178] width 113 height 11
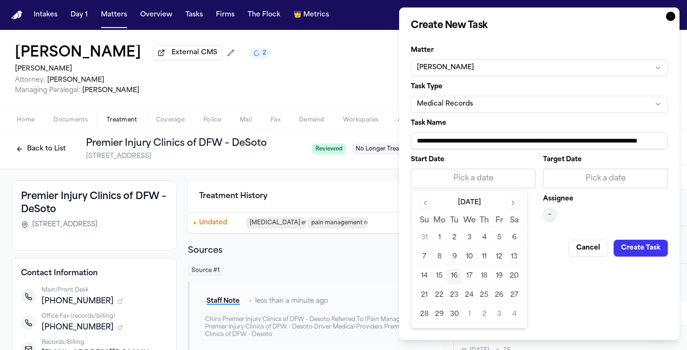
click at [453, 275] on button "16" at bounding box center [454, 276] width 15 height 15
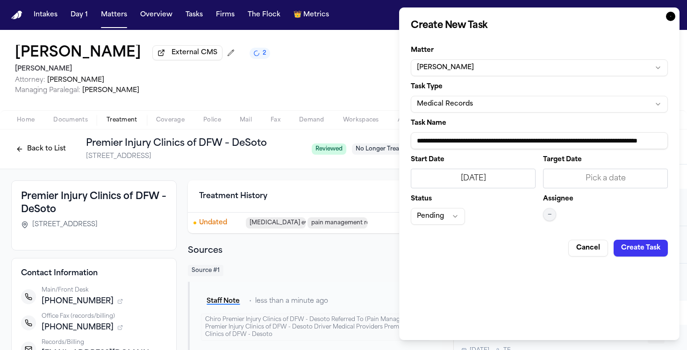
click at [551, 218] on span "—" at bounding box center [550, 214] width 4 height 7
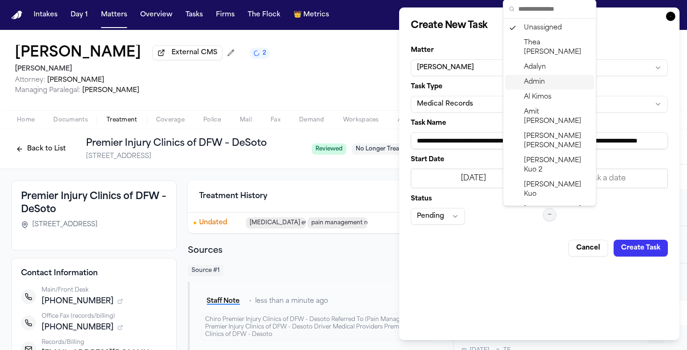
click at [538, 75] on div "Admin" at bounding box center [549, 82] width 89 height 15
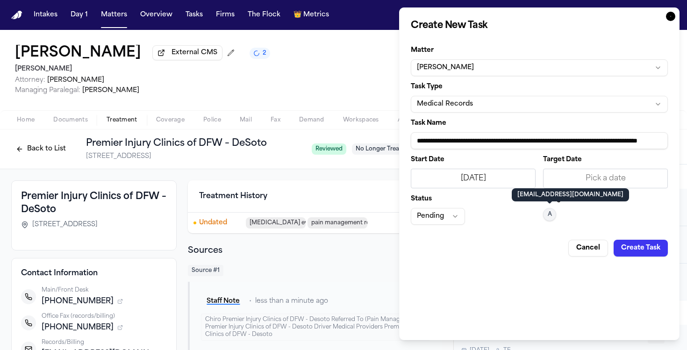
click at [538, 65] on button "Larry Sanders" at bounding box center [539, 67] width 257 height 17
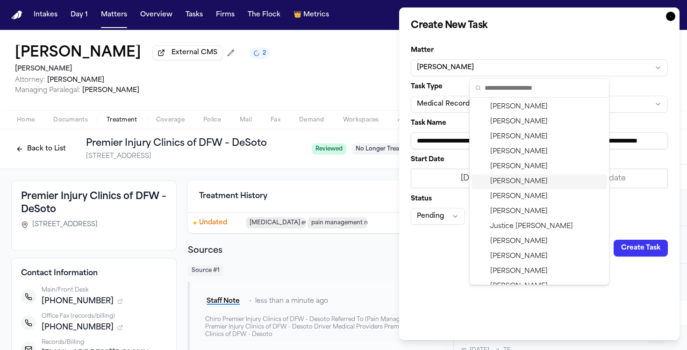
click at [625, 203] on body "Intakes Day 1 Matters Overview Tasks Firms The Flock 👑 Metrics TF Larry Sanders…" at bounding box center [343, 175] width 687 height 350
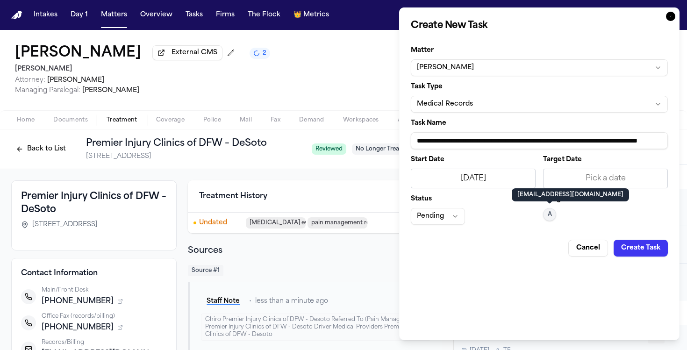
click at [553, 214] on button "A" at bounding box center [549, 214] width 13 height 13
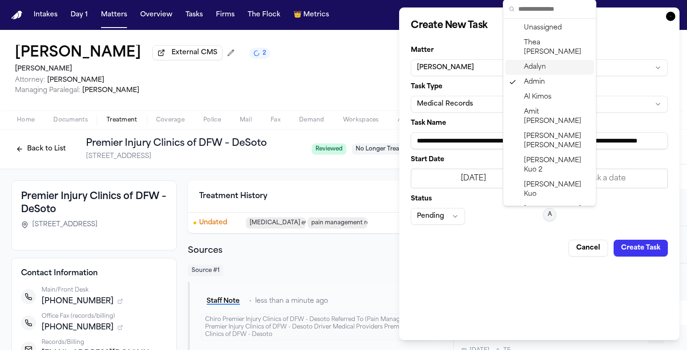
click at [539, 63] on span "Adalyn" at bounding box center [535, 67] width 22 height 9
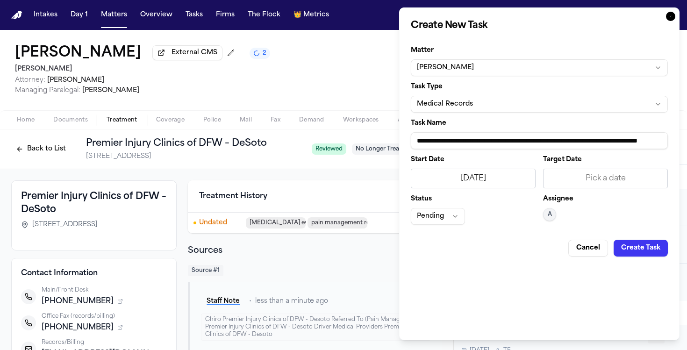
click at [641, 250] on button "Create Task" at bounding box center [641, 248] width 54 height 17
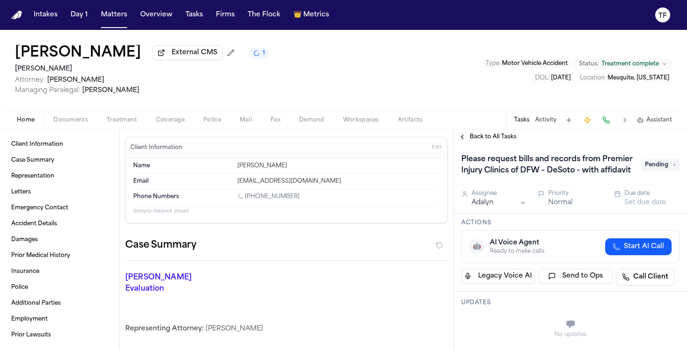
click at [118, 24] on nav "Intakes Day 1 Matters Overview Tasks Firms The Flock 👑 Metrics TF" at bounding box center [343, 15] width 687 height 30
click at [114, 18] on button "Matters" at bounding box center [114, 15] width 34 height 17
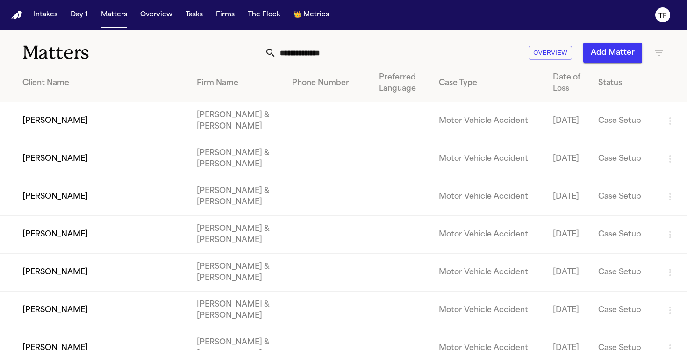
click at [655, 49] on icon "button" at bounding box center [658, 52] width 11 height 11
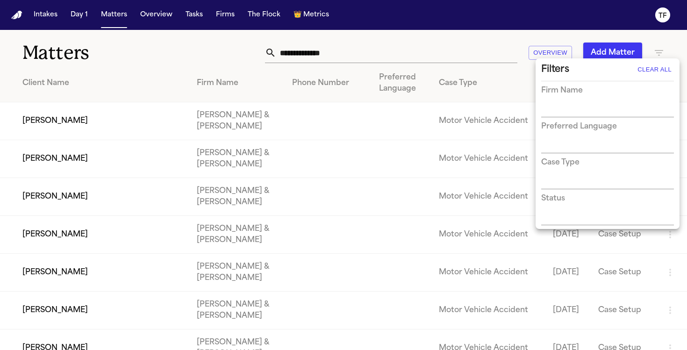
click at [604, 114] on input "text" at bounding box center [600, 110] width 119 height 13
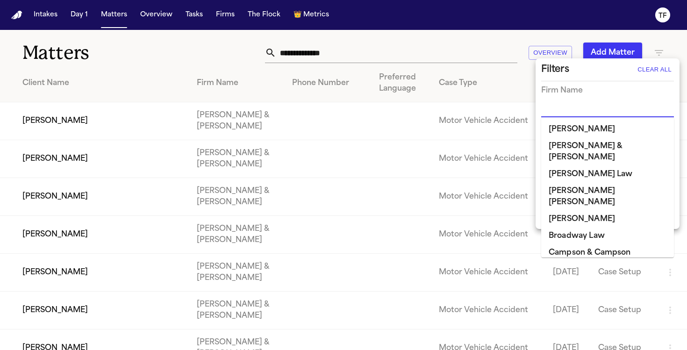
type input "*"
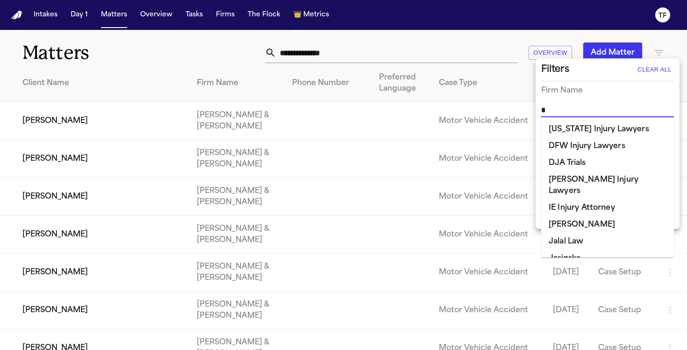
click at [577, 216] on li "[PERSON_NAME]" at bounding box center [607, 224] width 133 height 17
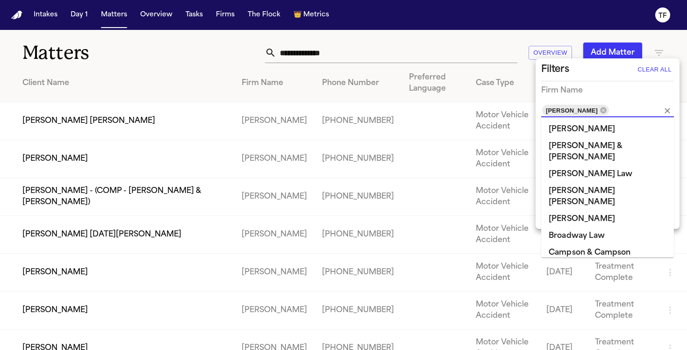
scroll to position [318, 0]
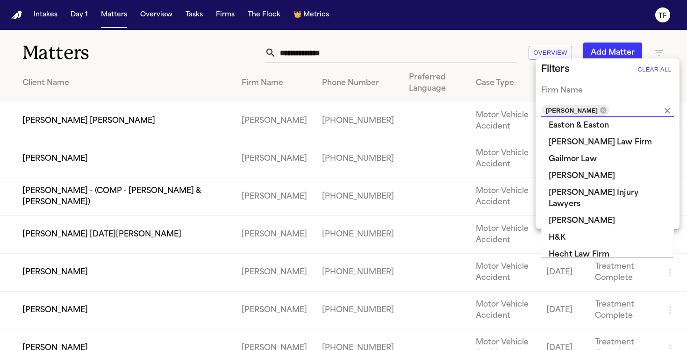
click at [256, 75] on div at bounding box center [343, 175] width 687 height 350
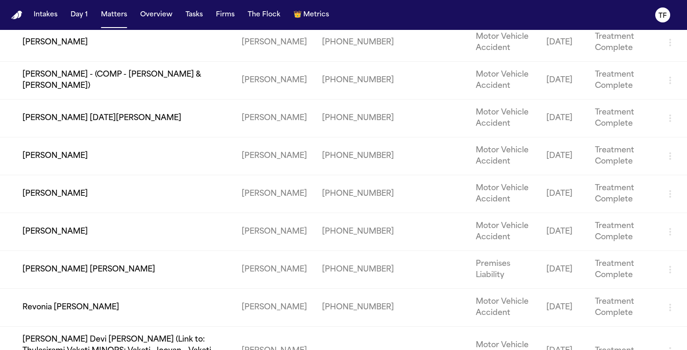
scroll to position [131, 0]
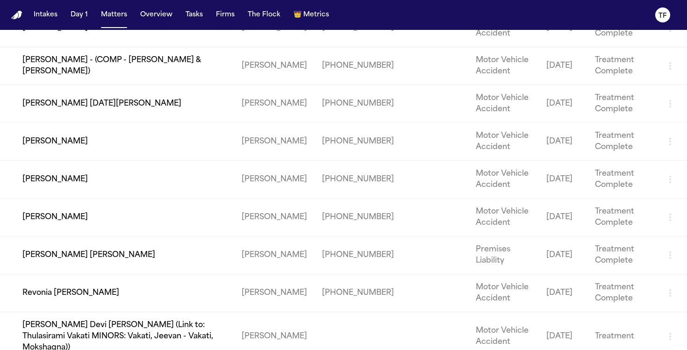
click at [97, 179] on td "David Fernando Ortiz" at bounding box center [117, 180] width 234 height 38
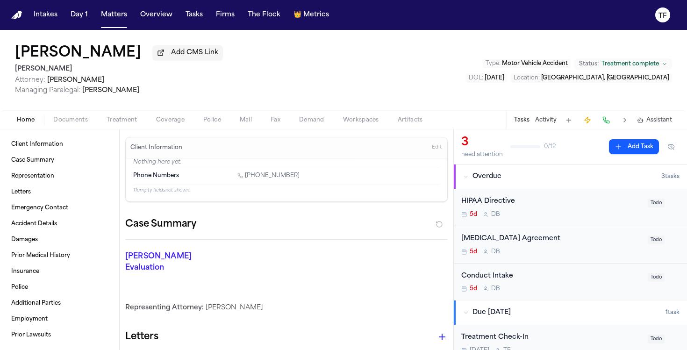
click at [551, 122] on button "Activity" at bounding box center [545, 119] width 21 height 7
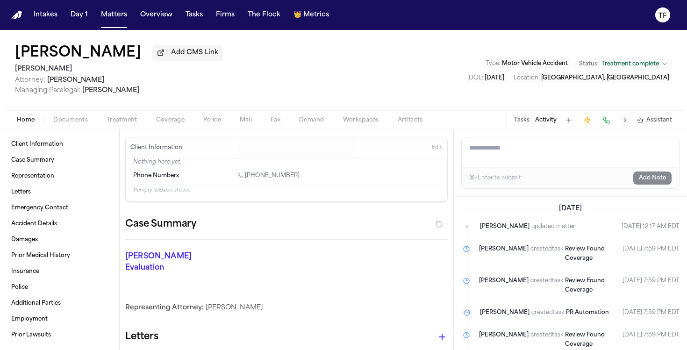
click at [108, 120] on span "Treatment" at bounding box center [122, 119] width 31 height 7
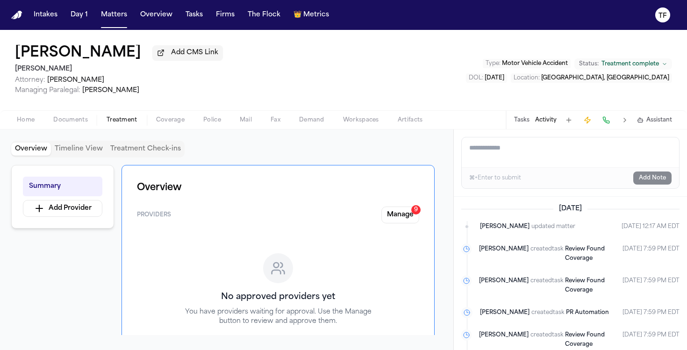
click at [402, 217] on button "Manage 9" at bounding box center [400, 215] width 38 height 17
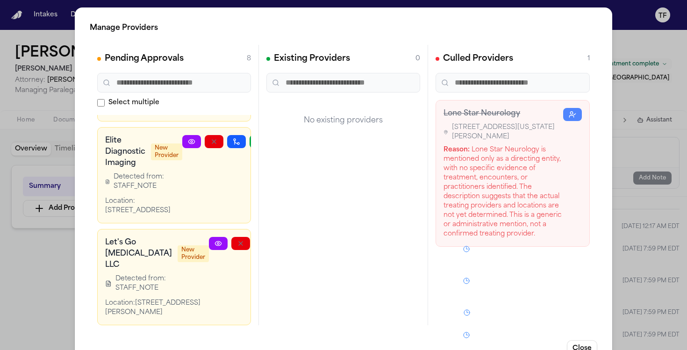
scroll to position [778, 0]
click at [215, 240] on icon at bounding box center [218, 243] width 7 height 7
click at [617, 112] on div "Manage Providers Pending Approvals 8 Select multiple Lonestar Care Solutions (a…" at bounding box center [343, 189] width 687 height 379
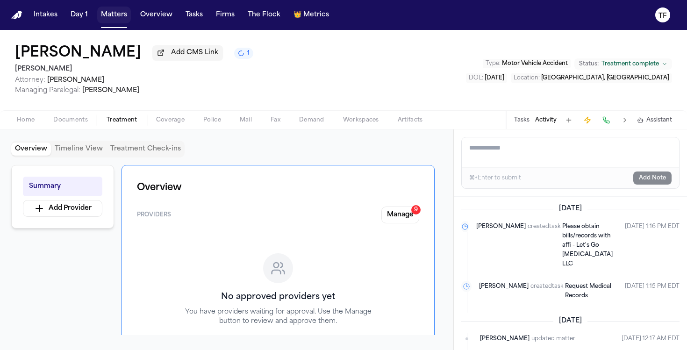
click at [112, 12] on button "Matters" at bounding box center [114, 15] width 34 height 17
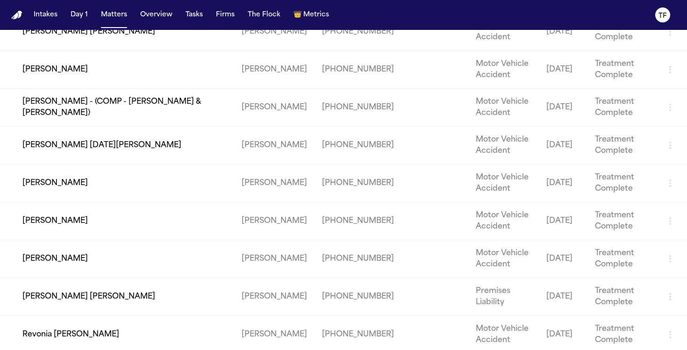
scroll to position [131, 0]
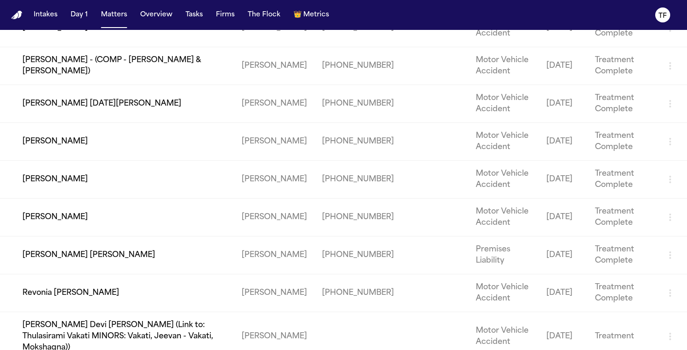
click at [66, 216] on td "[PERSON_NAME]" at bounding box center [117, 218] width 234 height 38
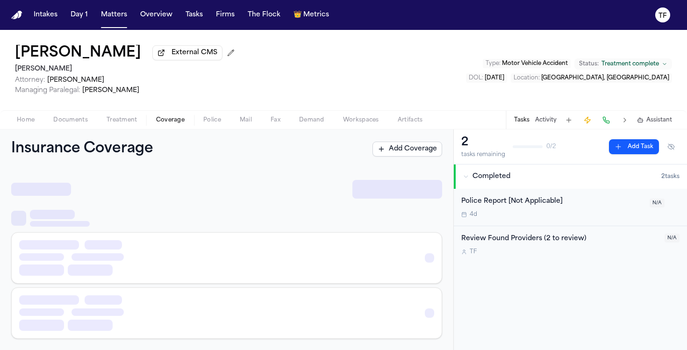
click at [148, 118] on button "Coverage" at bounding box center [170, 120] width 47 height 11
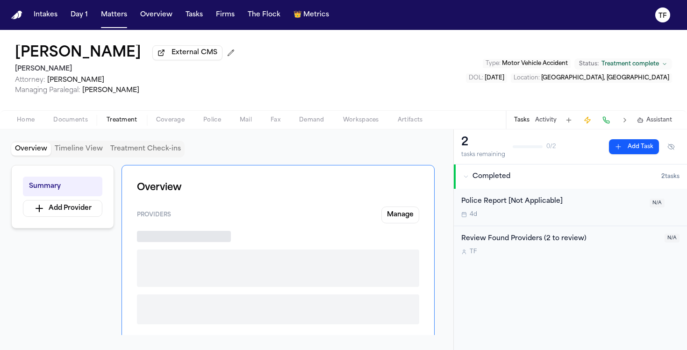
click at [121, 123] on span "Treatment" at bounding box center [122, 119] width 31 height 7
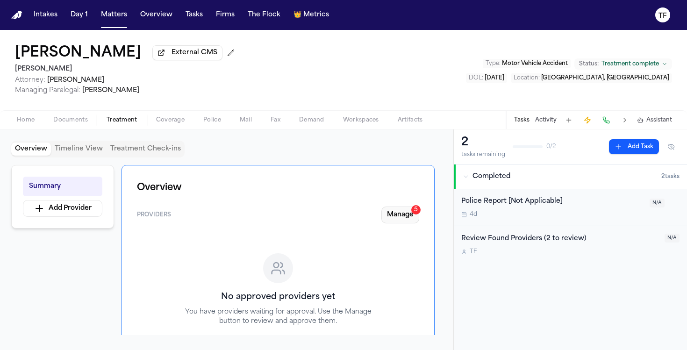
click at [417, 215] on div "5" at bounding box center [415, 209] width 9 height 9
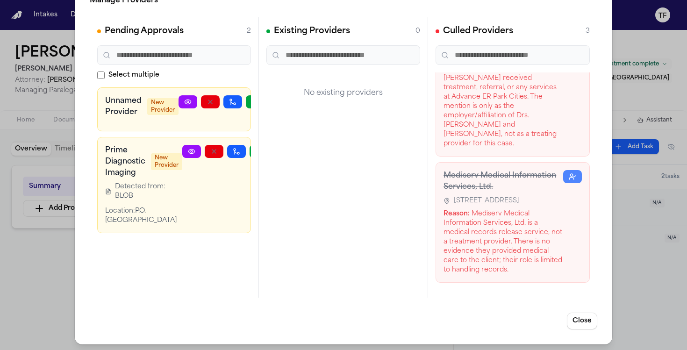
scroll to position [155, 0]
click at [638, 279] on div "Manage Providers Pending Approvals 2 Select multiple Unnamed Provider New Provi…" at bounding box center [343, 161] width 687 height 379
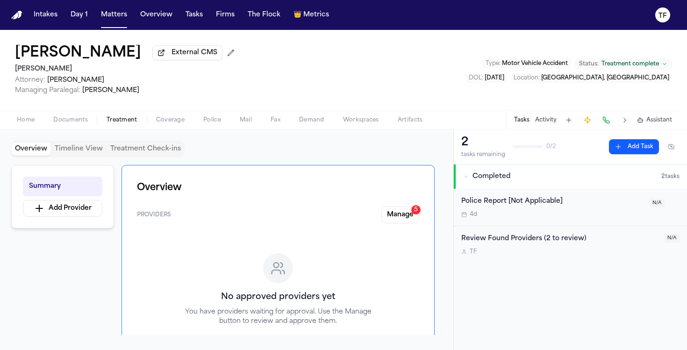
click at [627, 157] on div "2 tasks remaining 0 / 2 Add Task" at bounding box center [570, 146] width 218 height 23
click at [628, 153] on button "Add Task" at bounding box center [634, 146] width 50 height 15
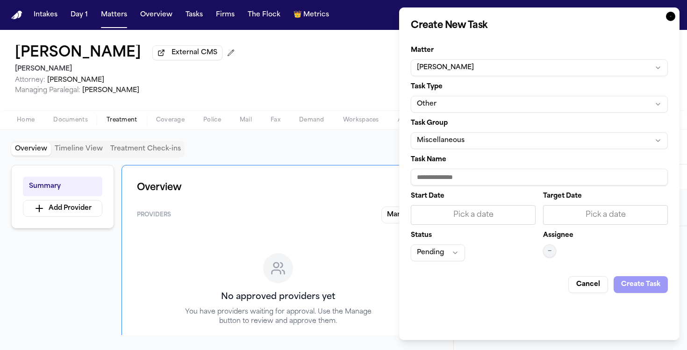
click at [673, 18] on icon "button" at bounding box center [670, 16] width 9 height 9
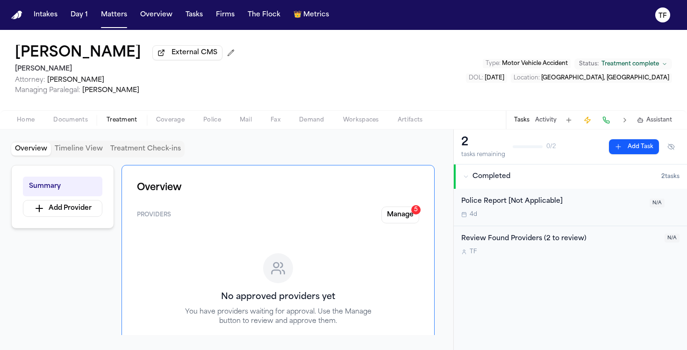
click at [546, 124] on button "Activity" at bounding box center [545, 119] width 21 height 7
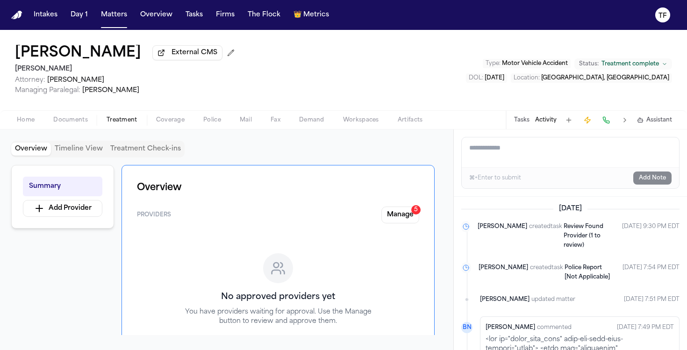
click at [500, 158] on textarea "Add a note to this matter" at bounding box center [570, 152] width 217 height 30
paste textarea "**********"
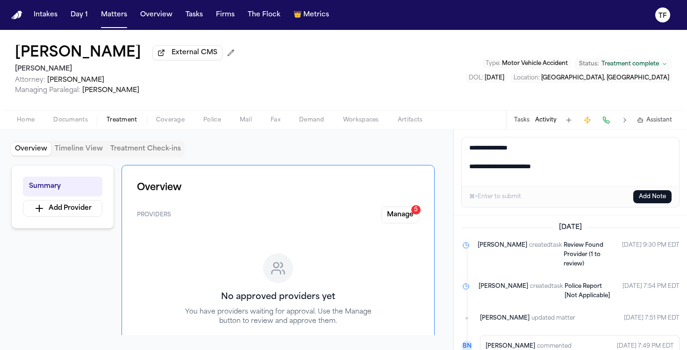
type textarea "**********"
click at [655, 195] on button "Add Note" at bounding box center [652, 196] width 38 height 13
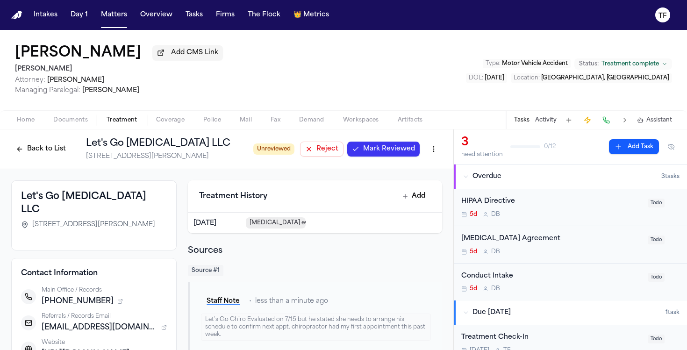
click at [382, 154] on span "Mark Reviewed" at bounding box center [389, 148] width 52 height 9
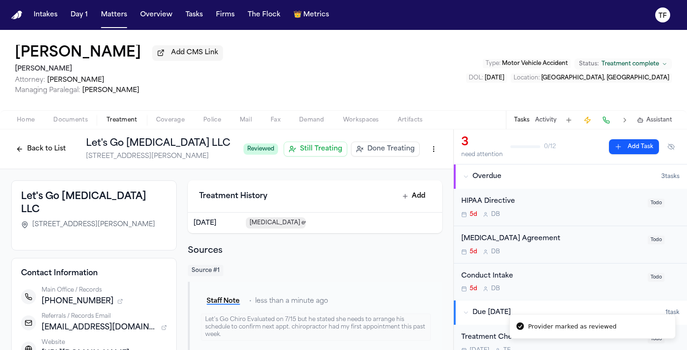
click at [387, 144] on button "Done Treating" at bounding box center [385, 149] width 69 height 15
click at [163, 150] on h1 "Let's Go [MEDICAL_DATA] LLC" at bounding box center [195, 143] width 218 height 13
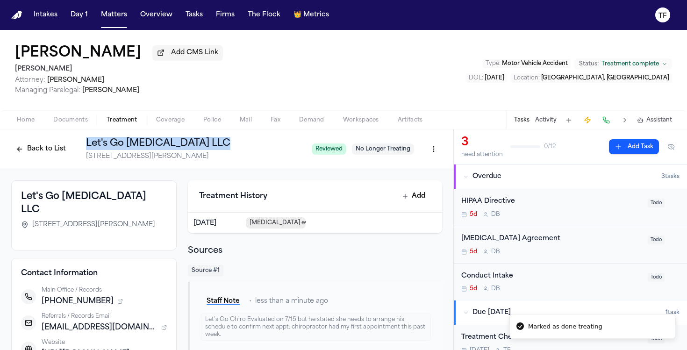
click at [163, 150] on h1 "Let's Go [MEDICAL_DATA] LLC" at bounding box center [195, 143] width 218 height 13
copy h1 "Let's Go [MEDICAL_DATA] LLC"
click at [642, 154] on button "Add Task" at bounding box center [634, 146] width 50 height 15
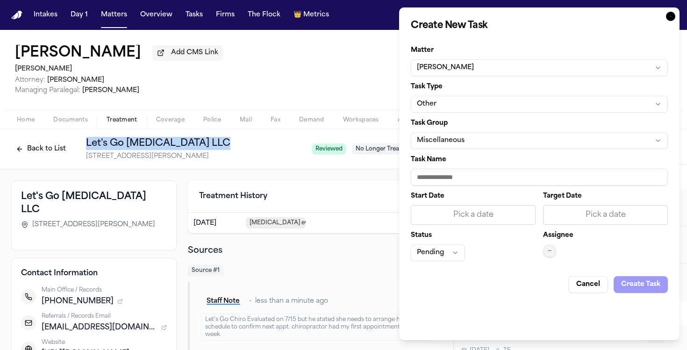
click at [438, 109] on button "Other" at bounding box center [539, 104] width 257 height 17
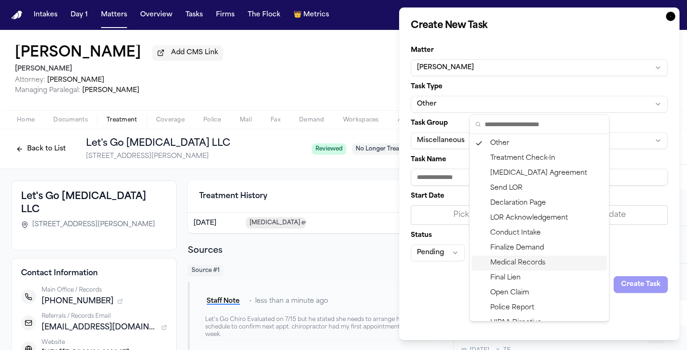
click at [531, 261] on div "Medical Records" at bounding box center [540, 263] width 136 height 15
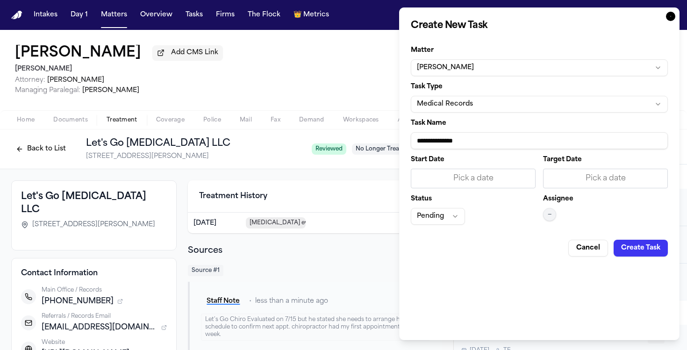
click at [451, 137] on input "**********" at bounding box center [539, 140] width 257 height 17
paste input "**********"
type input "**********"
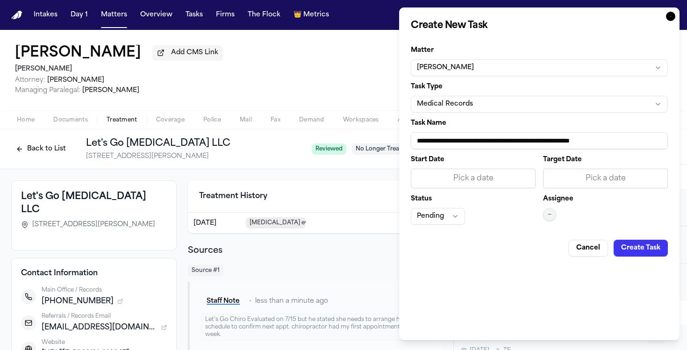
click at [455, 170] on div "Pick a date" at bounding box center [473, 179] width 125 height 20
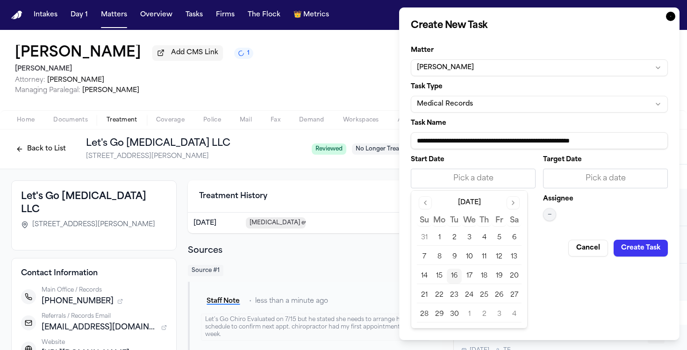
click at [455, 279] on button "16" at bounding box center [454, 276] width 15 height 15
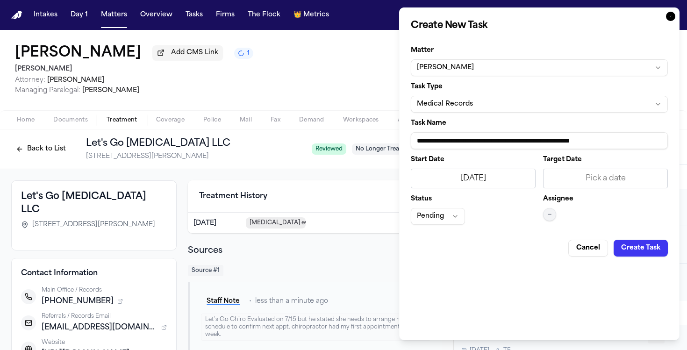
click at [546, 213] on button "—" at bounding box center [549, 214] width 13 height 13
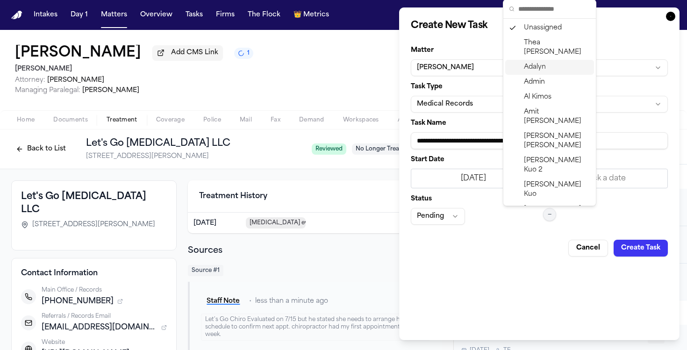
click at [535, 63] on span "Adalyn" at bounding box center [535, 67] width 22 height 9
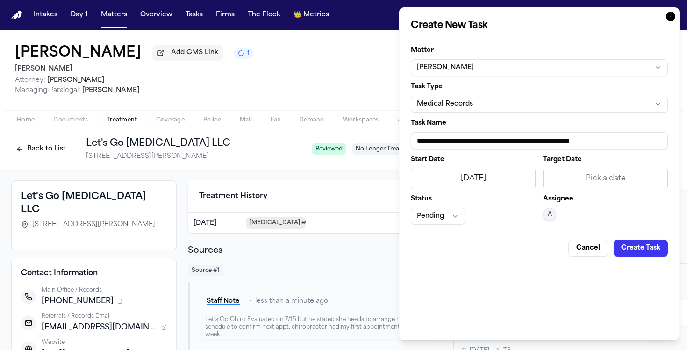
click at [642, 248] on button "Create Task" at bounding box center [641, 248] width 54 height 17
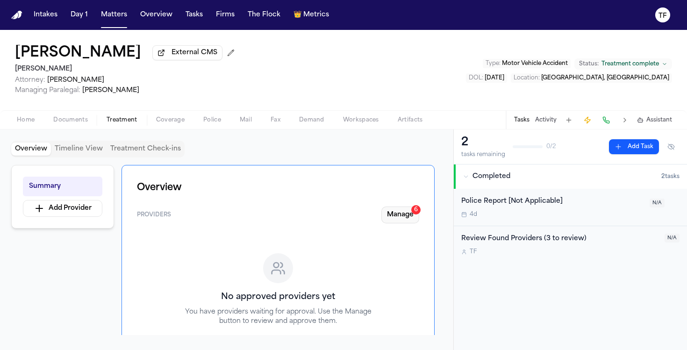
click at [410, 216] on button "Manage 6" at bounding box center [400, 215] width 38 height 17
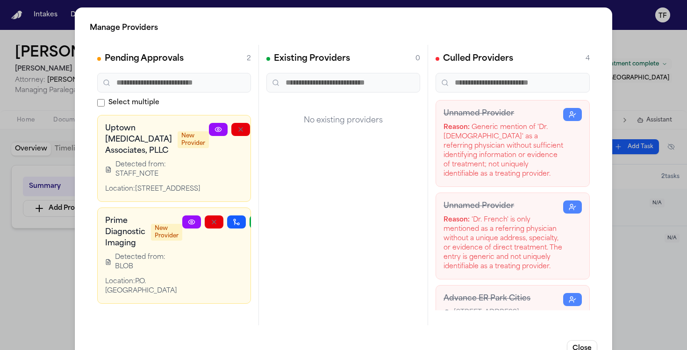
click at [209, 126] on link at bounding box center [218, 129] width 19 height 13
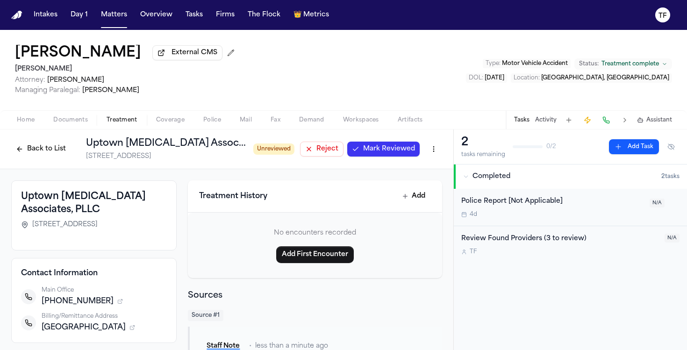
click at [372, 154] on span "Mark Reviewed" at bounding box center [389, 148] width 52 height 9
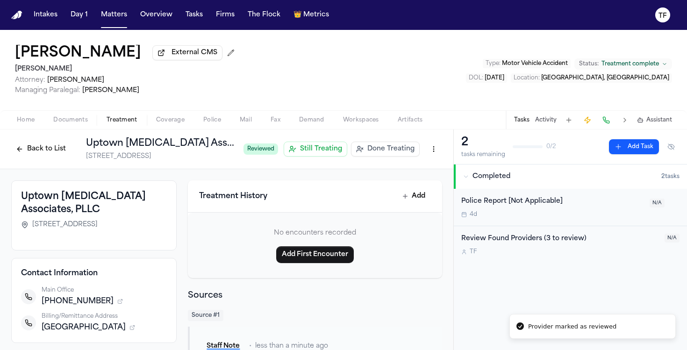
click at [390, 152] on span "Done Treating" at bounding box center [390, 148] width 47 height 9
click at [179, 149] on h1 "Uptown [MEDICAL_DATA] Associates, PLLC" at bounding box center [195, 143] width 218 height 13
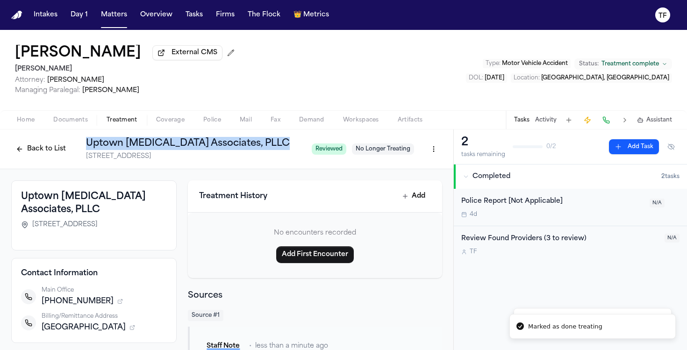
click at [179, 149] on h1 "Uptown [MEDICAL_DATA] Associates, PLLC" at bounding box center [195, 143] width 218 height 13
copy h1 "Uptown [MEDICAL_DATA] Associates, PLLC"
click at [629, 150] on button "Add Task" at bounding box center [634, 146] width 50 height 15
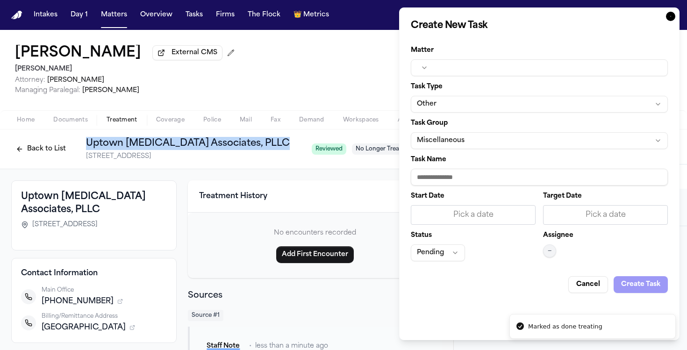
click at [454, 106] on button "Other" at bounding box center [539, 104] width 257 height 17
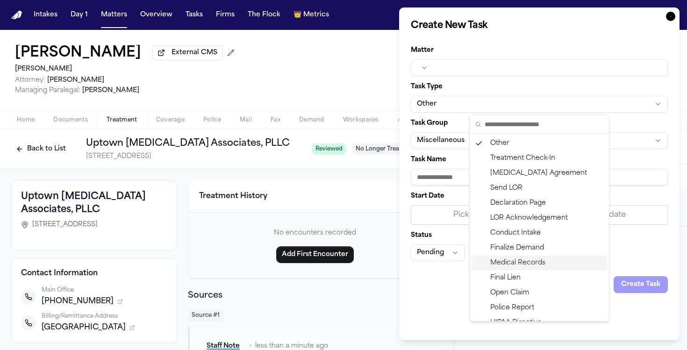
click at [521, 265] on div "Medical Records" at bounding box center [540, 263] width 136 height 15
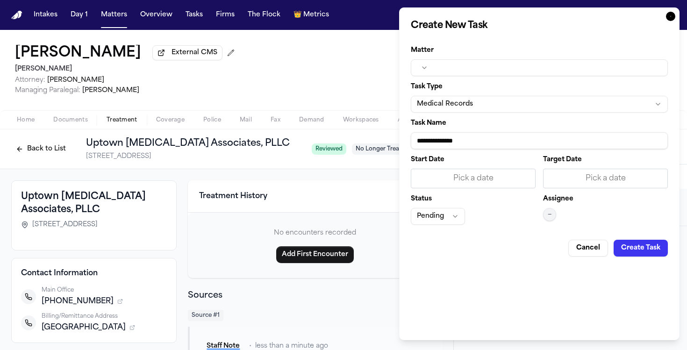
click at [444, 140] on input "**********" at bounding box center [539, 140] width 257 height 17
paste input "**********"
type input "**********"
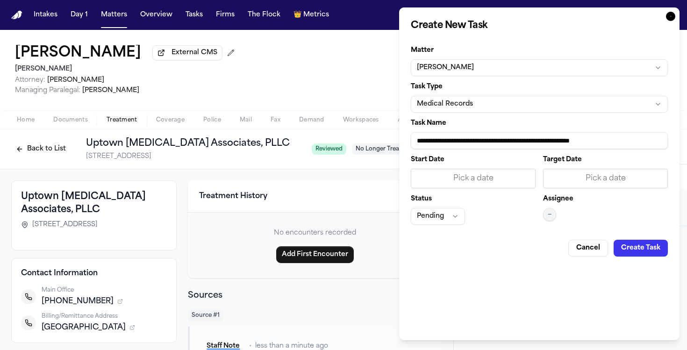
click at [480, 168] on div "Start Date Pick a date" at bounding box center [473, 173] width 125 height 32
click at [480, 173] on div "Pick a date" at bounding box center [473, 178] width 113 height 11
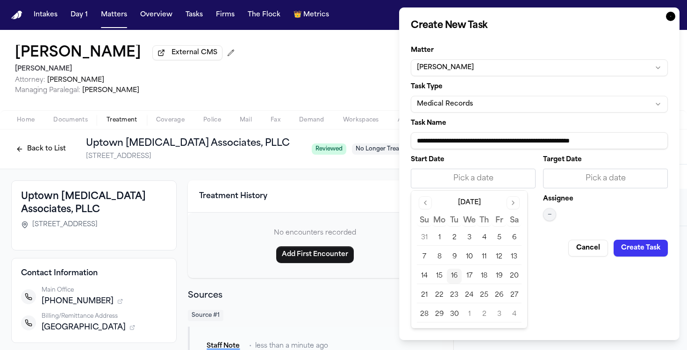
click at [455, 277] on button "16" at bounding box center [454, 276] width 15 height 15
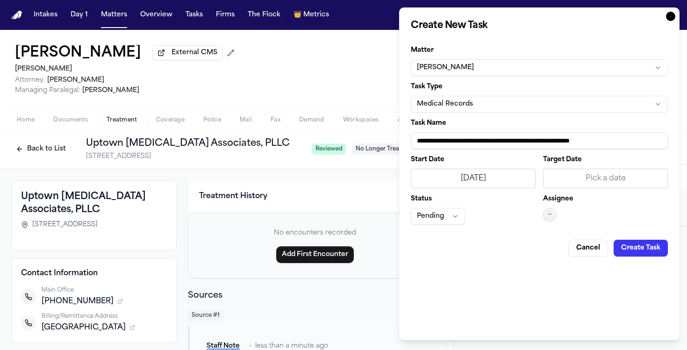
click at [544, 220] on button "—" at bounding box center [549, 214] width 13 height 13
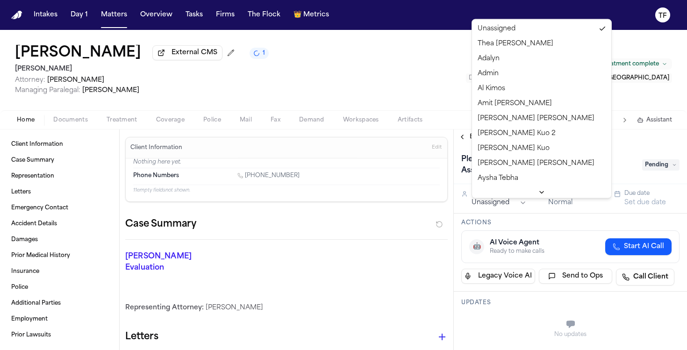
click at [493, 204] on html "Intakes Day 1 Matters Overview Tasks Firms The Flock 👑 Metrics TF Samantha Hood…" at bounding box center [343, 175] width 687 height 350
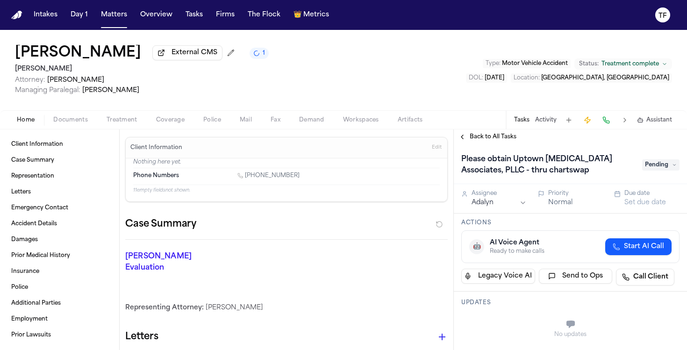
click at [470, 138] on span "Back to All Tasks" at bounding box center [493, 136] width 47 height 7
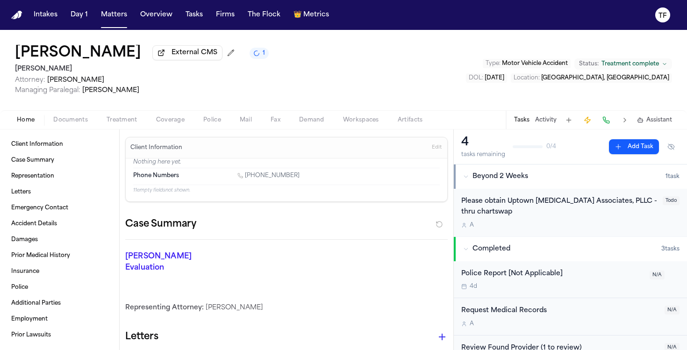
click at [115, 121] on span "Treatment" at bounding box center [122, 119] width 31 height 7
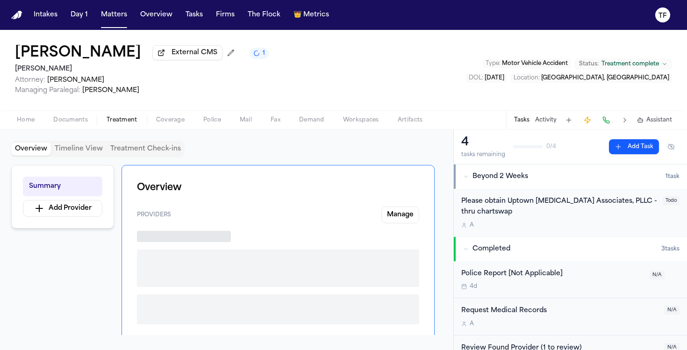
click at [115, 121] on span "Treatment" at bounding box center [122, 119] width 31 height 7
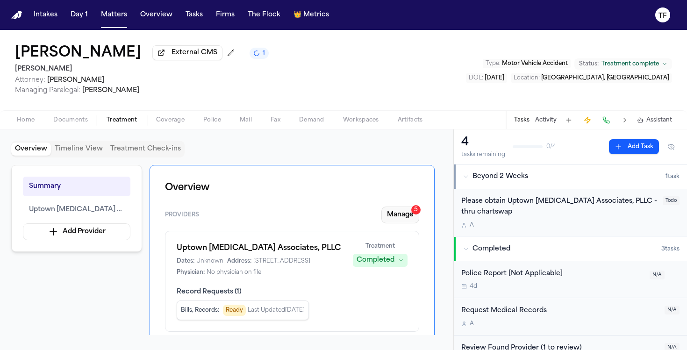
click at [401, 216] on button "Manage 5" at bounding box center [400, 215] width 38 height 17
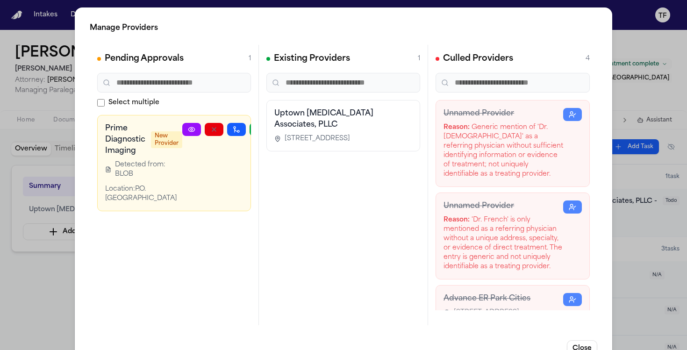
click at [639, 238] on div "Manage Providers Pending Approvals 1 Select multiple Prime Diagnostic Imaging N…" at bounding box center [343, 189] width 687 height 379
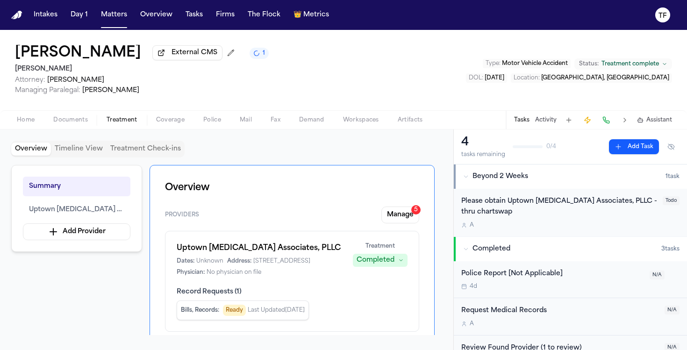
click at [276, 54] on div "Samantha Hooda External CMS 1 J. Alexander Law Attorney: Kelsey Brodock Managin…" at bounding box center [343, 70] width 687 height 80
click at [254, 57] on button "1" at bounding box center [259, 53] width 19 height 11
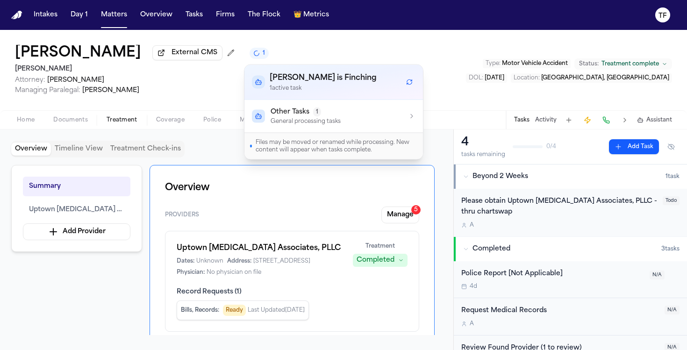
click at [295, 112] on span "Other Tasks" at bounding box center [290, 111] width 39 height 9
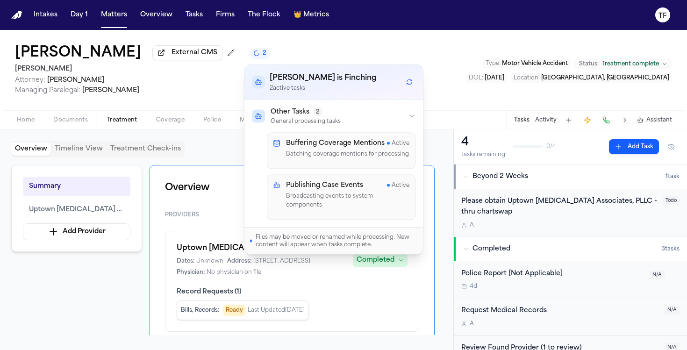
click at [169, 305] on div "Uptown Radiology Associates, PLLC Dates: Unknown Address: 700 Lavaca St, Austin…" at bounding box center [292, 281] width 254 height 101
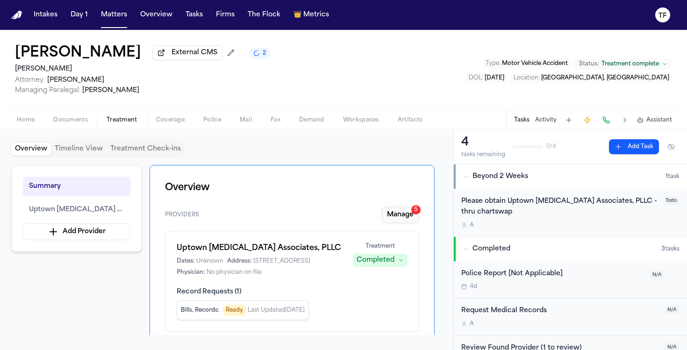
click at [395, 220] on button "Manage 5" at bounding box center [400, 215] width 38 height 17
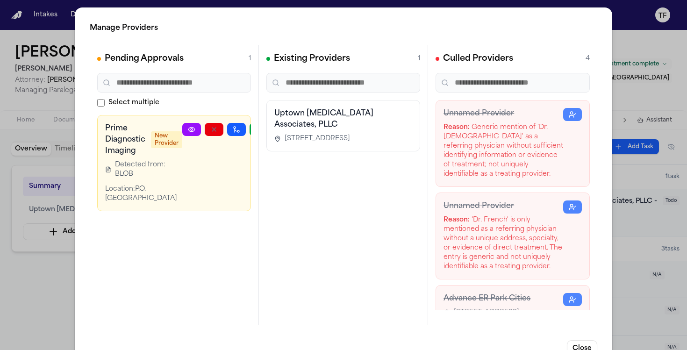
click at [16, 243] on div "Manage Providers Pending Approvals 1 Select multiple Prime Diagnostic Imaging N…" at bounding box center [343, 189] width 687 height 379
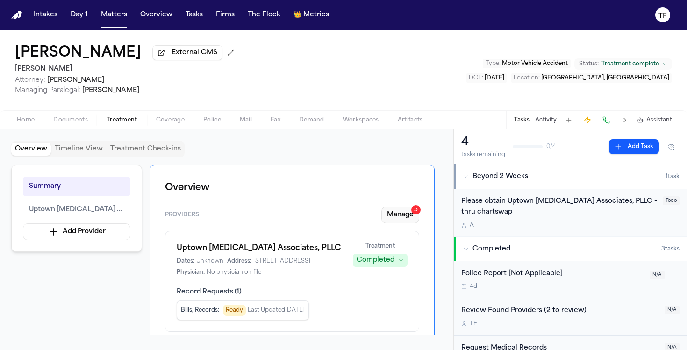
click at [418, 222] on button "Manage 5" at bounding box center [400, 215] width 38 height 17
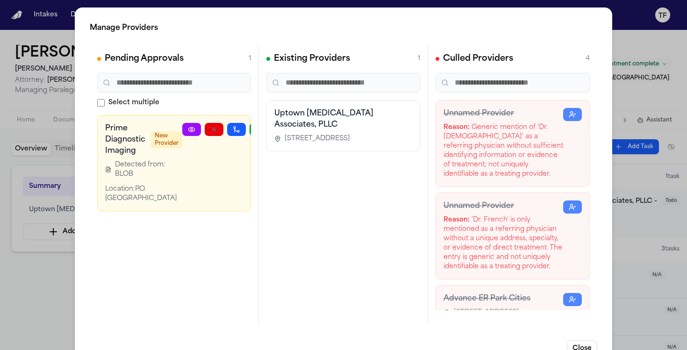
click at [614, 238] on div "Manage Providers Pending Approvals 1 Select multiple Prime Diagnostic Imaging N…" at bounding box center [343, 189] width 687 height 379
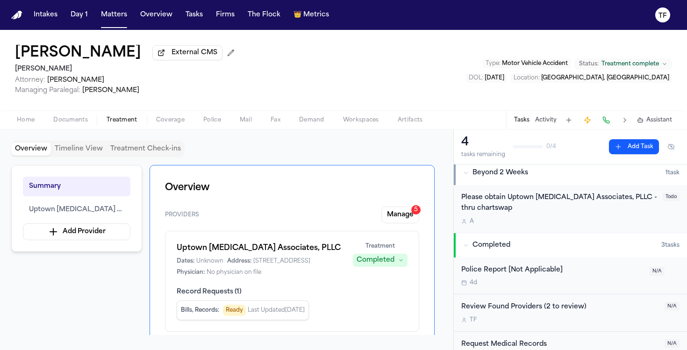
scroll to position [13, 0]
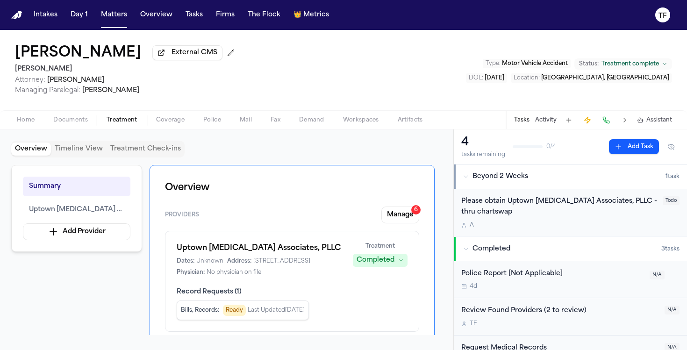
click at [398, 219] on button "Manage 6" at bounding box center [400, 215] width 38 height 17
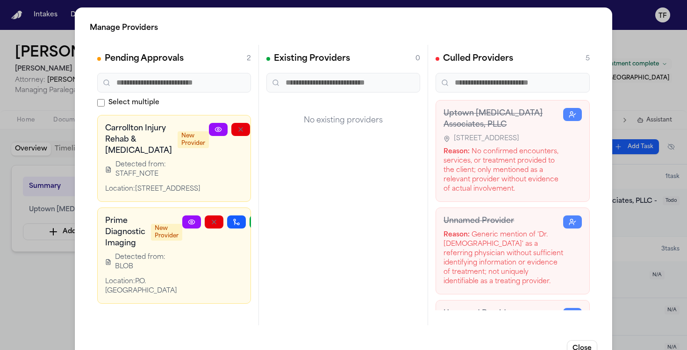
click at [215, 130] on icon at bounding box center [218, 129] width 6 height 4
click at [656, 87] on div "Manage Providers Pending Approvals 2 Select multiple Carrollton Injury Rehab & …" at bounding box center [343, 189] width 687 height 379
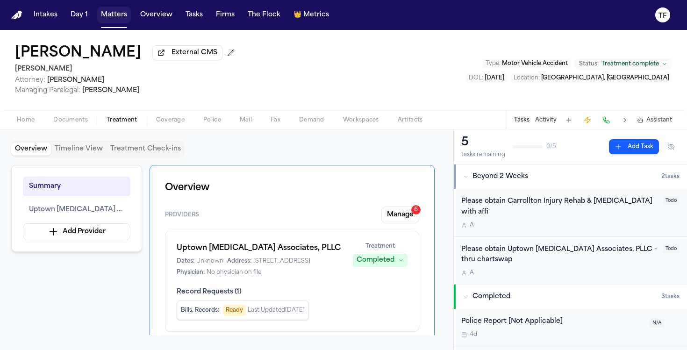
click at [122, 19] on button "Matters" at bounding box center [114, 15] width 34 height 17
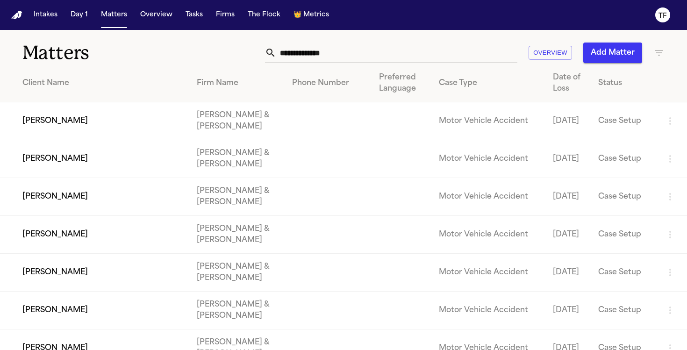
click at [660, 52] on icon "button" at bounding box center [658, 52] width 11 height 11
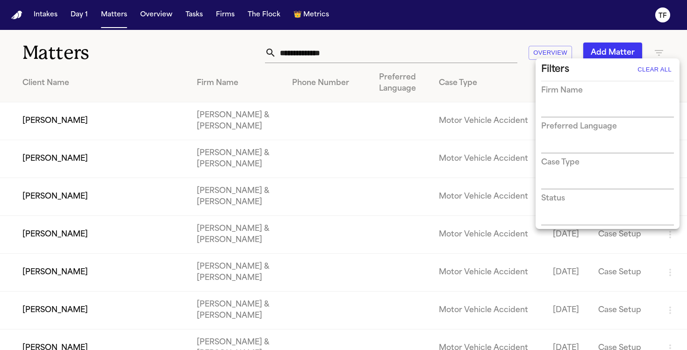
click at [571, 120] on div "Filters Clear All Firm Name Preferred Language Case Type Status" at bounding box center [607, 143] width 140 height 167
click at [569, 112] on input "text" at bounding box center [600, 110] width 119 height 13
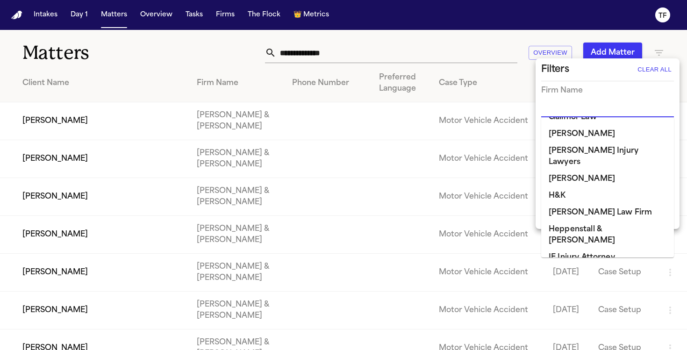
scroll to position [365, 0]
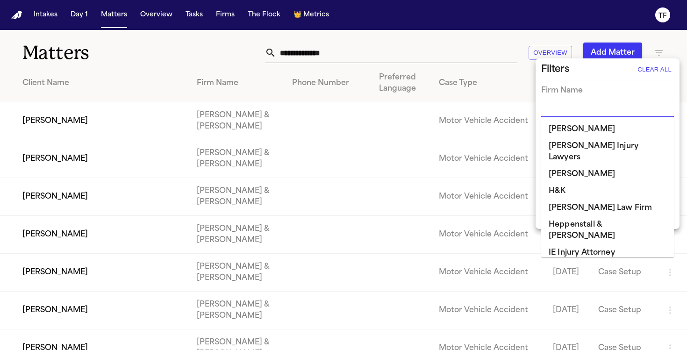
click at [566, 261] on li "[PERSON_NAME]" at bounding box center [607, 269] width 133 height 17
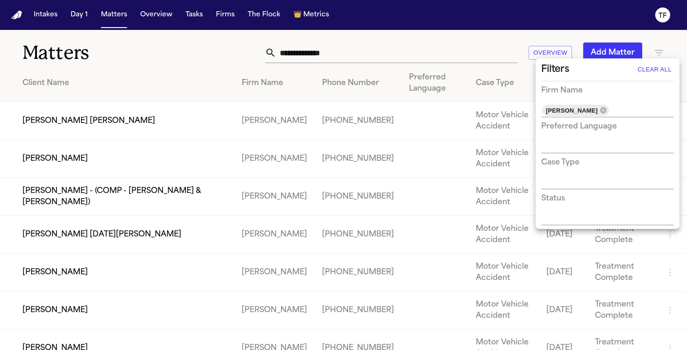
click at [198, 87] on div at bounding box center [343, 175] width 687 height 350
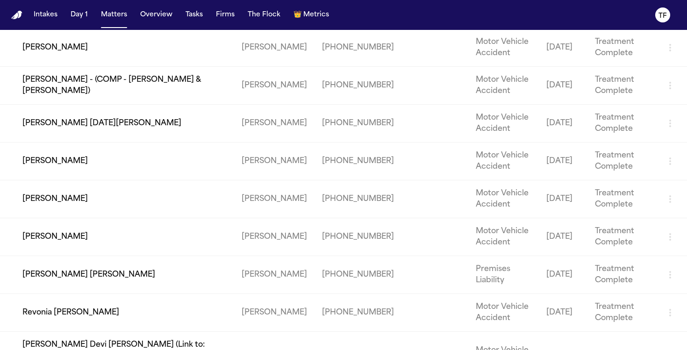
scroll to position [131, 0]
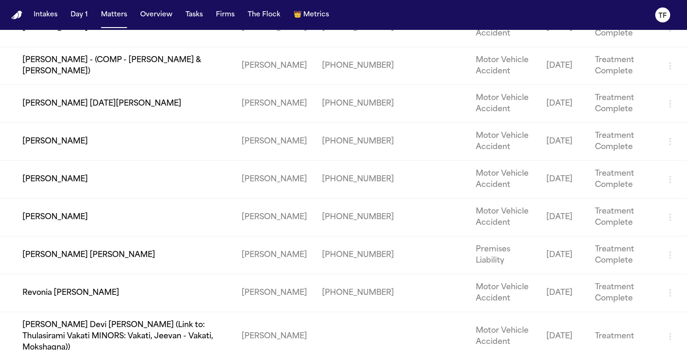
click at [94, 258] on td "[PERSON_NAME] [PERSON_NAME]" at bounding box center [117, 255] width 234 height 38
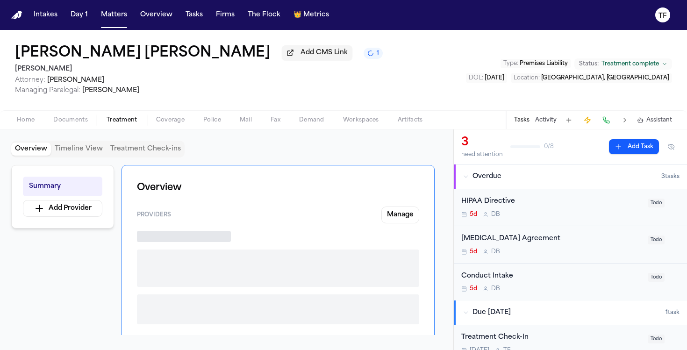
click at [134, 124] on span "Treatment" at bounding box center [122, 119] width 31 height 7
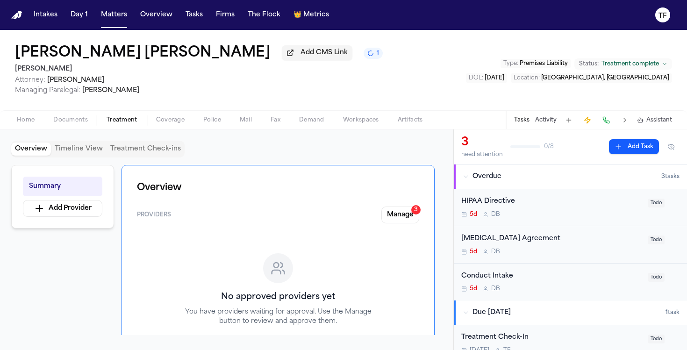
click at [399, 227] on div "Providers Manage 3 No approved providers yet You have providers waiting for app…" at bounding box center [278, 292] width 282 height 170
click at [401, 220] on button "Manage 3" at bounding box center [400, 215] width 38 height 17
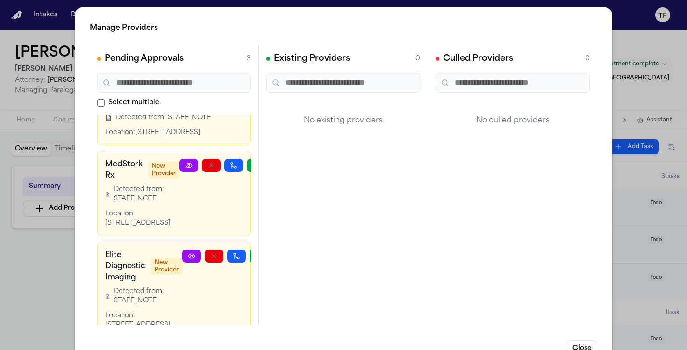
scroll to position [101, 0]
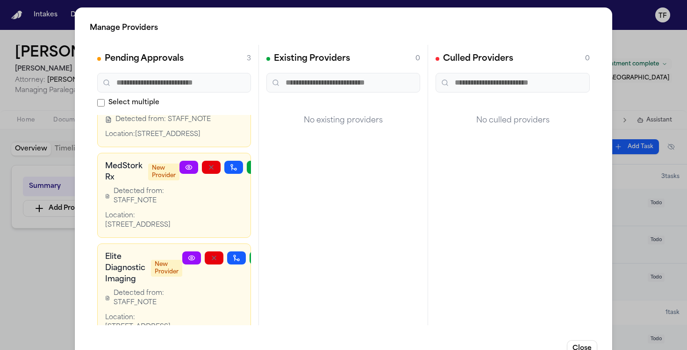
click at [623, 188] on div "Manage Providers Pending Approvals 3 Select multiple Texas Health Harris Method…" at bounding box center [343, 189] width 687 height 379
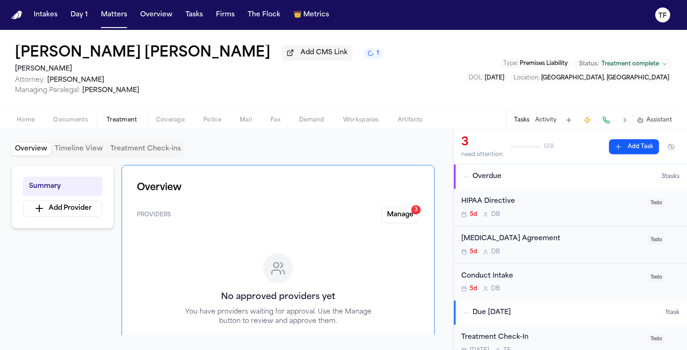
click at [556, 122] on button "Activity" at bounding box center [545, 119] width 21 height 7
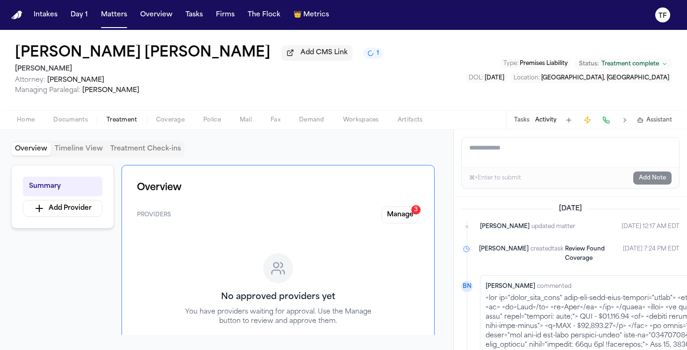
click at [557, 152] on textarea "Add a note to this matter" at bounding box center [570, 152] width 217 height 30
paste textarea "**********"
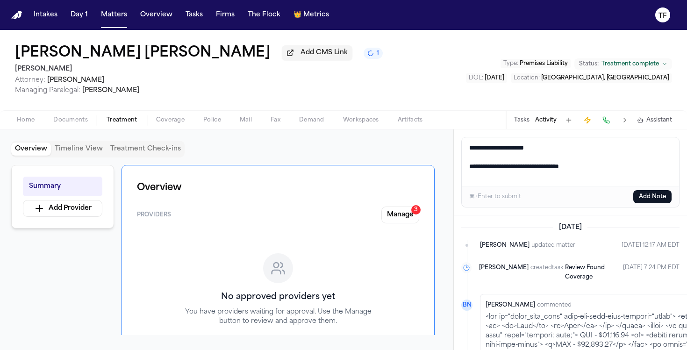
type textarea "**********"
click at [648, 199] on button "Add Note" at bounding box center [652, 196] width 38 height 13
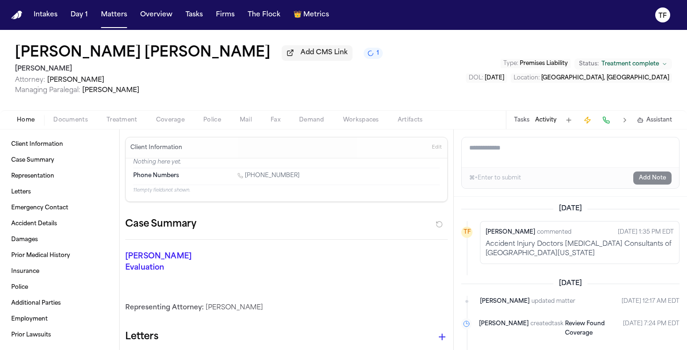
click at [38, 122] on button "Home" at bounding box center [25, 120] width 36 height 11
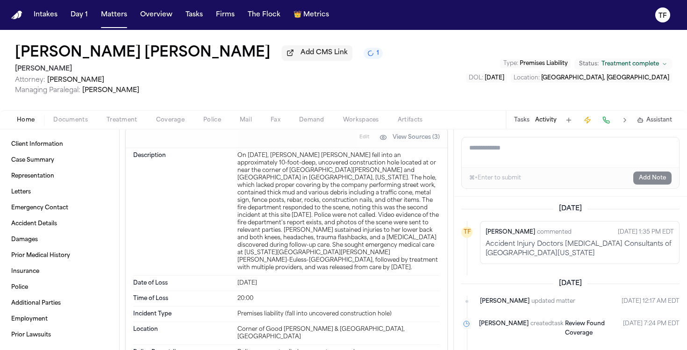
scroll to position [409, 0]
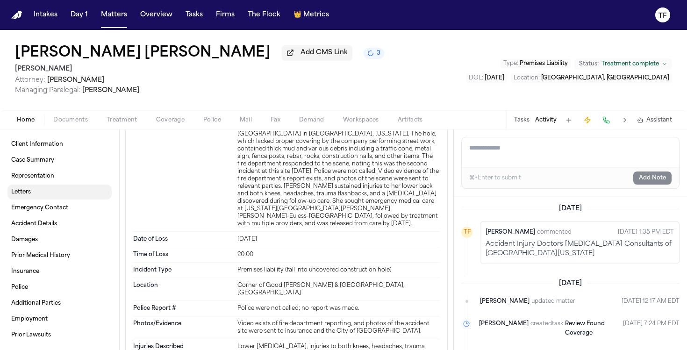
click at [22, 195] on span "Letters" at bounding box center [21, 191] width 20 height 7
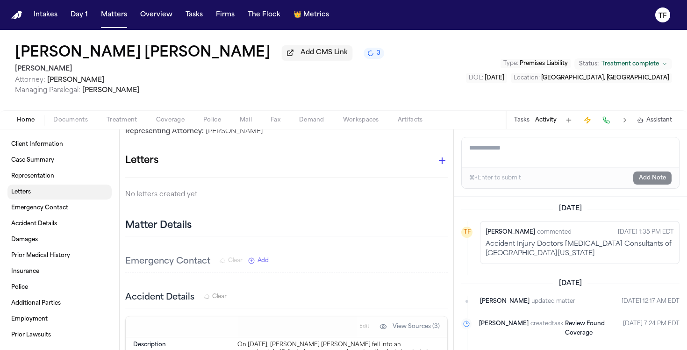
scroll to position [174, 0]
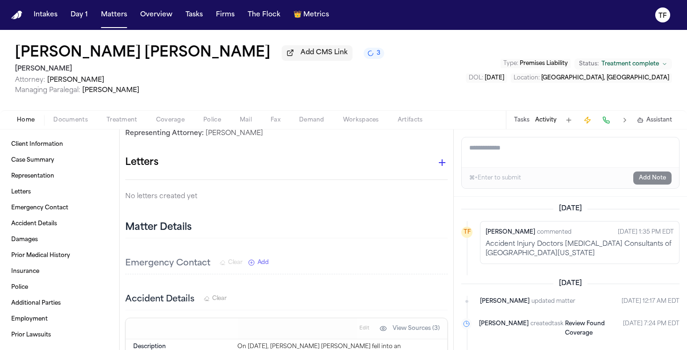
click at [437, 157] on icon "button" at bounding box center [442, 162] width 11 height 11
click at [438, 154] on div at bounding box center [343, 175] width 687 height 350
click at [437, 157] on icon "button" at bounding box center [442, 162] width 11 height 11
click at [438, 150] on div at bounding box center [343, 175] width 687 height 350
click at [439, 159] on icon "button" at bounding box center [442, 162] width 7 height 7
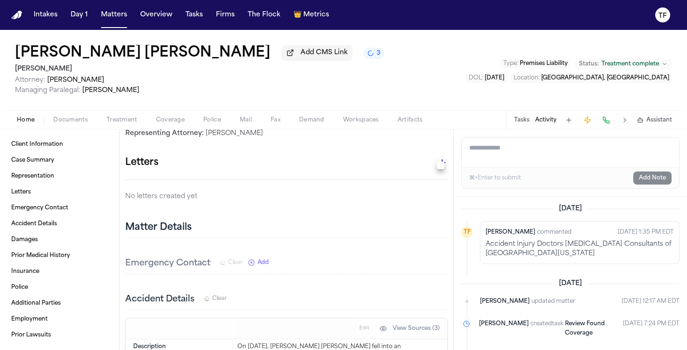
click at [437, 151] on div at bounding box center [343, 175] width 687 height 350
click at [437, 157] on icon "button" at bounding box center [442, 162] width 11 height 11
click at [425, 181] on div at bounding box center [343, 175] width 687 height 350
click at [129, 124] on span "Treatment" at bounding box center [122, 119] width 31 height 7
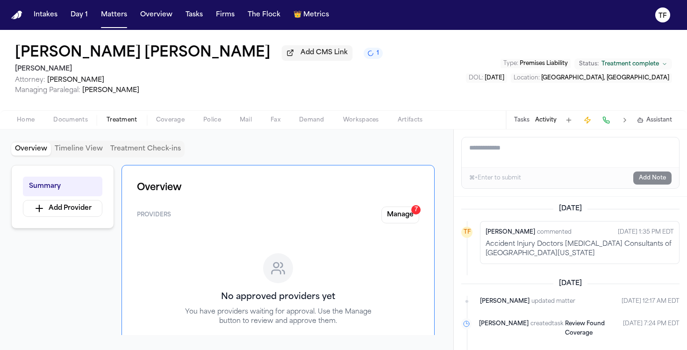
click at [404, 220] on button "Manage 7" at bounding box center [400, 215] width 38 height 17
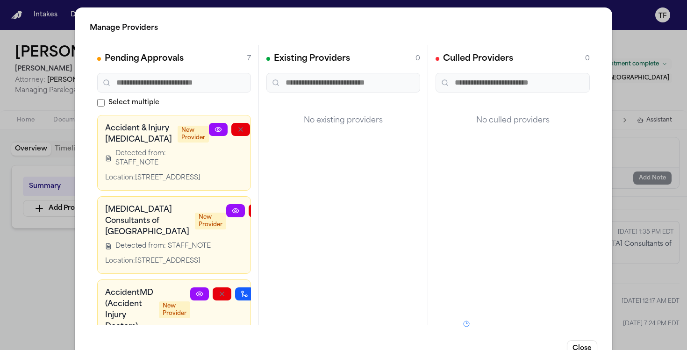
click at [19, 266] on div "Manage Providers Pending Approvals 7 Select multiple Accident & Injury Chiropra…" at bounding box center [343, 189] width 687 height 379
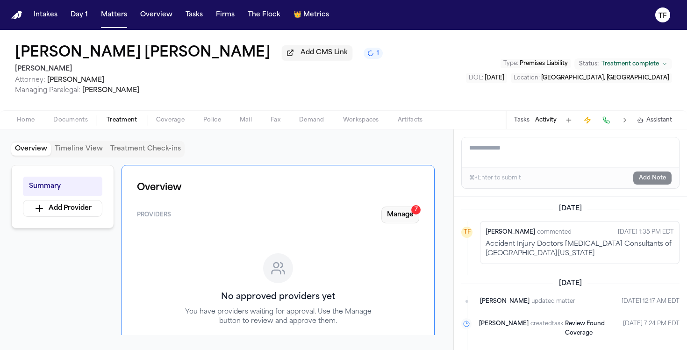
click at [409, 222] on button "Manage 7" at bounding box center [400, 215] width 38 height 17
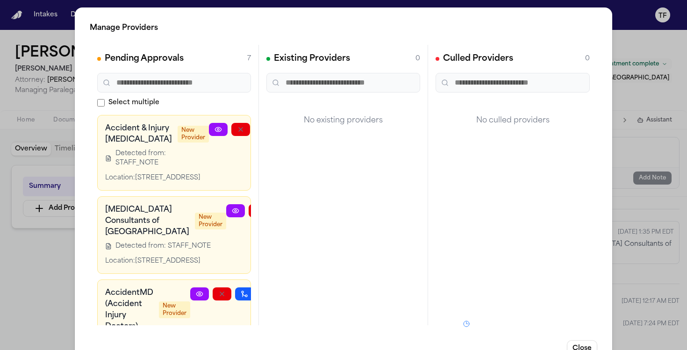
click at [215, 126] on icon at bounding box center [218, 129] width 7 height 7
click at [637, 200] on div "Manage Providers Pending Approvals 7 Select multiple Accident & Injury Chiropra…" at bounding box center [343, 189] width 687 height 379
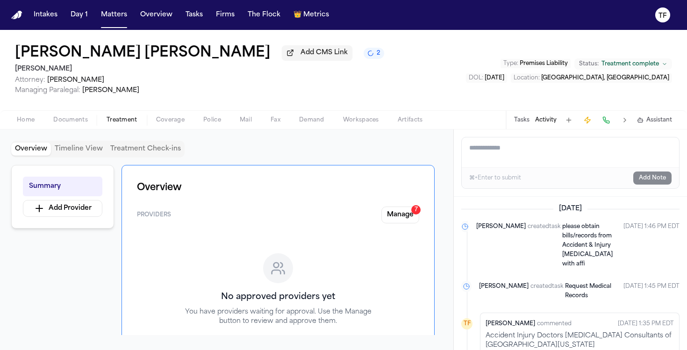
click at [527, 122] on button "Tasks" at bounding box center [521, 119] width 15 height 7
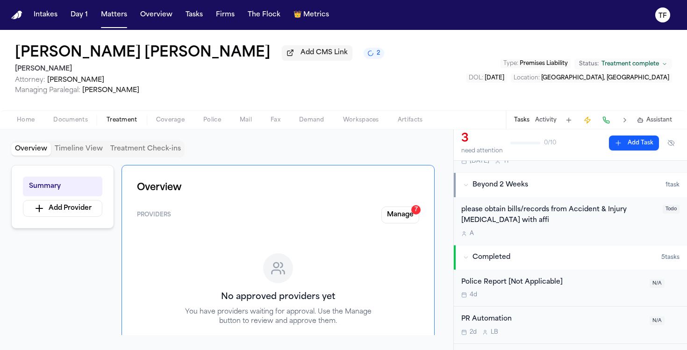
scroll to position [243, 0]
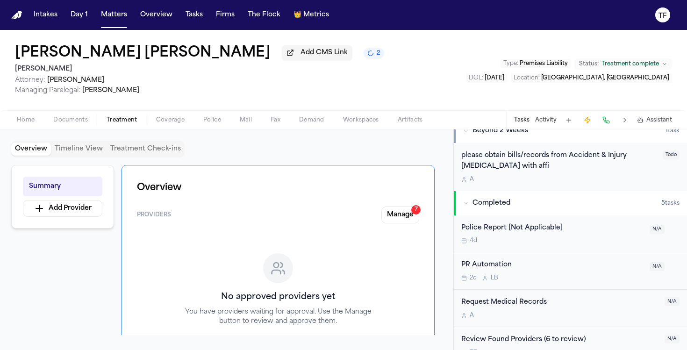
click at [525, 172] on div "please obtain bills/records from Accident & Injury Chiropractic with affi" at bounding box center [559, 160] width 196 height 21
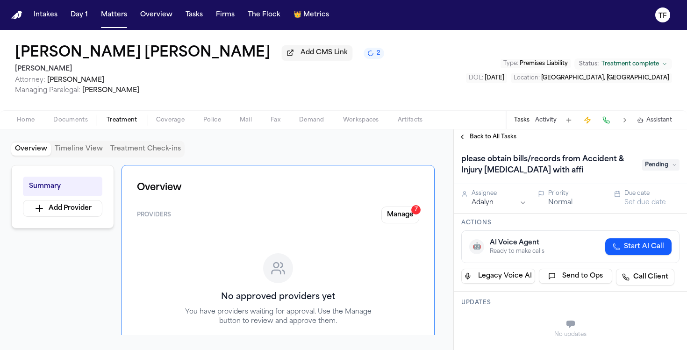
click at [508, 171] on h1 "please obtain bills/records from Accident & Injury Chiropractic with affi" at bounding box center [547, 165] width 179 height 26
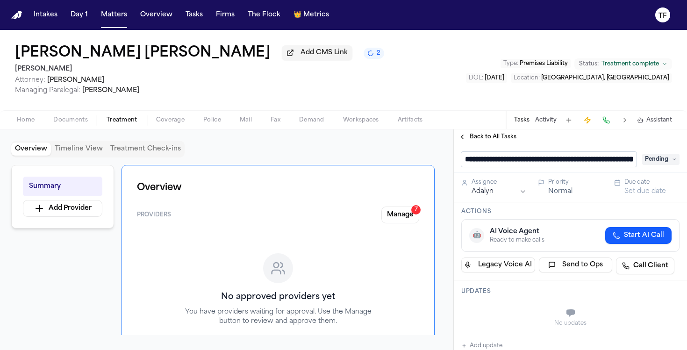
scroll to position [0, 107]
click at [466, 137] on button "Back to All Tasks" at bounding box center [487, 136] width 67 height 7
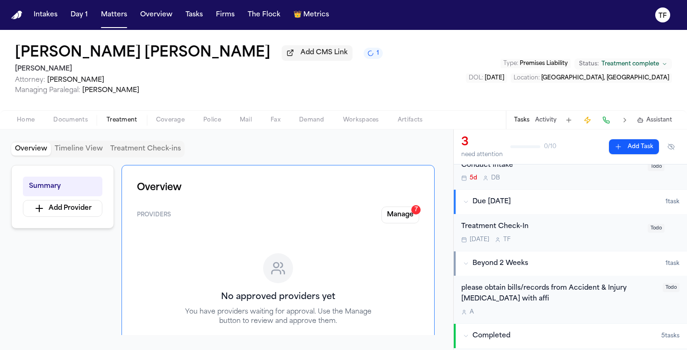
scroll to position [178, 0]
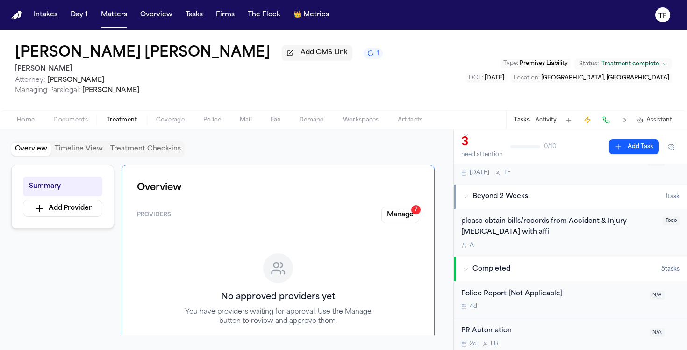
click at [515, 223] on div "please obtain bills/records from Accident & Injury Chiropractic with affi" at bounding box center [559, 226] width 196 height 21
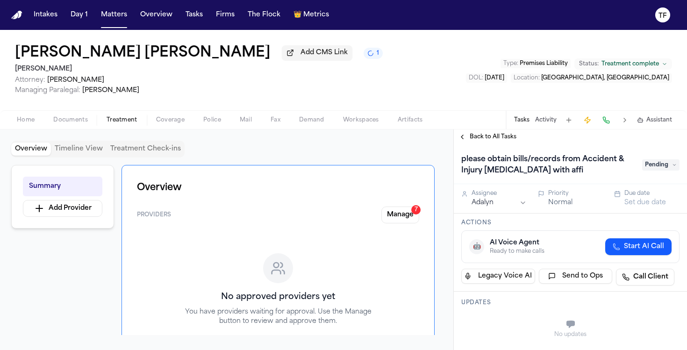
click at [550, 165] on h1 "please obtain bills/records from Accident & Injury Chiropractic with affi" at bounding box center [547, 165] width 179 height 26
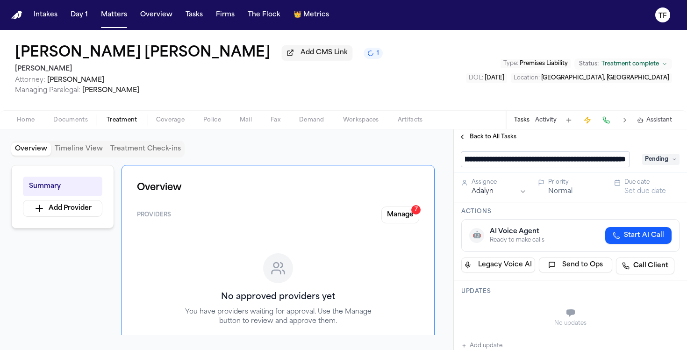
type input "**********"
click at [472, 138] on span "Back to All Tasks" at bounding box center [493, 136] width 47 height 7
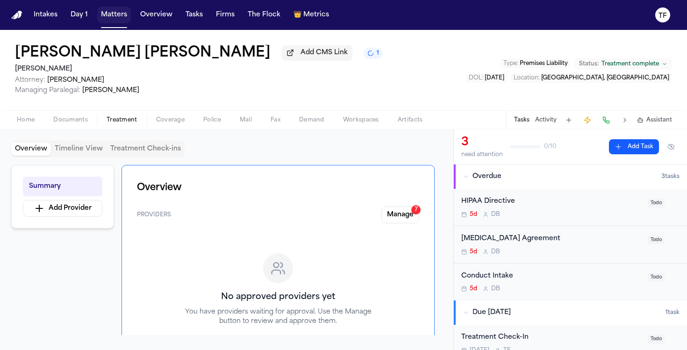
click at [113, 19] on button "Matters" at bounding box center [114, 15] width 34 height 17
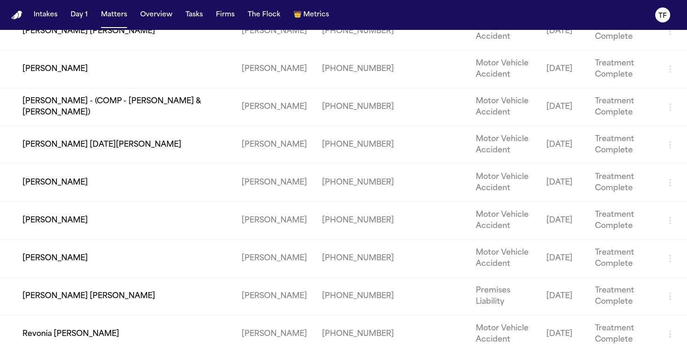
scroll to position [131, 0]
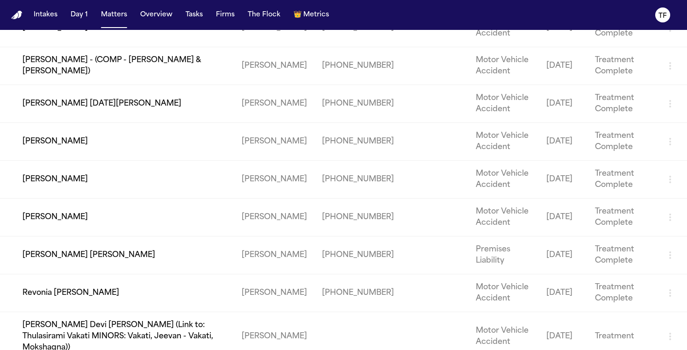
click at [72, 295] on td "Revonia [PERSON_NAME]" at bounding box center [117, 293] width 234 height 38
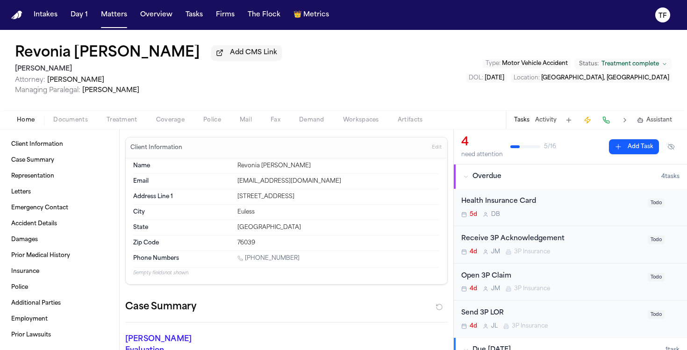
click at [527, 120] on button "Tasks" at bounding box center [521, 119] width 15 height 7
click at [540, 121] on button "Activity" at bounding box center [545, 119] width 21 height 7
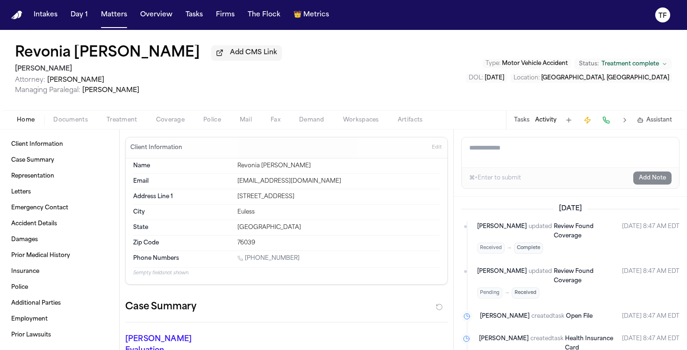
click at [131, 122] on span "Treatment" at bounding box center [122, 119] width 31 height 7
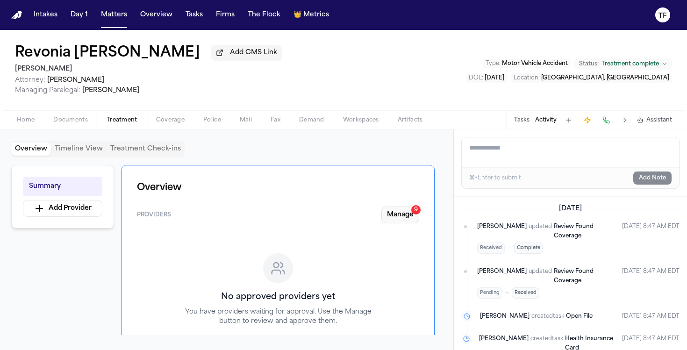
click at [413, 212] on div "9" at bounding box center [415, 209] width 9 height 9
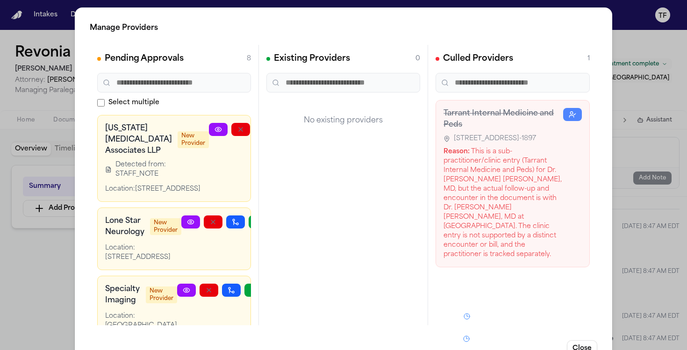
click at [209, 132] on link at bounding box center [218, 129] width 19 height 13
click at [644, 248] on div "Manage Providers Pending Approvals 8 Select multiple Texas Radiology Associates…" at bounding box center [343, 189] width 687 height 379
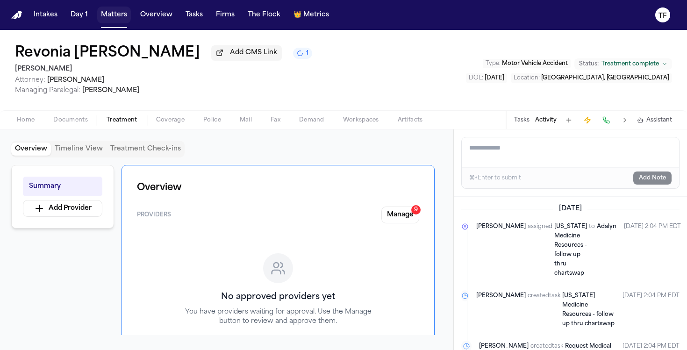
click at [122, 16] on button "Matters" at bounding box center [114, 15] width 34 height 17
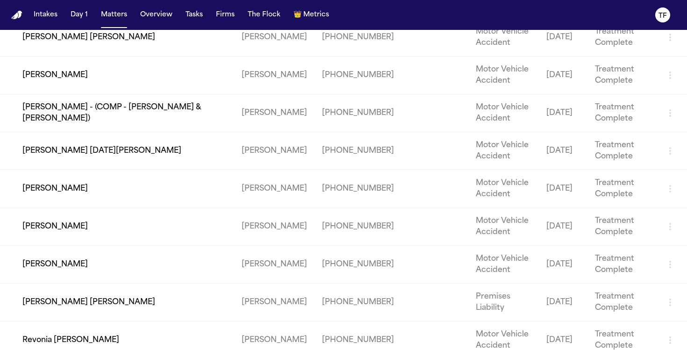
scroll to position [131, 0]
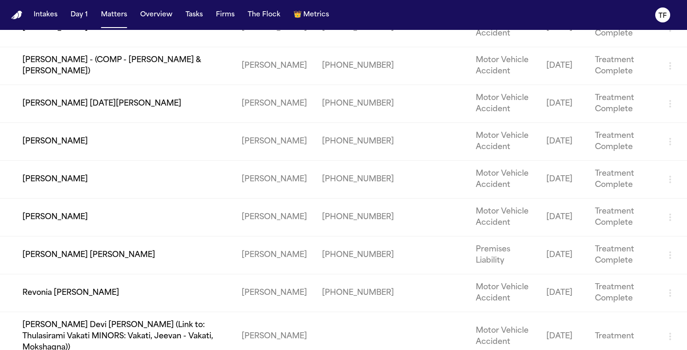
click at [150, 327] on td "[PERSON_NAME] Devi [PERSON_NAME] (Link to: Thulasirami Vakati MINORS: Vakati, J…" at bounding box center [117, 336] width 234 height 49
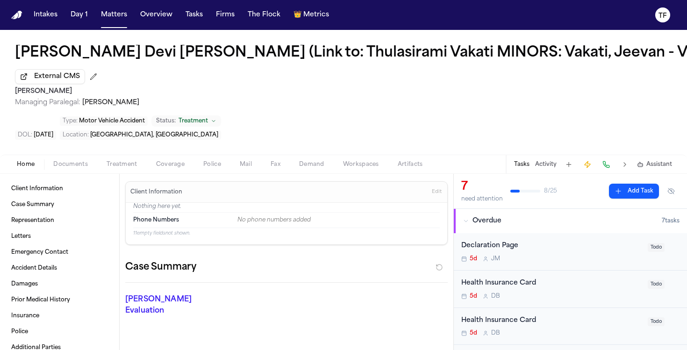
click at [168, 55] on h1 "[PERSON_NAME] Devi [PERSON_NAME] (Link to: Thulasirami Vakati MINORS: Vakati, J…" at bounding box center [416, 53] width 802 height 17
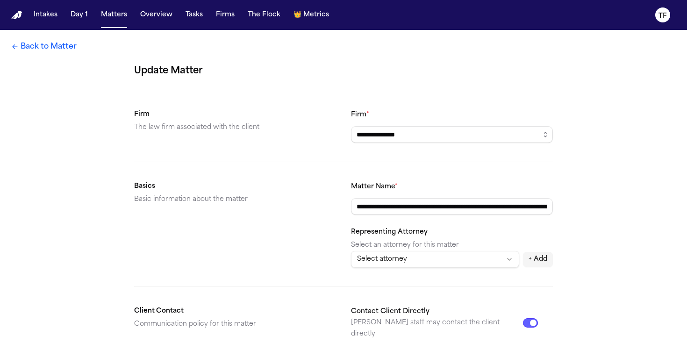
click at [23, 49] on link "Back to Matter" at bounding box center [43, 46] width 65 height 11
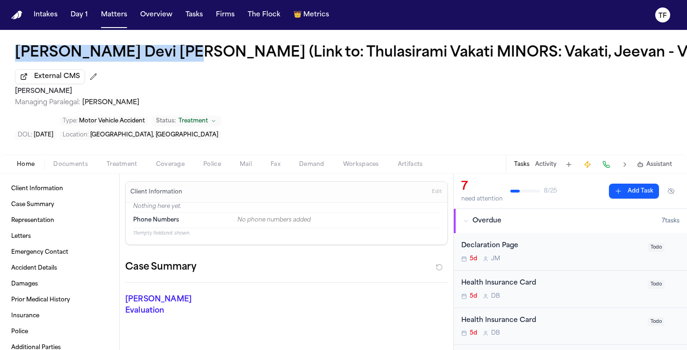
drag, startPoint x: 14, startPoint y: 53, endPoint x: 169, endPoint y: 54, distance: 155.2
click at [169, 54] on div "Adilakshmi Devi Paleti (Link to: Thulasirami Vakati MINORS: Vakati, Jeevan - Va…" at bounding box center [343, 92] width 687 height 125
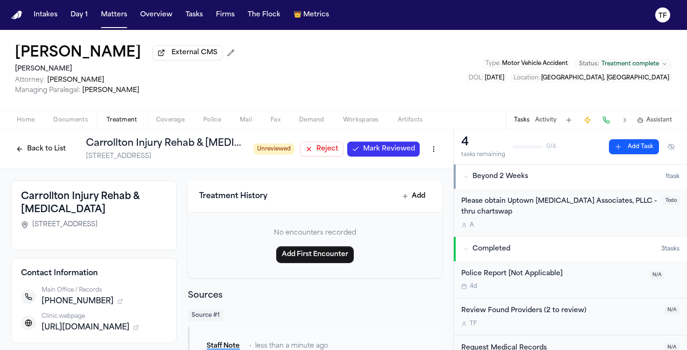
click at [382, 150] on span "Mark Reviewed" at bounding box center [389, 148] width 52 height 9
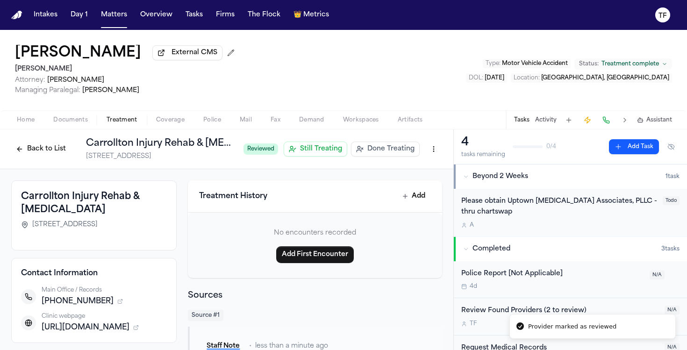
click at [192, 149] on h1 "Carrollton Injury Rehab & [MEDICAL_DATA]" at bounding box center [161, 143] width 150 height 13
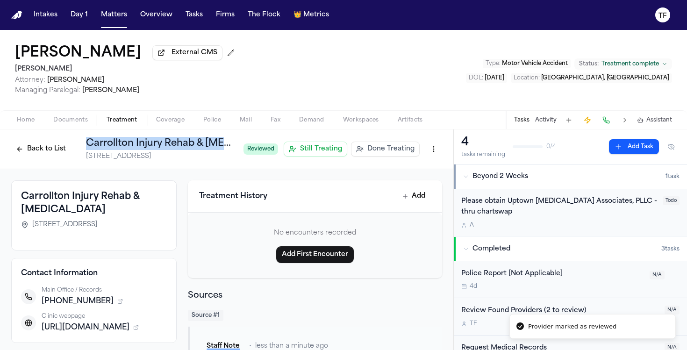
click at [613, 154] on button "Add Task" at bounding box center [634, 146] width 50 height 15
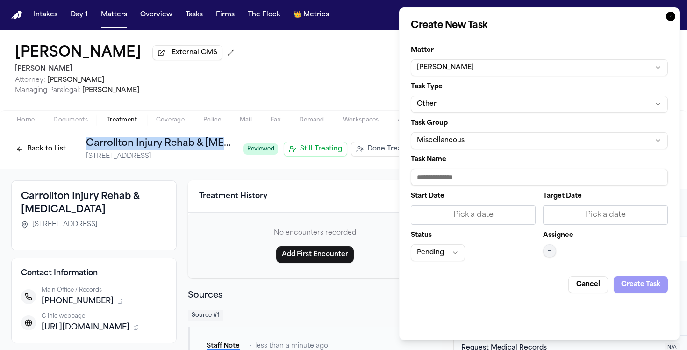
click at [474, 104] on button "Other" at bounding box center [539, 104] width 257 height 17
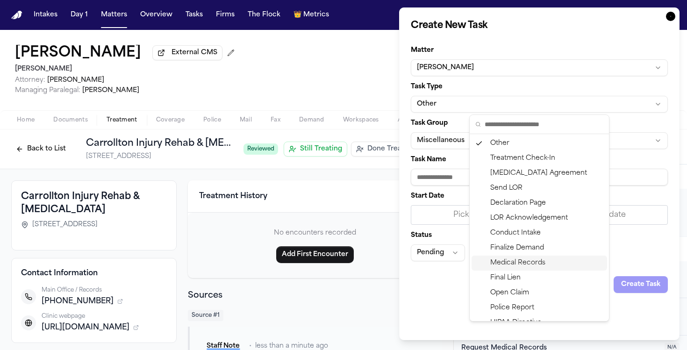
click at [523, 268] on div "Medical Records" at bounding box center [540, 263] width 136 height 15
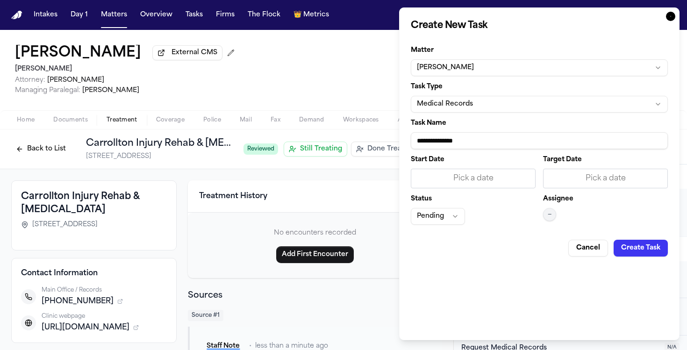
click at [462, 139] on input "**********" at bounding box center [539, 140] width 257 height 17
paste input "**********"
type input "**********"
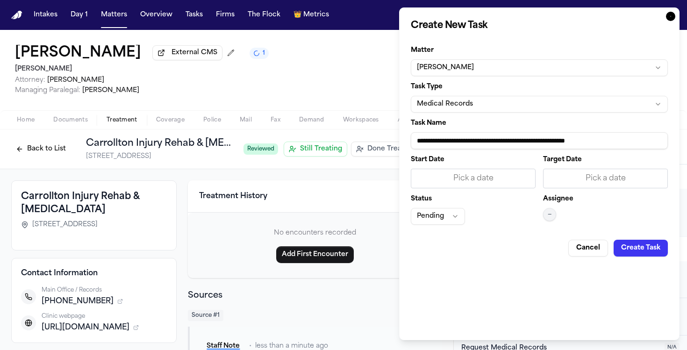
click at [456, 180] on div "Pick a date" at bounding box center [473, 178] width 113 height 11
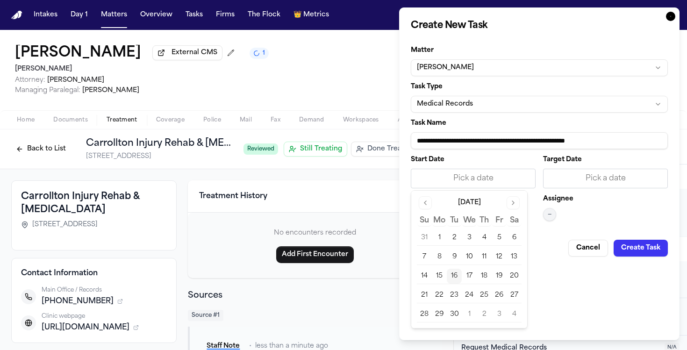
click at [452, 277] on button "16" at bounding box center [454, 276] width 15 height 15
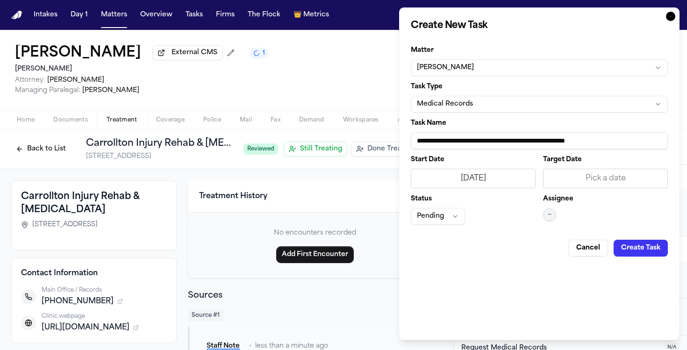
click at [551, 211] on span "—" at bounding box center [550, 214] width 4 height 7
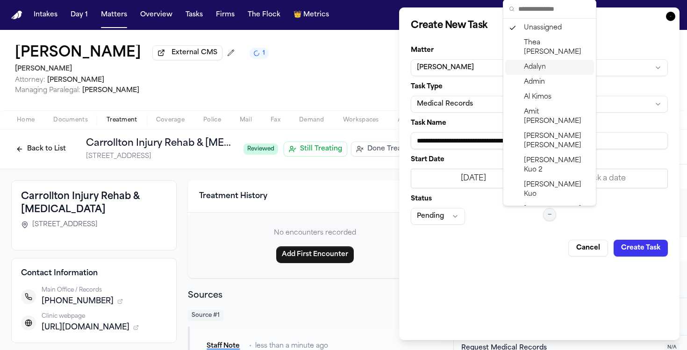
click at [522, 60] on div "Adalyn" at bounding box center [549, 67] width 89 height 15
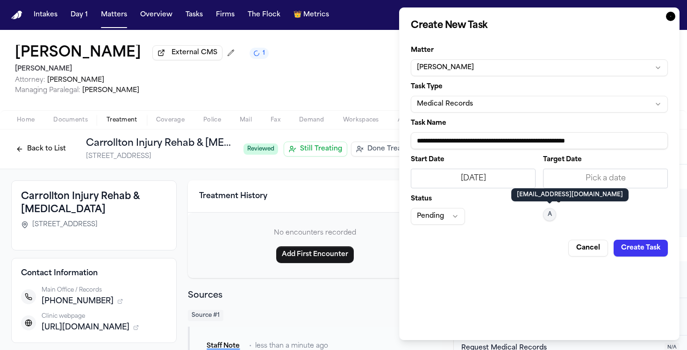
click at [660, 251] on button "Create Task" at bounding box center [641, 248] width 54 height 17
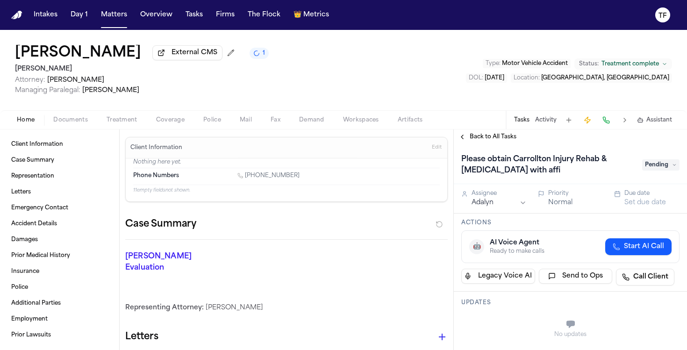
click at [461, 138] on button "Back to All Tasks" at bounding box center [487, 136] width 67 height 7
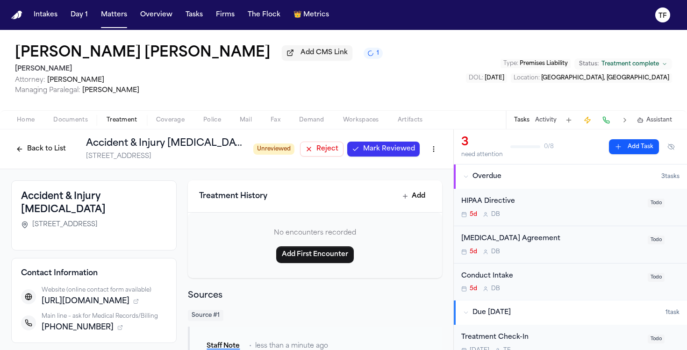
click at [376, 151] on span "Mark Reviewed" at bounding box center [389, 148] width 52 height 9
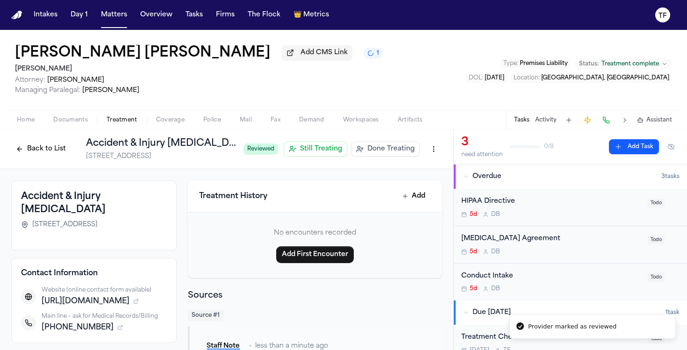
click at [376, 151] on span "Done Treating" at bounding box center [390, 148] width 47 height 9
click at [196, 149] on h1 "Accident & Injury [MEDICAL_DATA]" at bounding box center [195, 143] width 218 height 13
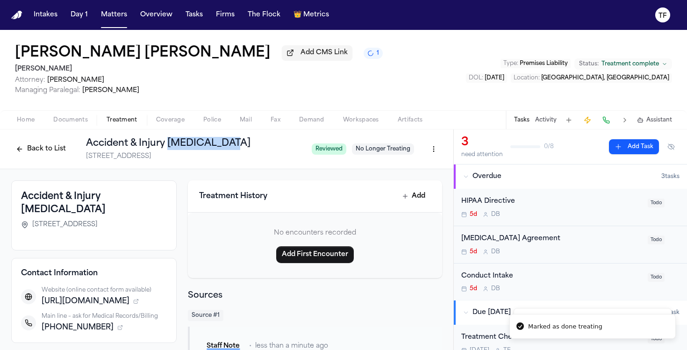
click at [196, 149] on h1 "Accident & Injury [MEDICAL_DATA]" at bounding box center [195, 143] width 218 height 13
copy h1 "Accident & Injury [MEDICAL_DATA]"
click at [630, 153] on button "Add Task" at bounding box center [634, 146] width 50 height 15
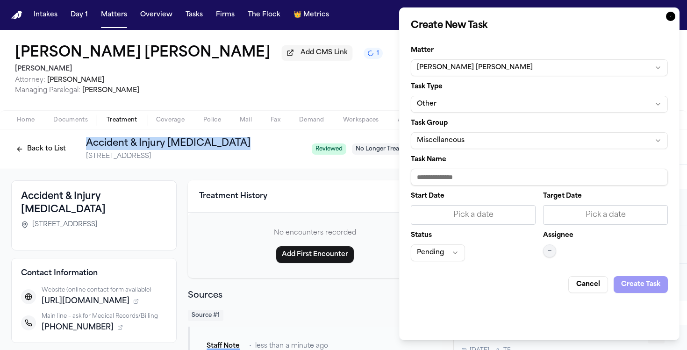
click at [474, 111] on button "Other" at bounding box center [539, 104] width 257 height 17
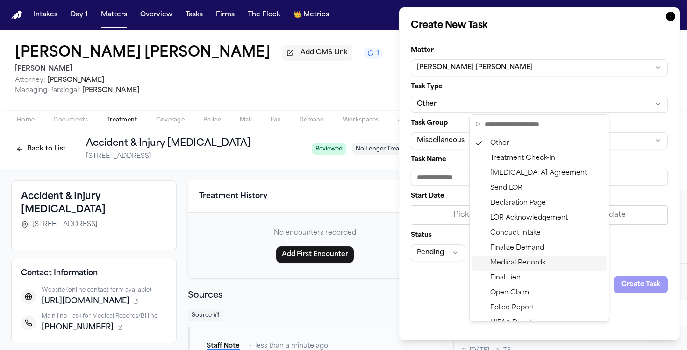
click at [519, 265] on div "Medical Records" at bounding box center [540, 263] width 136 height 15
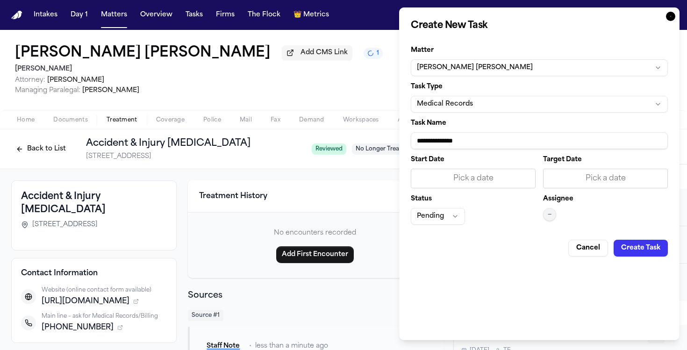
click at [459, 146] on input "**********" at bounding box center [539, 140] width 257 height 17
paste input "**********"
type input "**********"
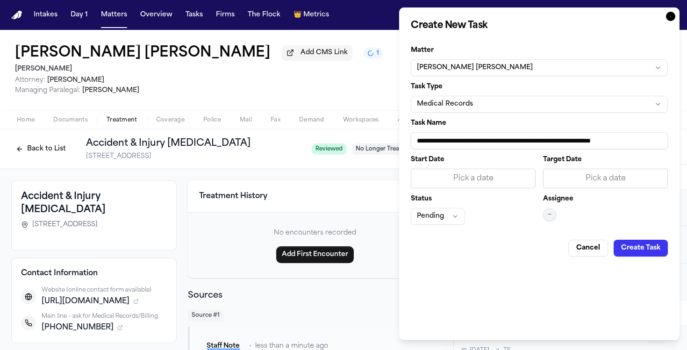
click at [473, 184] on div "Pick a date" at bounding box center [473, 178] width 113 height 11
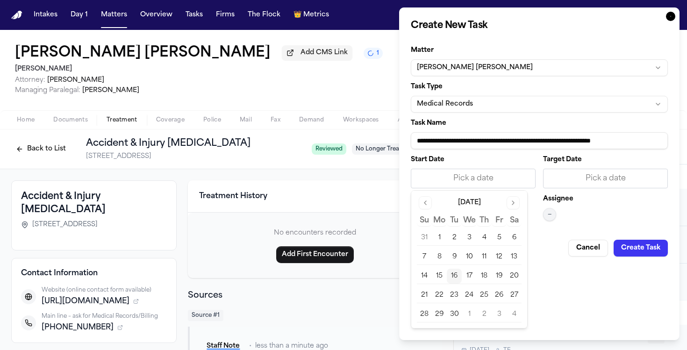
click at [456, 274] on button "16" at bounding box center [454, 276] width 15 height 15
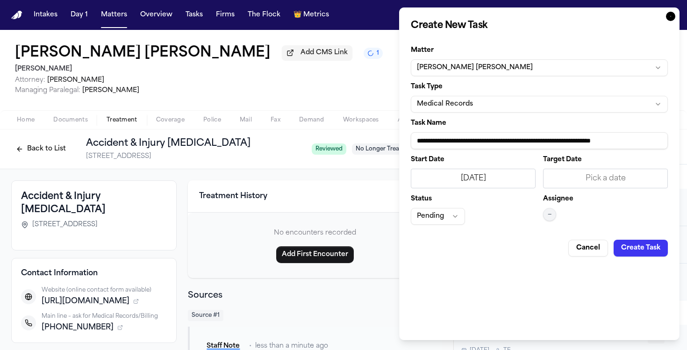
click at [551, 210] on button "—" at bounding box center [549, 214] width 13 height 13
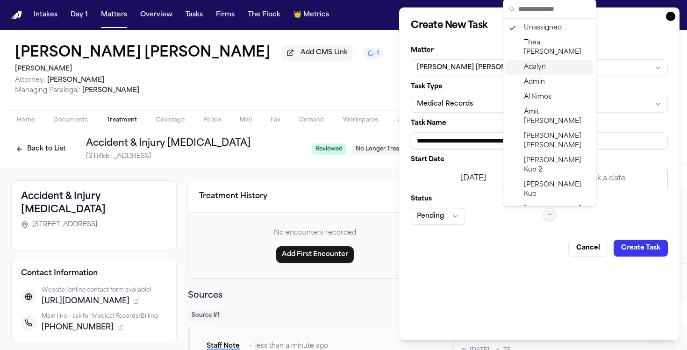
click at [540, 64] on div "Adalyn" at bounding box center [549, 67] width 89 height 15
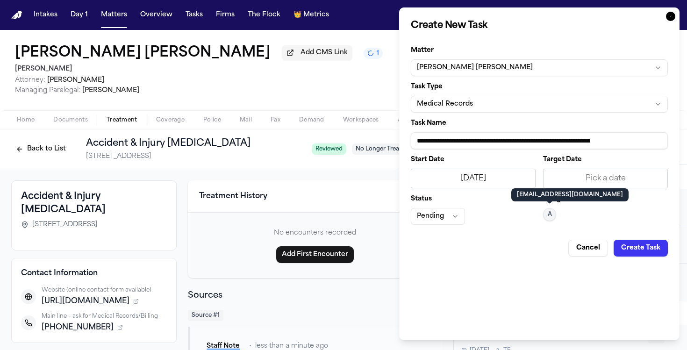
click at [618, 230] on form "**********" at bounding box center [539, 148] width 257 height 217
click at [636, 251] on button "Create Task" at bounding box center [641, 248] width 54 height 17
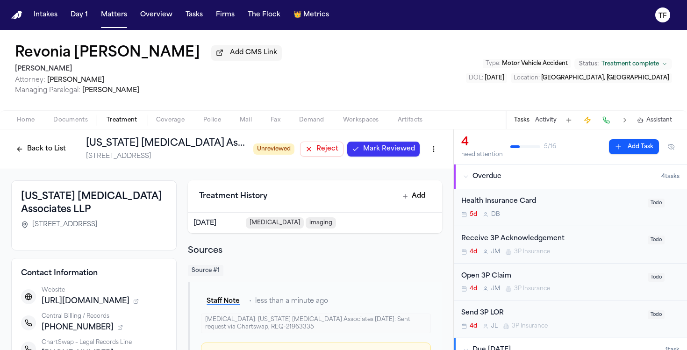
click at [363, 150] on span "Mark Reviewed" at bounding box center [389, 148] width 52 height 9
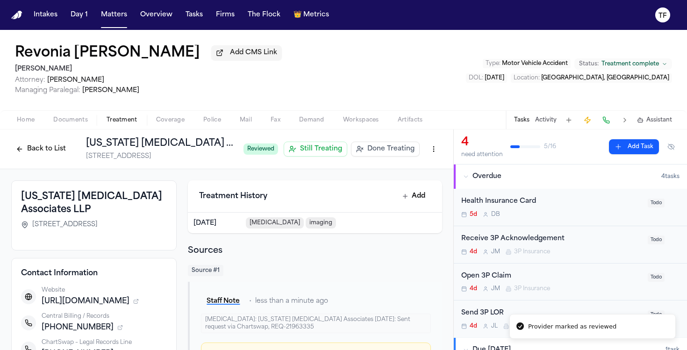
click at [367, 150] on span "Done Treating" at bounding box center [390, 148] width 47 height 9
click at [163, 150] on h1 "[US_STATE] [MEDICAL_DATA] Associates LLP" at bounding box center [195, 143] width 218 height 13
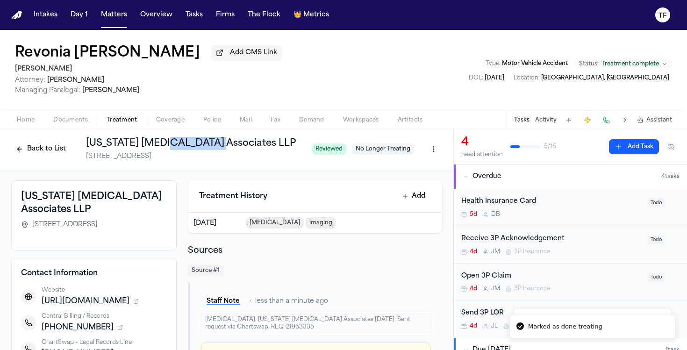
click at [163, 150] on h1 "[US_STATE] [MEDICAL_DATA] Associates LLP" at bounding box center [195, 143] width 218 height 13
copy h1 "[US_STATE] [MEDICAL_DATA] Associates LLP"
click at [642, 143] on button "Add Task" at bounding box center [634, 146] width 50 height 15
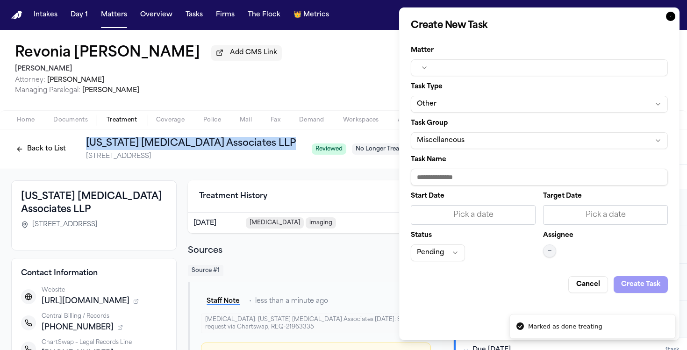
click at [462, 100] on button "Other" at bounding box center [539, 104] width 257 height 17
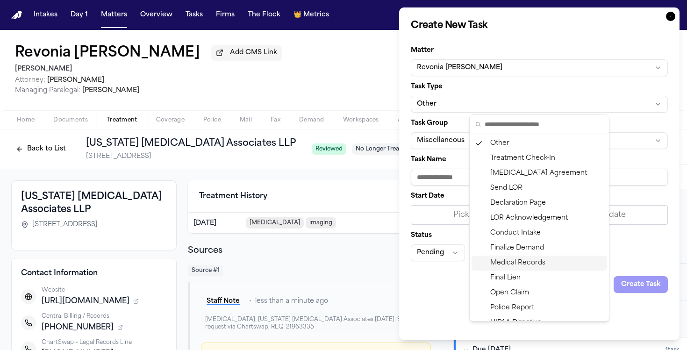
click at [525, 265] on div "Medical Records" at bounding box center [540, 263] width 136 height 15
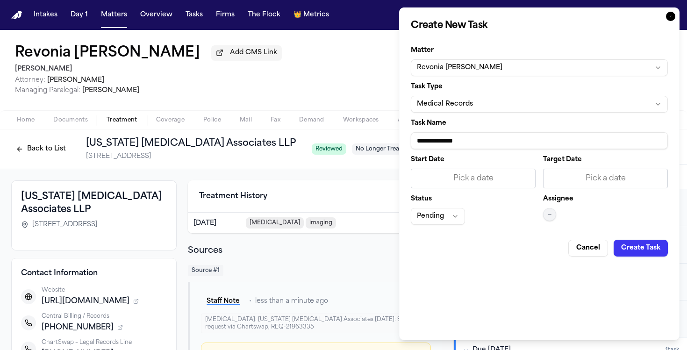
click at [455, 140] on input "**********" at bounding box center [539, 140] width 257 height 17
paste input "**********"
type input "**********"
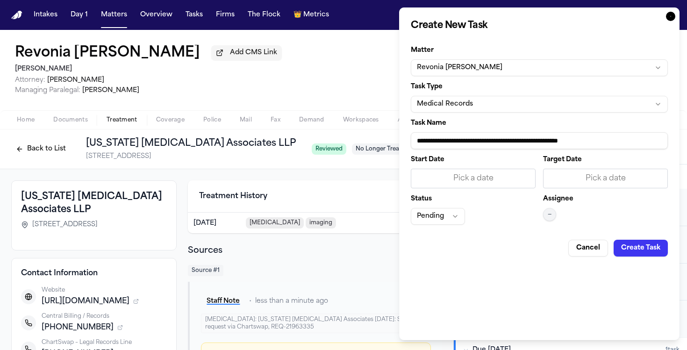
click at [481, 179] on div "Pick a date" at bounding box center [473, 178] width 113 height 11
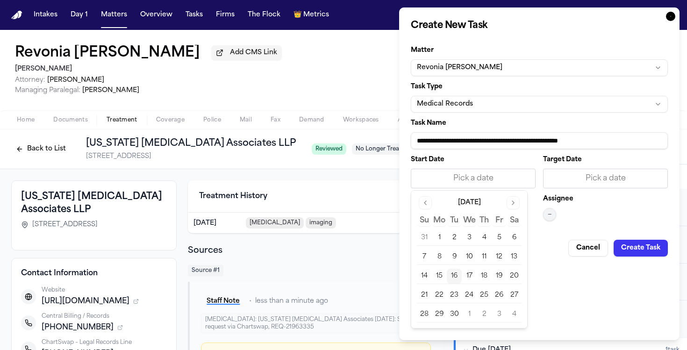
click at [454, 279] on button "16" at bounding box center [454, 276] width 15 height 15
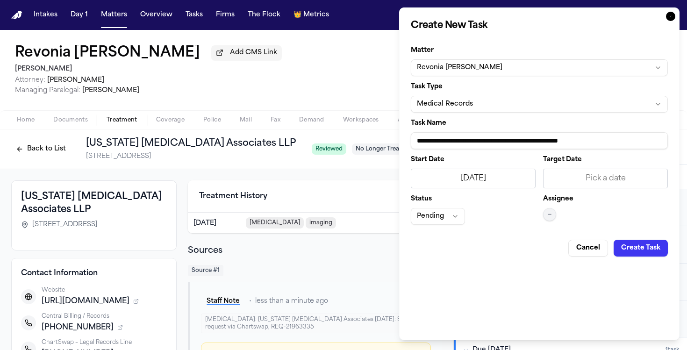
click at [552, 213] on button "—" at bounding box center [549, 214] width 13 height 13
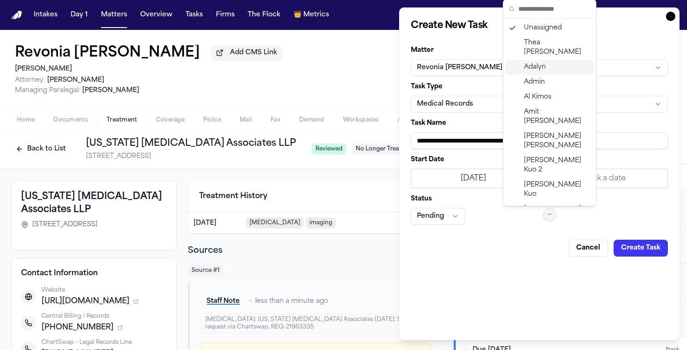
click at [532, 63] on span "Adalyn" at bounding box center [535, 67] width 22 height 9
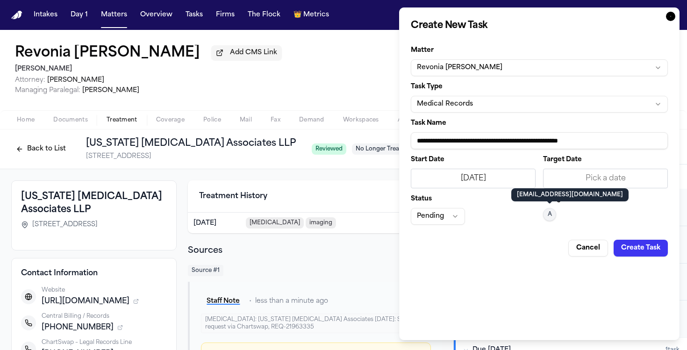
click at [630, 247] on button "Create Task" at bounding box center [641, 248] width 54 height 17
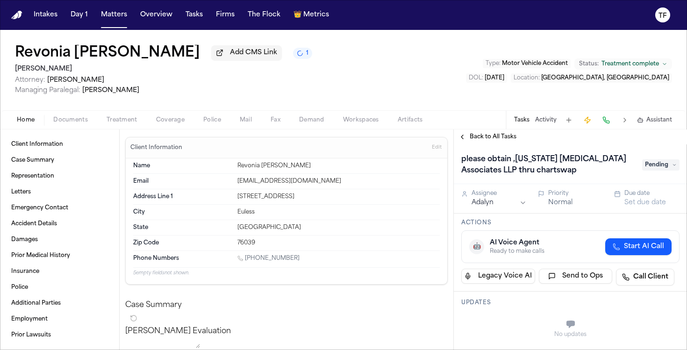
click at [537, 124] on button "Activity" at bounding box center [545, 119] width 21 height 7
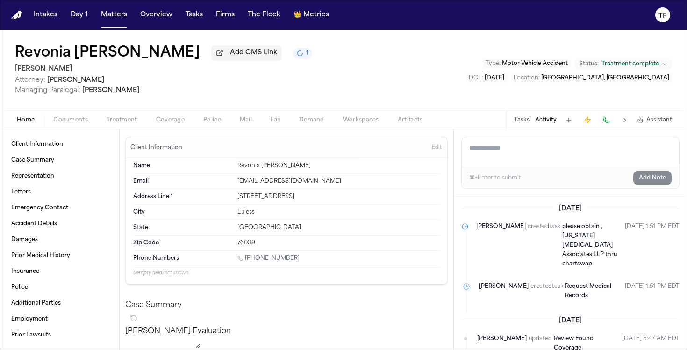
paste textarea "**********"
type textarea "**********"
click at [650, 184] on button "Add Note" at bounding box center [652, 178] width 38 height 13
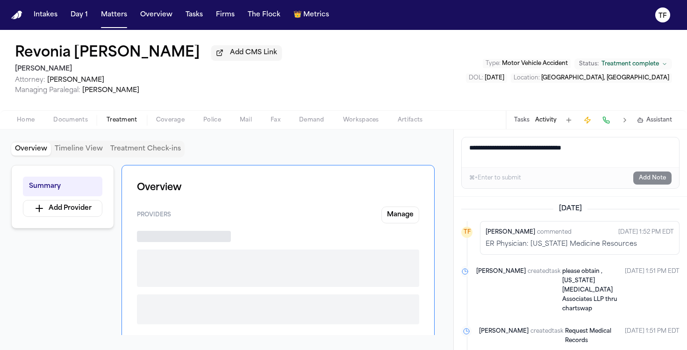
click at [122, 122] on span "Treatment" at bounding box center [122, 119] width 31 height 7
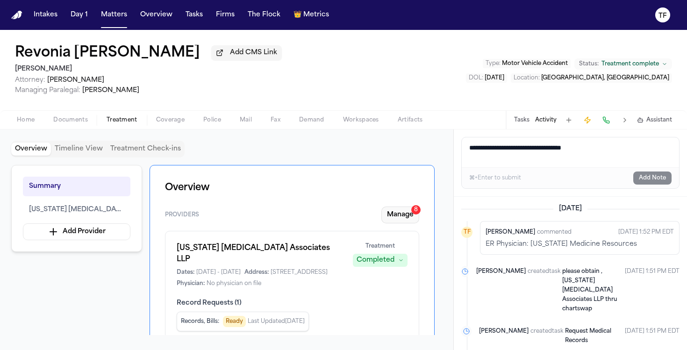
click at [414, 222] on button "Manage 8" at bounding box center [400, 215] width 38 height 17
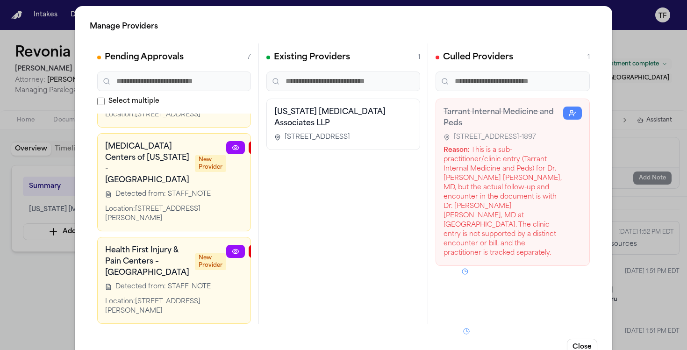
scroll to position [2, 0]
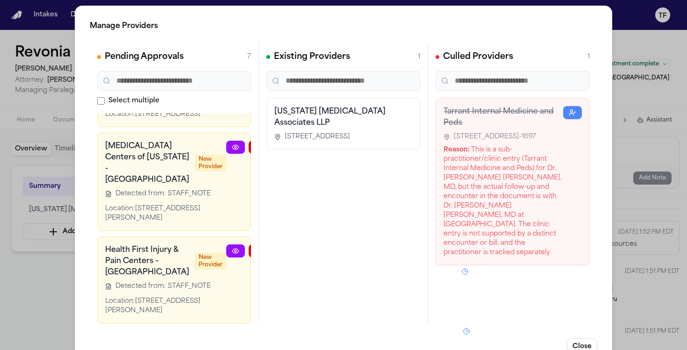
click at [42, 242] on div "Manage Providers Pending Approvals 7 Select multiple Lone Star Neurology New Pr…" at bounding box center [343, 187] width 687 height 379
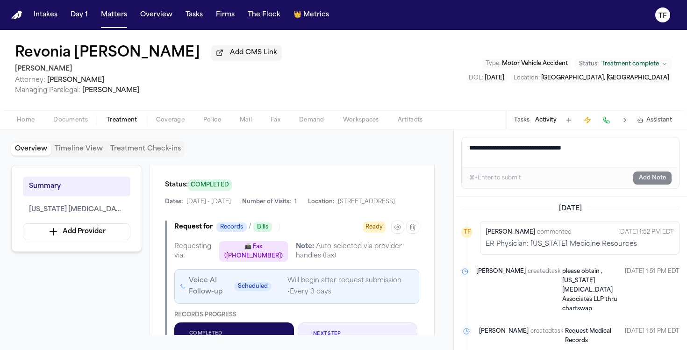
scroll to position [296, 0]
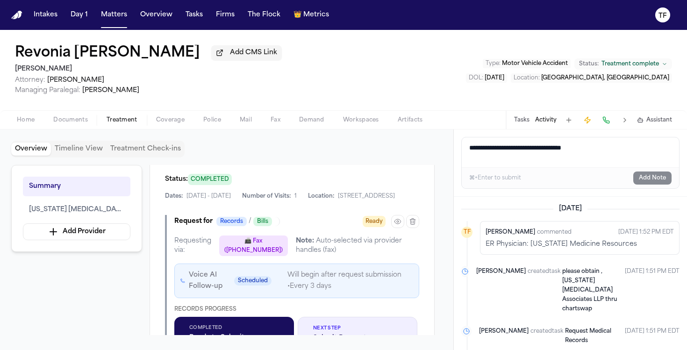
click at [136, 129] on div "Home Documents Treatment Coverage Police Mail Fax Demand Workspaces Artifacts T…" at bounding box center [343, 119] width 687 height 19
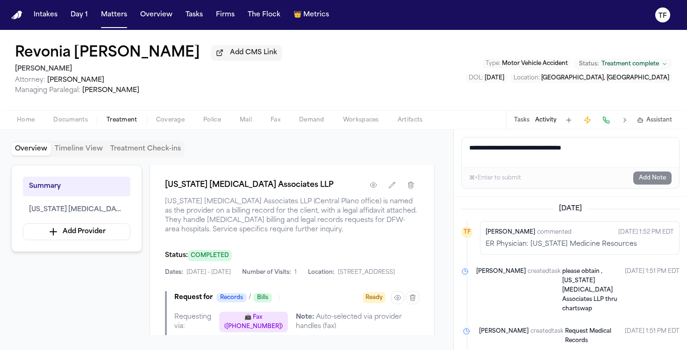
scroll to position [0, 0]
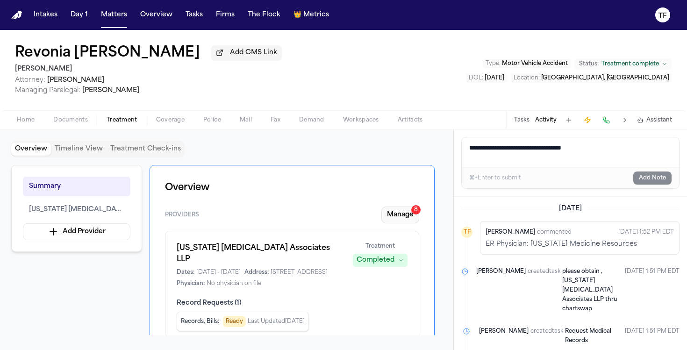
click at [411, 215] on button "Manage 8" at bounding box center [400, 215] width 38 height 17
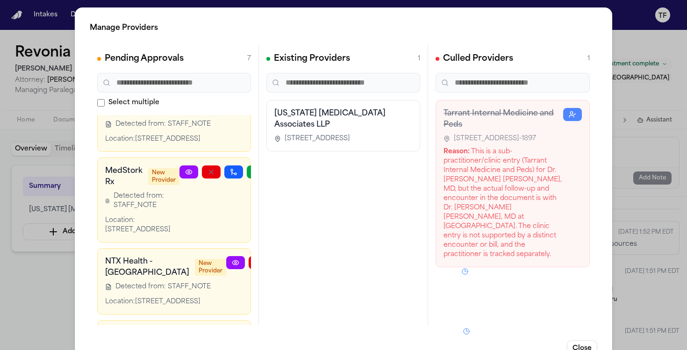
scroll to position [259, 0]
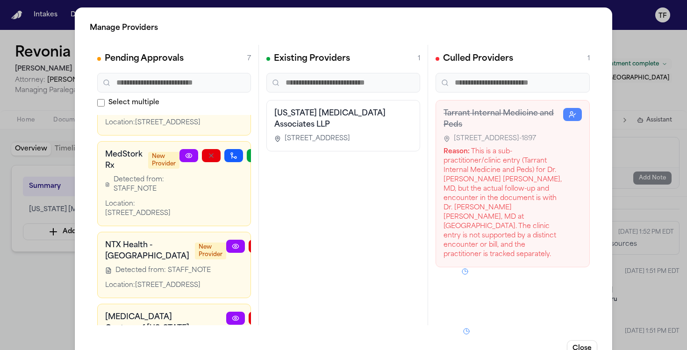
click at [620, 198] on div "Manage Providers Pending Approvals 7 Select multiple Lone Star Neurology New Pr…" at bounding box center [343, 189] width 687 height 379
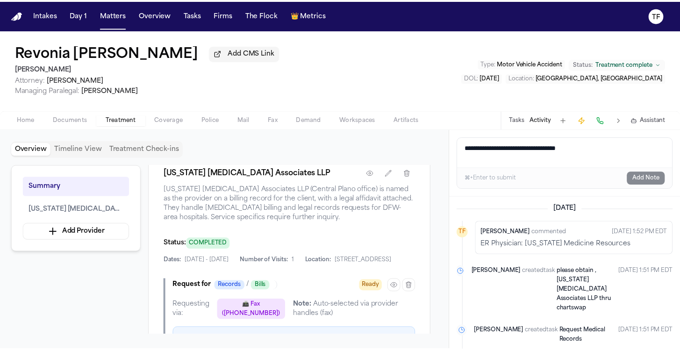
scroll to position [265, 0]
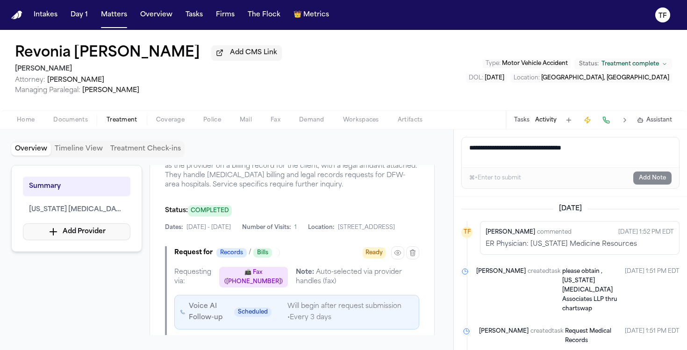
click at [121, 240] on button "Add Provider" at bounding box center [76, 231] width 107 height 17
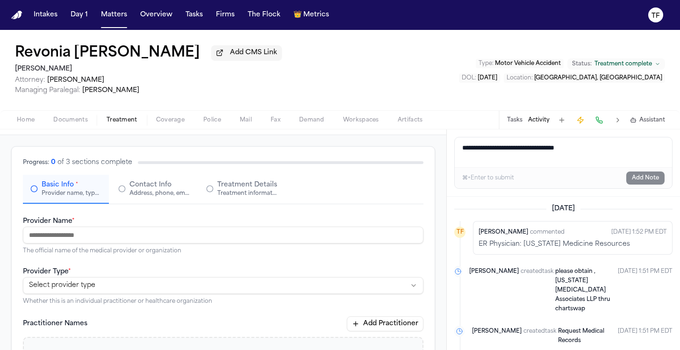
scroll to position [60, 0]
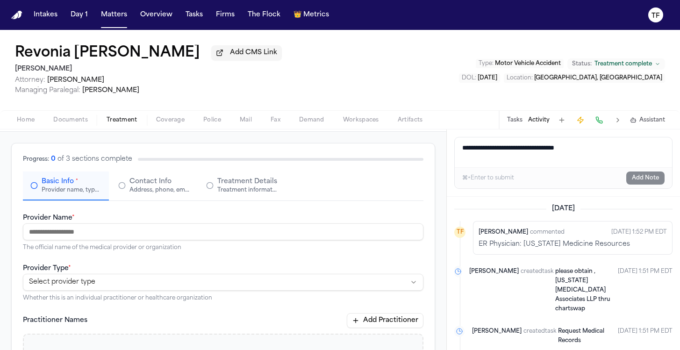
click at [118, 239] on input "Provider Name *" at bounding box center [223, 231] width 401 height 17
paste input "**********"
type input "**********"
click at [122, 287] on html "**********" at bounding box center [343, 175] width 687 height 350
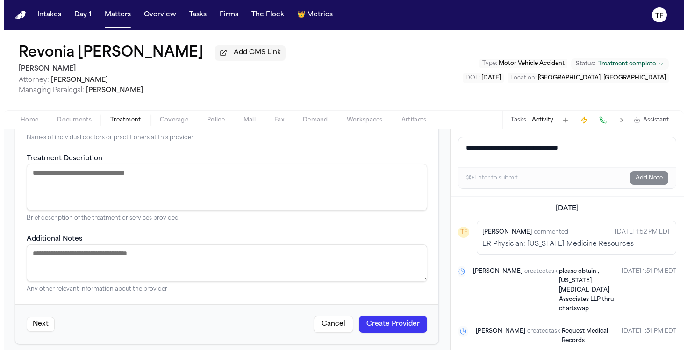
scroll to position [323, 0]
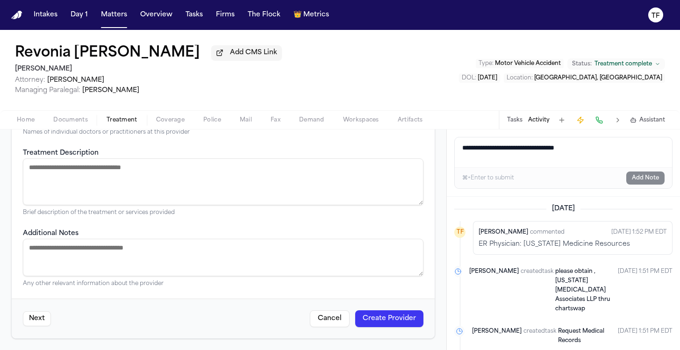
click at [391, 323] on button "Create Provider" at bounding box center [389, 318] width 68 height 17
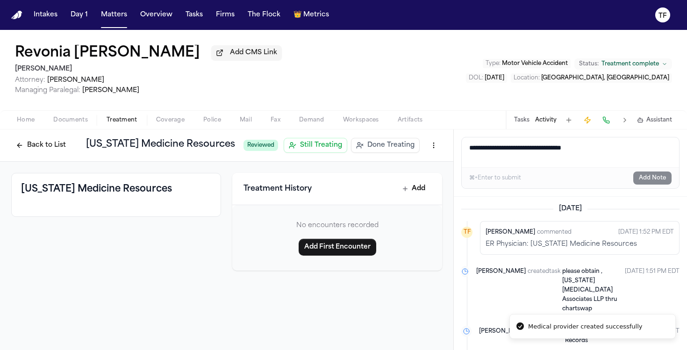
click at [387, 154] on div "Reviewed Still Treating Done Treating" at bounding box center [342, 145] width 199 height 17
click at [387, 150] on span "Done Treating" at bounding box center [390, 145] width 47 height 9
click at [529, 121] on button "Tasks" at bounding box center [521, 119] width 15 height 7
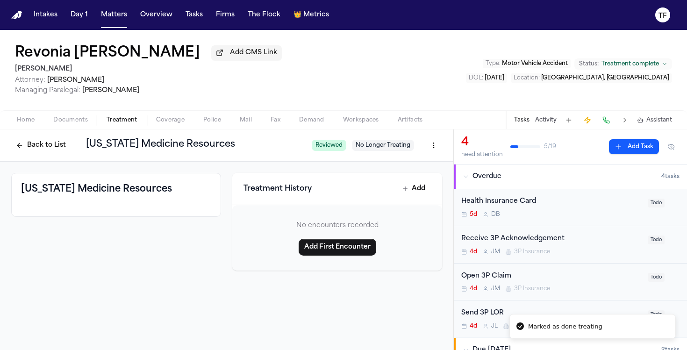
click at [610, 143] on button "Add Task" at bounding box center [634, 146] width 50 height 15
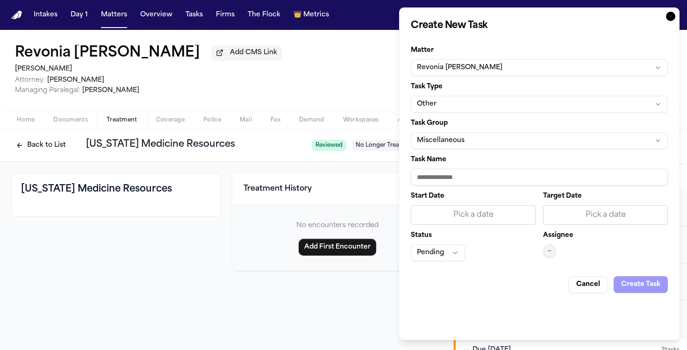
click at [456, 105] on button "Other" at bounding box center [539, 104] width 257 height 17
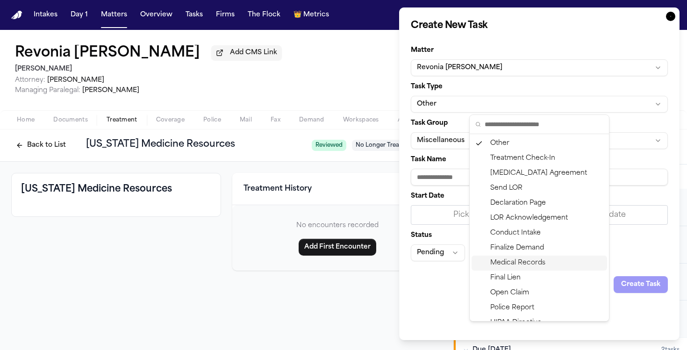
click at [526, 263] on div "Medical Records" at bounding box center [540, 263] width 136 height 15
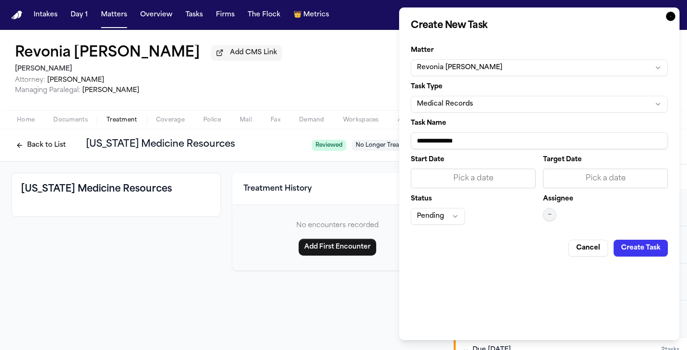
click at [465, 136] on input "**********" at bounding box center [539, 140] width 257 height 17
paste input "*********"
type input "**********"
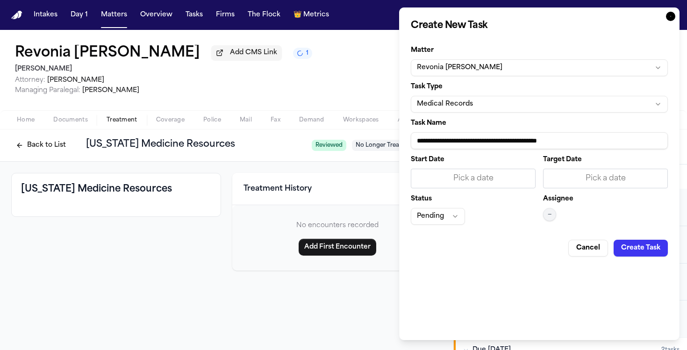
click at [462, 178] on div "Pick a date" at bounding box center [473, 178] width 113 height 11
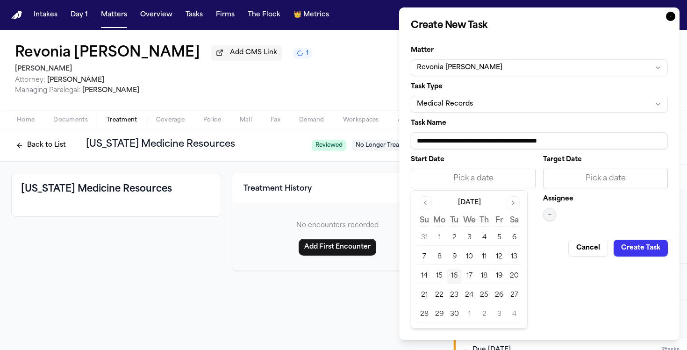
click at [453, 274] on button "16" at bounding box center [454, 276] width 15 height 15
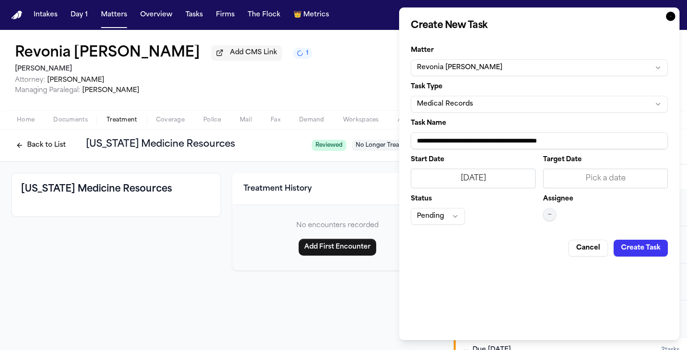
click at [543, 219] on button "—" at bounding box center [549, 214] width 13 height 13
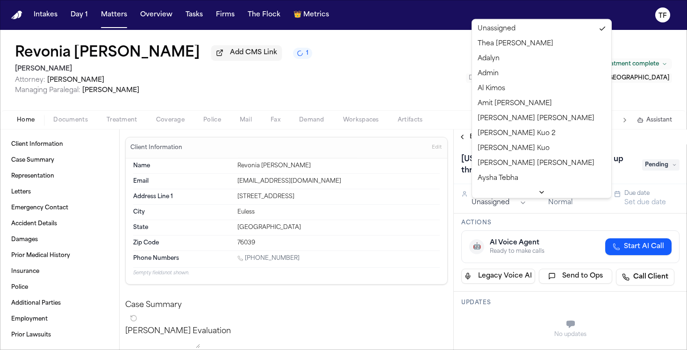
click at [511, 209] on html "Intakes Day 1 Matters Overview Tasks Firms The Flock 👑 Metrics TF Revonia [PERS…" at bounding box center [343, 175] width 687 height 350
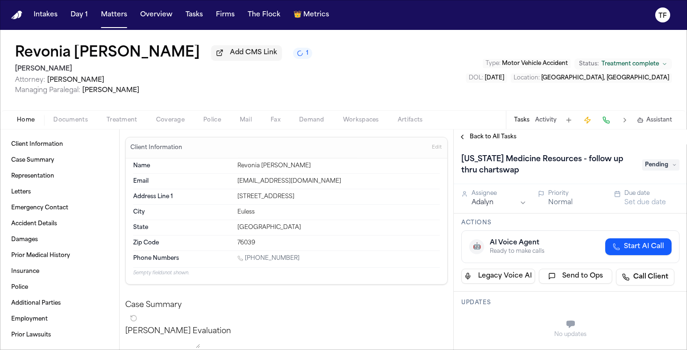
click at [465, 144] on div "Back to All Tasks" at bounding box center [570, 136] width 233 height 15
click at [464, 143] on div "Back to All Tasks" at bounding box center [570, 136] width 233 height 15
click at [464, 141] on button "Back to All Tasks" at bounding box center [487, 136] width 67 height 7
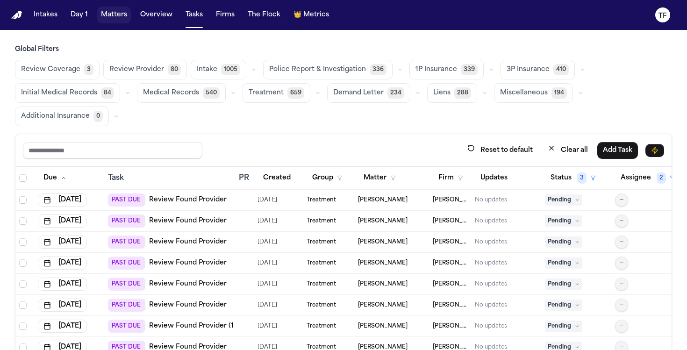
click at [102, 19] on button "Matters" at bounding box center [114, 15] width 34 height 17
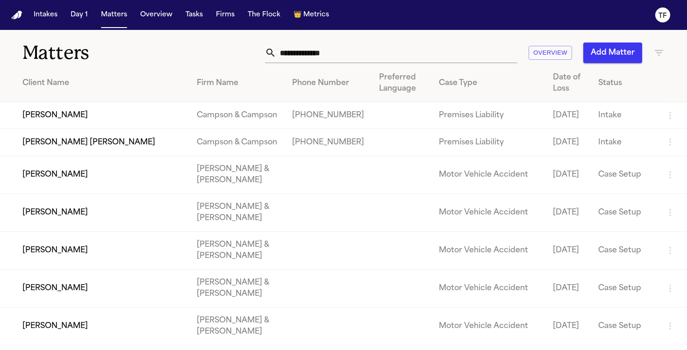
click at [290, 50] on input "text" at bounding box center [396, 53] width 241 height 21
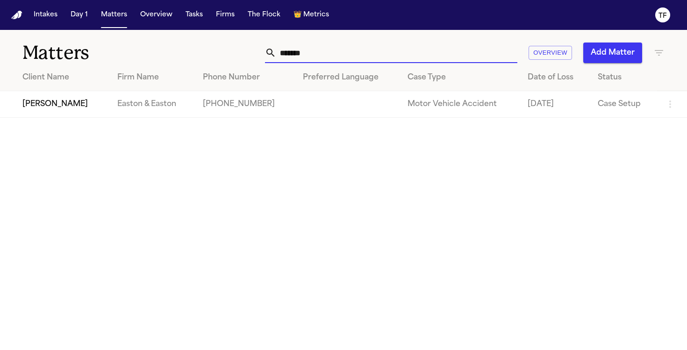
type input "******"
click at [64, 99] on td "[PERSON_NAME]" at bounding box center [55, 104] width 110 height 27
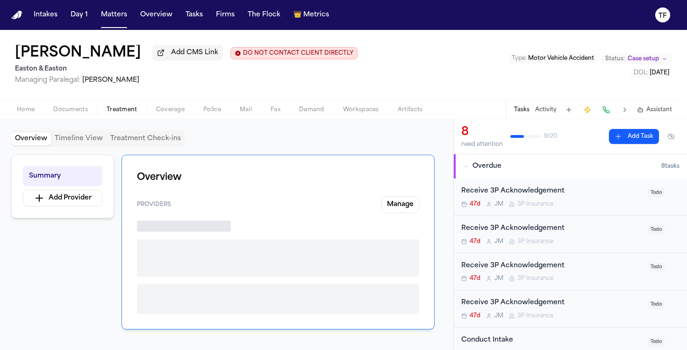
click at [134, 110] on span "Treatment" at bounding box center [122, 109] width 31 height 7
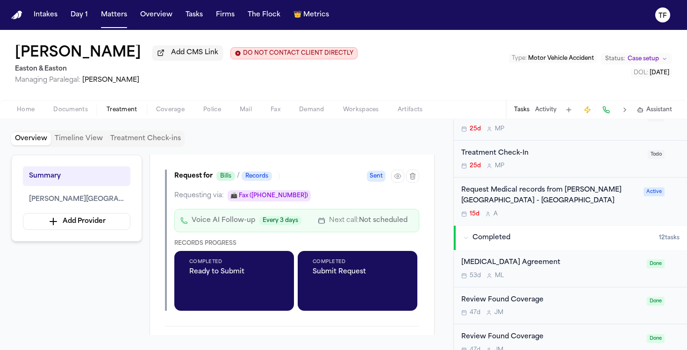
scroll to position [265, 0]
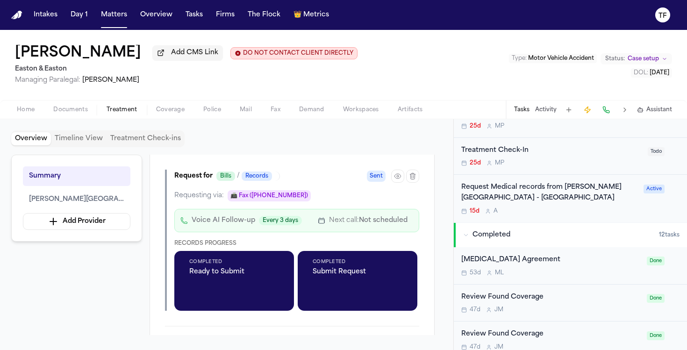
click at [508, 199] on div "Request Medical records from [PERSON_NAME][GEOGRAPHIC_DATA] - [GEOGRAPHIC_DATA]" at bounding box center [549, 192] width 177 height 21
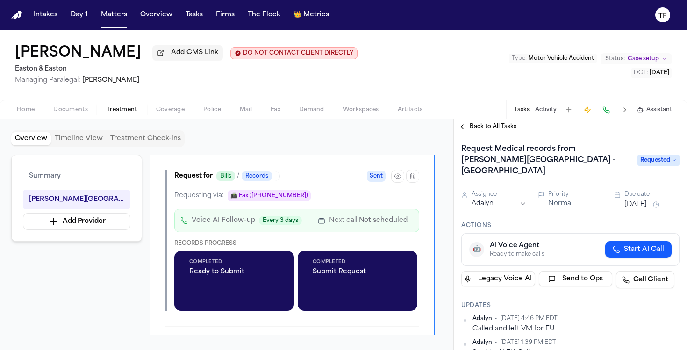
click at [466, 130] on button "Back to All Tasks" at bounding box center [487, 126] width 67 height 7
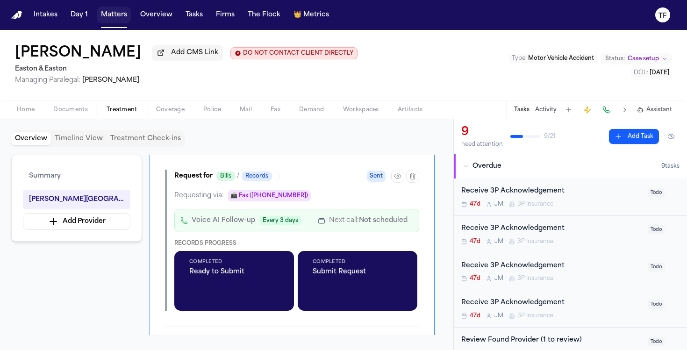
click at [109, 14] on button "Matters" at bounding box center [114, 15] width 34 height 17
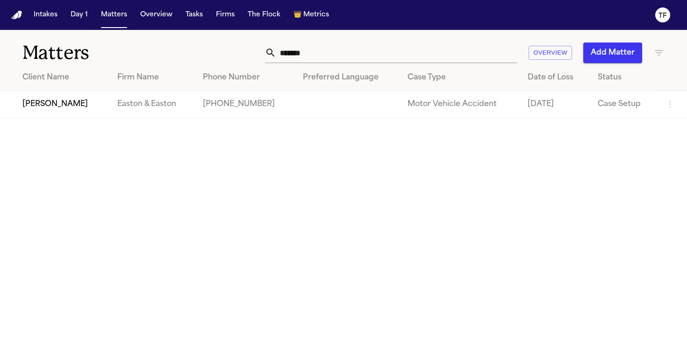
click at [297, 53] on input "******" at bounding box center [396, 53] width 241 height 21
click at [292, 52] on input "******" at bounding box center [396, 53] width 241 height 21
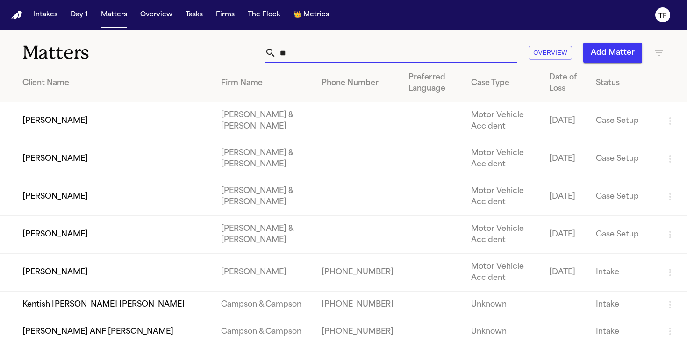
type input "*"
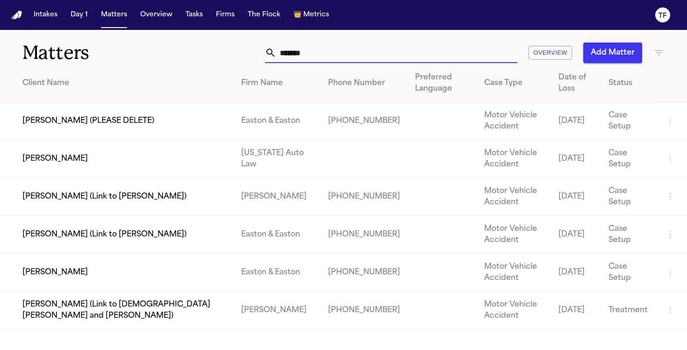
type input "******"
click at [51, 266] on td "[PERSON_NAME]" at bounding box center [117, 273] width 234 height 38
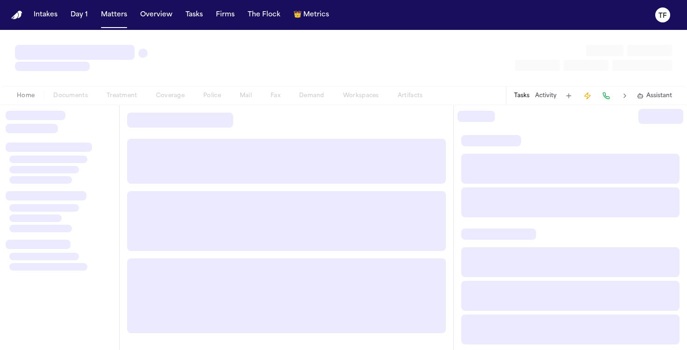
click at [55, 265] on div at bounding box center [48, 266] width 78 height 7
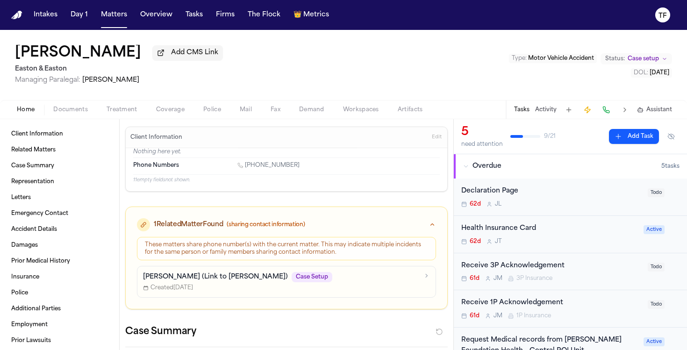
click at [109, 105] on div "Home Documents Treatment Coverage Police Mail Fax Demand Workspaces Artifacts T…" at bounding box center [343, 109] width 687 height 19
click at [109, 106] on div "Home Documents Treatment Coverage Police Mail Fax Demand Workspaces Artifacts T…" at bounding box center [343, 109] width 687 height 19
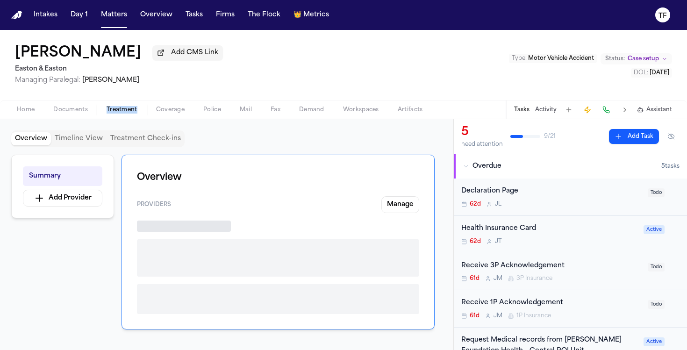
click at [114, 111] on span "Treatment" at bounding box center [122, 109] width 31 height 7
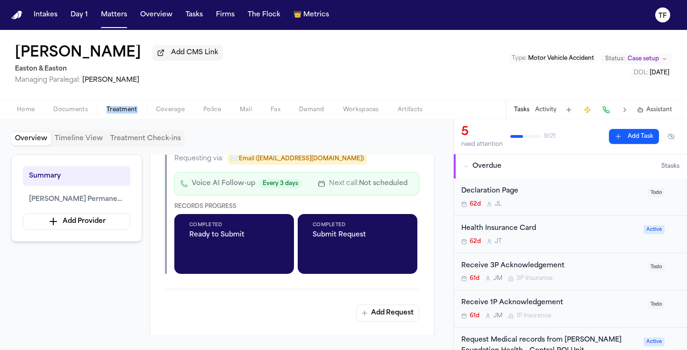
scroll to position [347, 0]
